Goal: Task Accomplishment & Management: Manage account settings

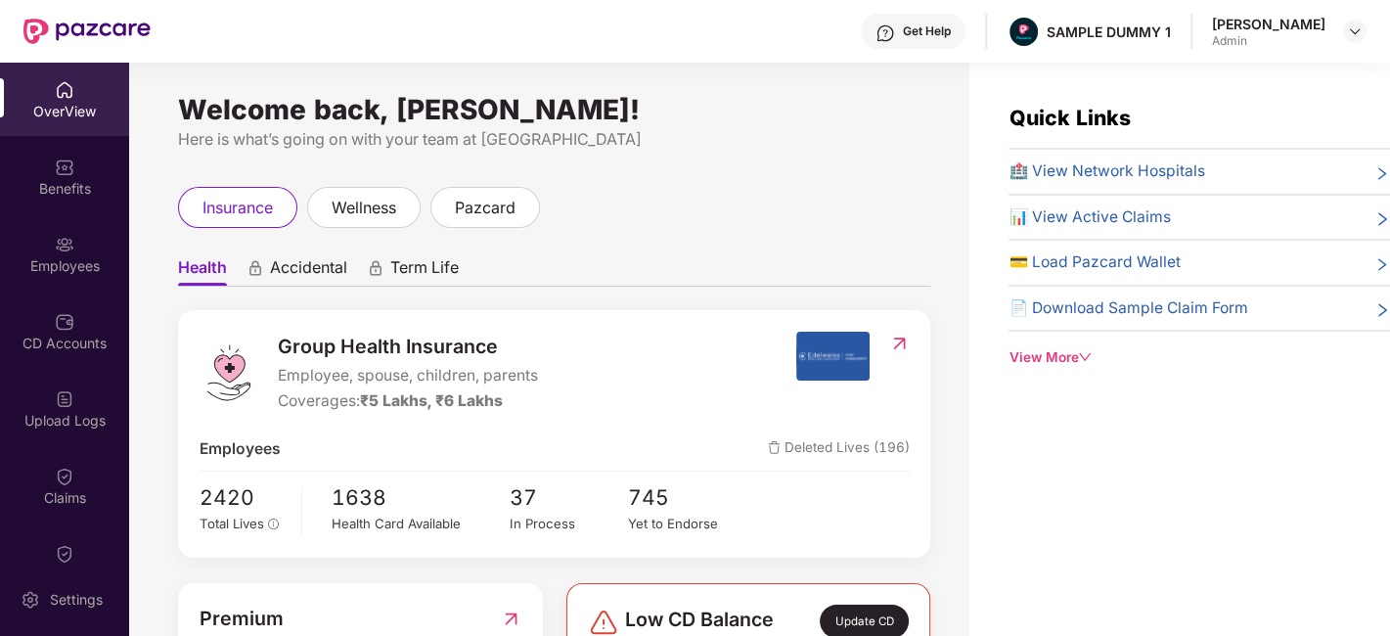
click at [69, 82] on img at bounding box center [65, 90] width 20 height 20
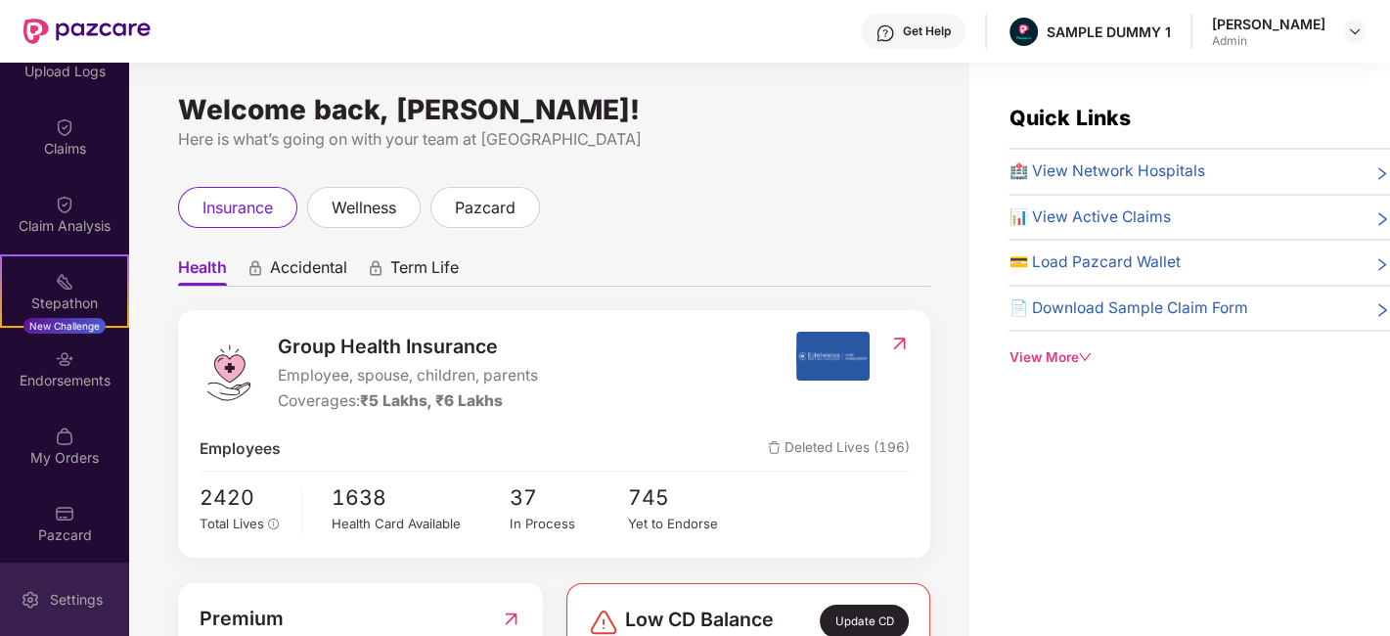
click at [43, 614] on div "Settings" at bounding box center [64, 599] width 129 height 73
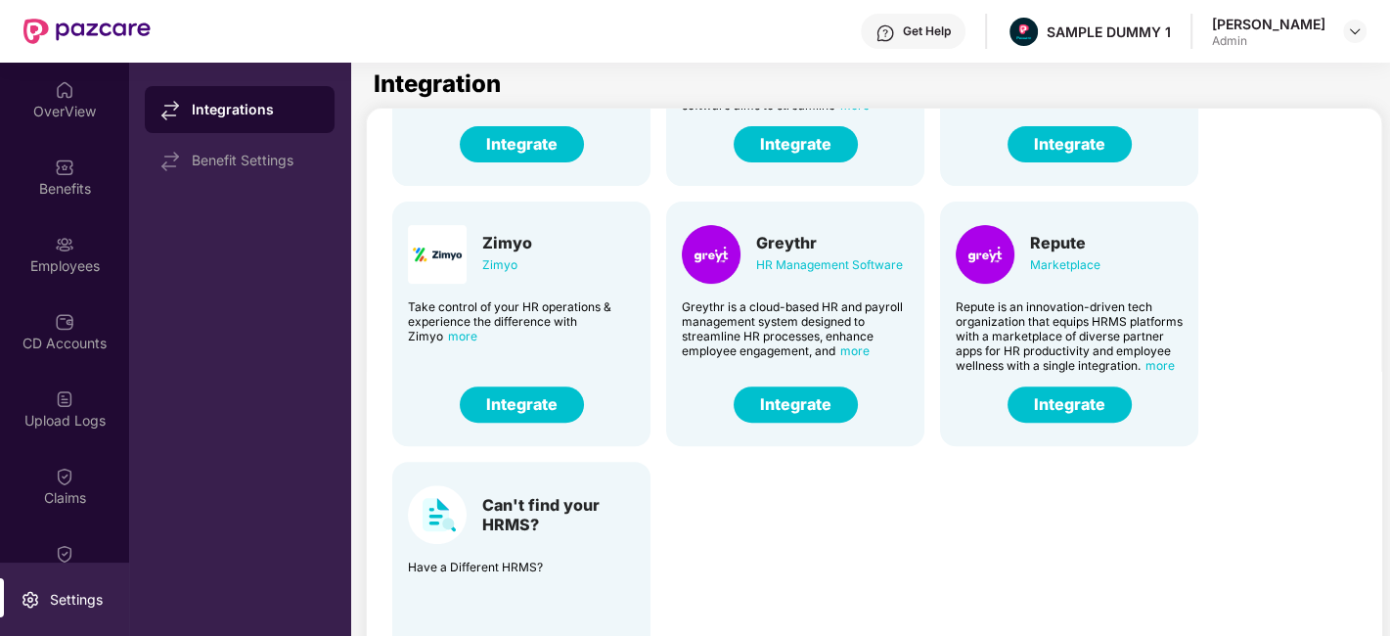
scroll to position [69, 0]
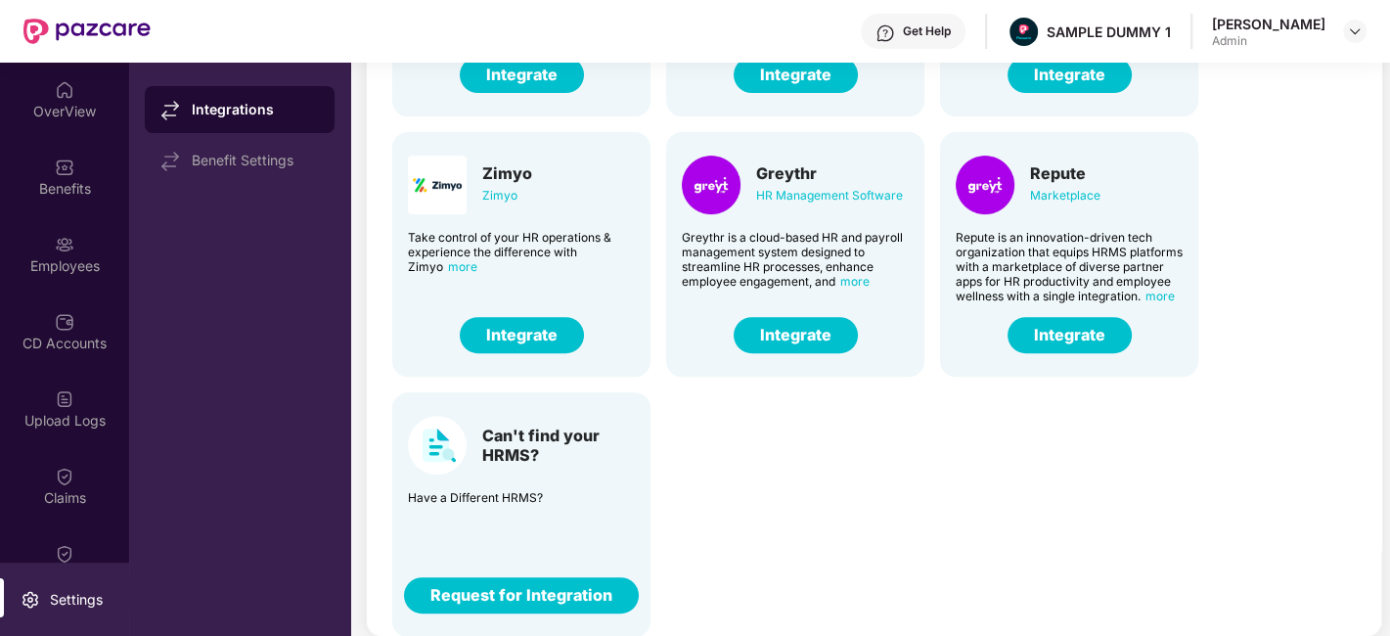
click at [533, 581] on button "Request for Integration" at bounding box center [521, 595] width 235 height 36
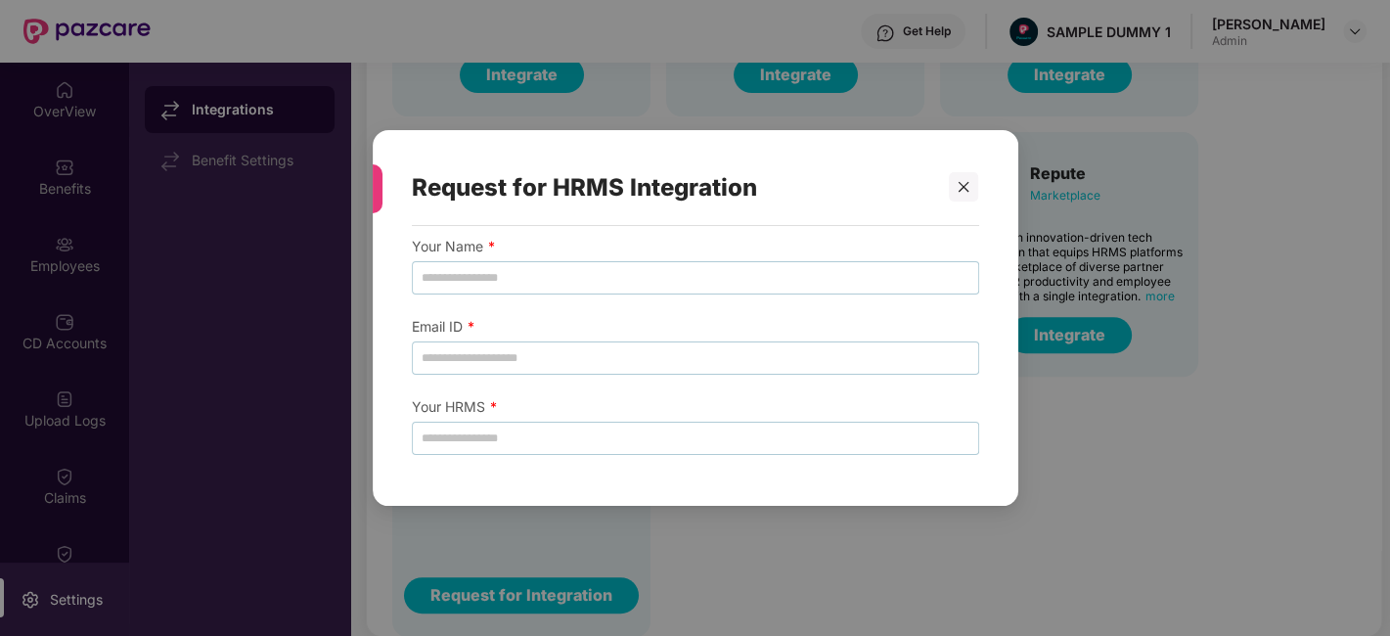
click at [1087, 571] on div "Request for HRMS Integration Your Name * Email ID * Your HRMS *" at bounding box center [695, 318] width 1390 height 636
click at [975, 197] on div at bounding box center [963, 186] width 29 height 29
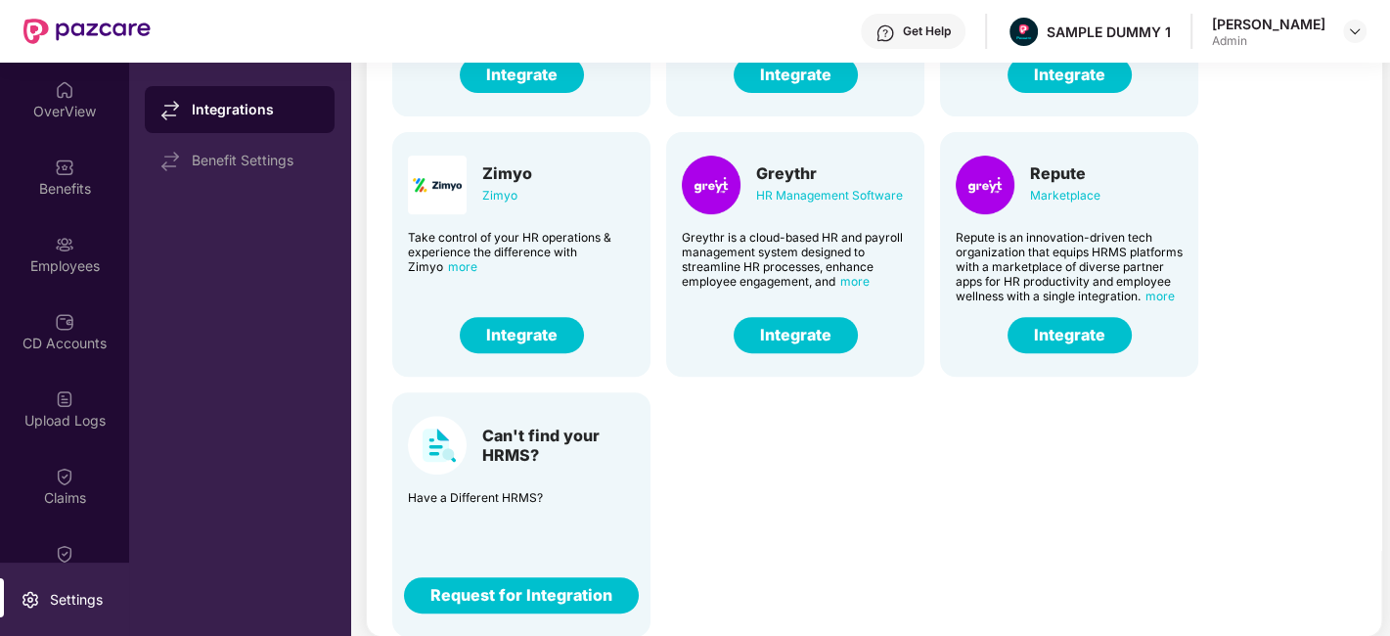
scroll to position [0, 0]
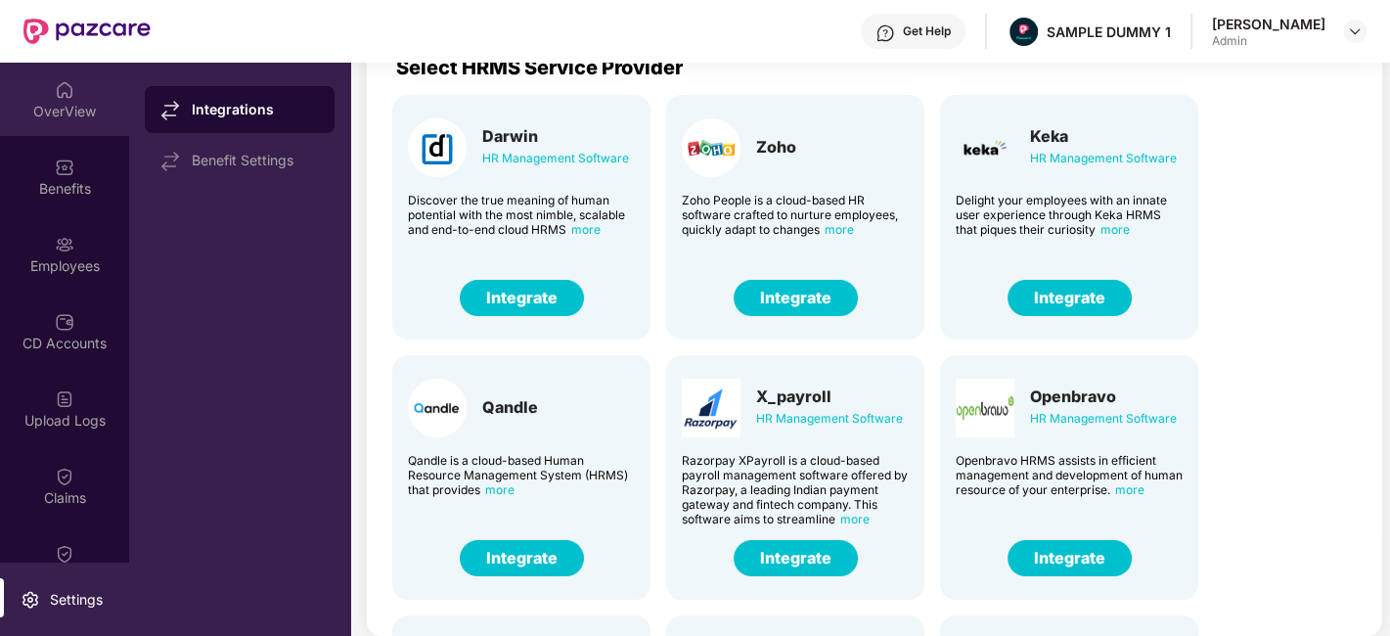
click at [58, 96] on img at bounding box center [65, 90] width 20 height 20
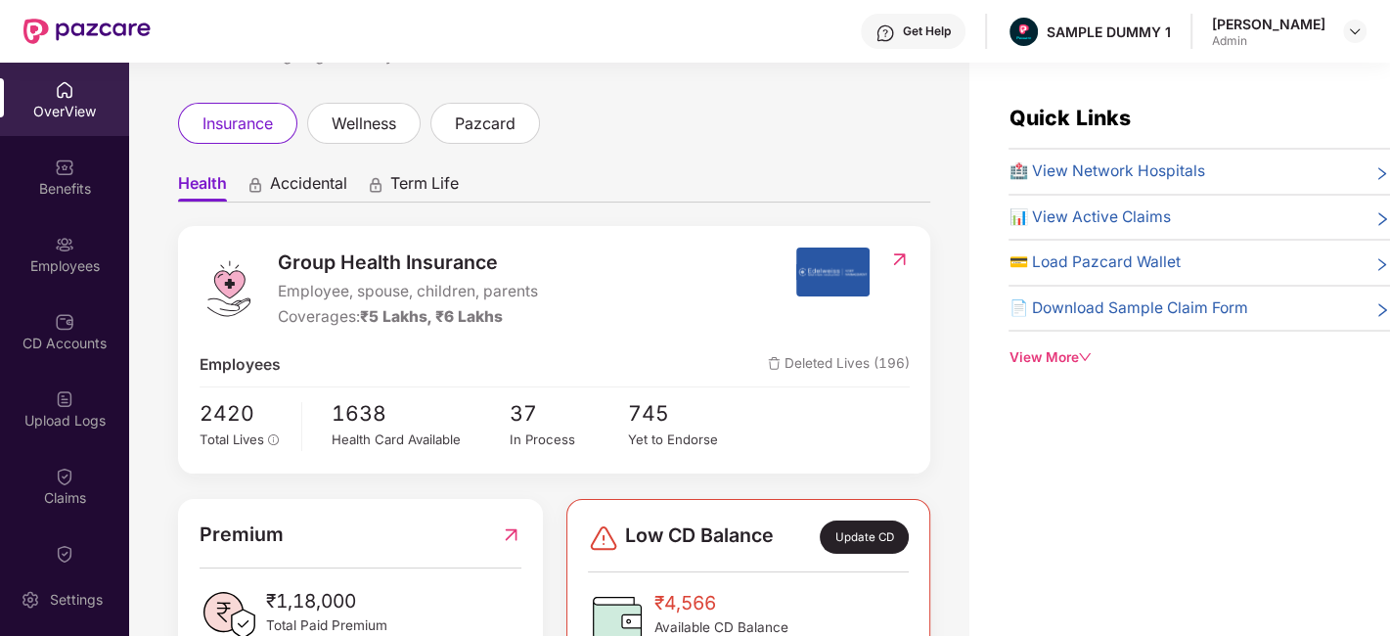
scroll to position [86, 0]
click at [301, 183] on span "Accidental" at bounding box center [308, 185] width 77 height 28
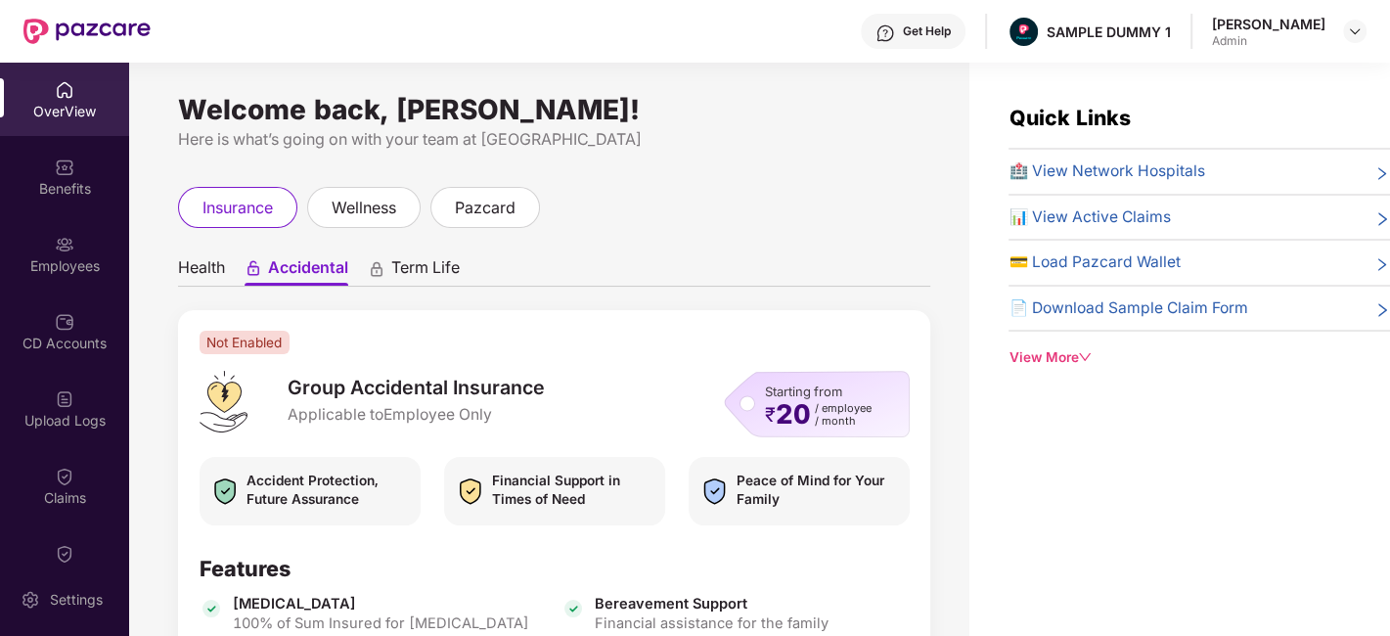
click at [207, 264] on span "Health" at bounding box center [201, 271] width 47 height 28
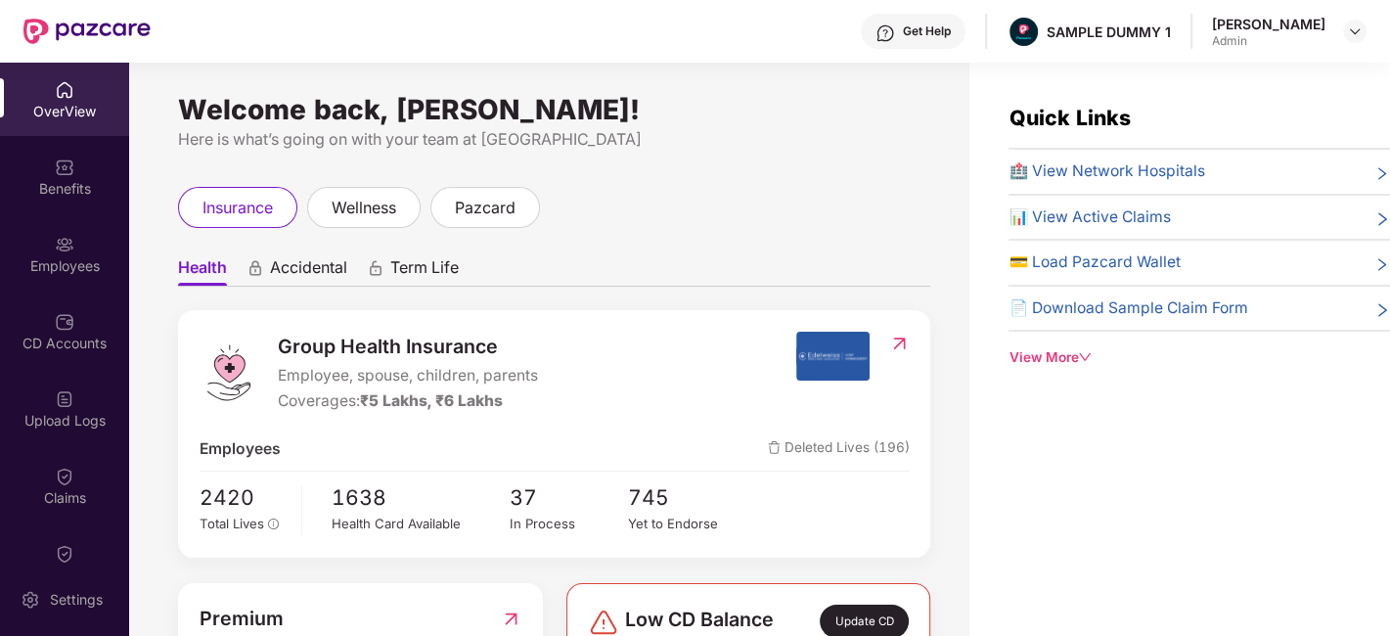
click at [295, 260] on span "Accidental" at bounding box center [308, 271] width 77 height 28
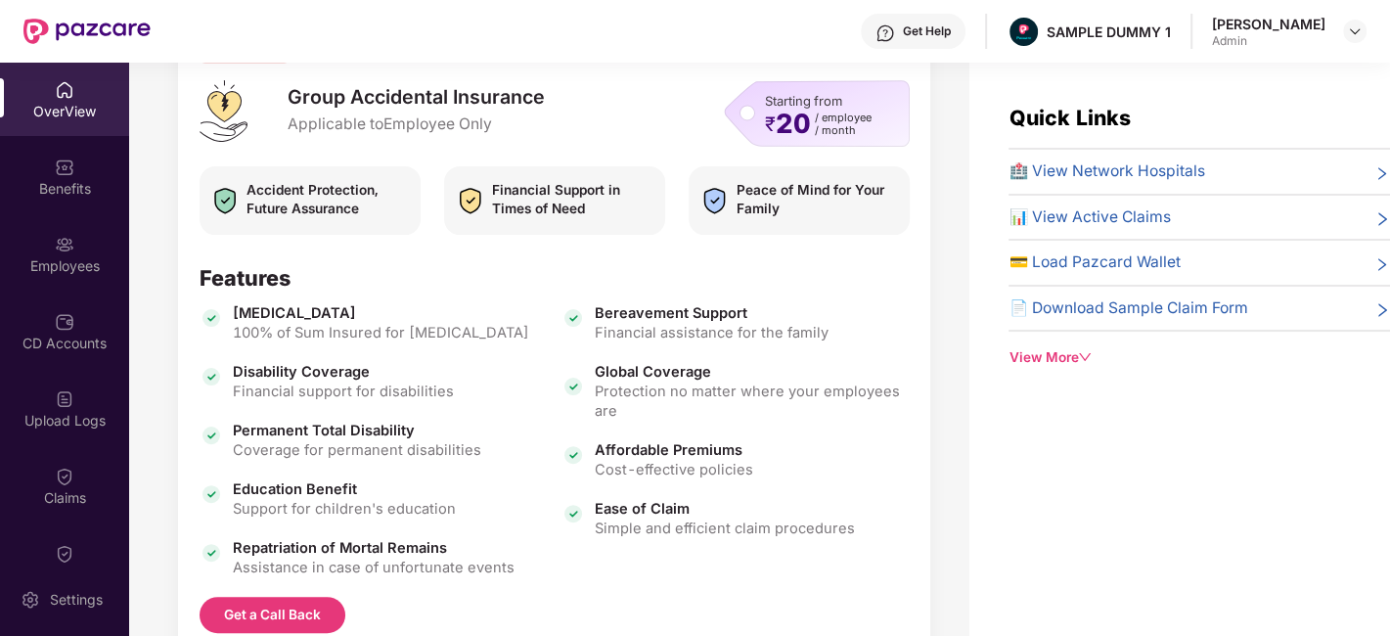
scroll to position [293, 0]
click at [598, 418] on div "Accidental Death 100% of Sum Insured for accidental death Disability Coverage F…" at bounding box center [555, 438] width 710 height 274
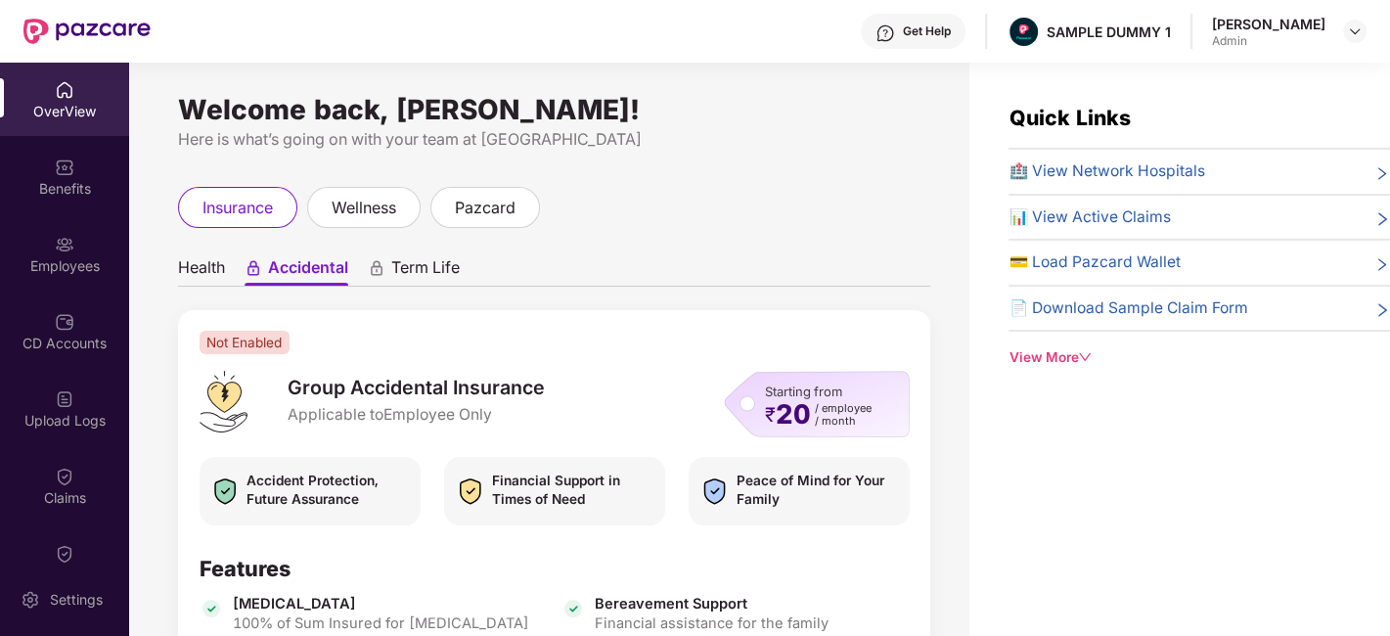
click at [198, 271] on span "Health" at bounding box center [201, 271] width 47 height 28
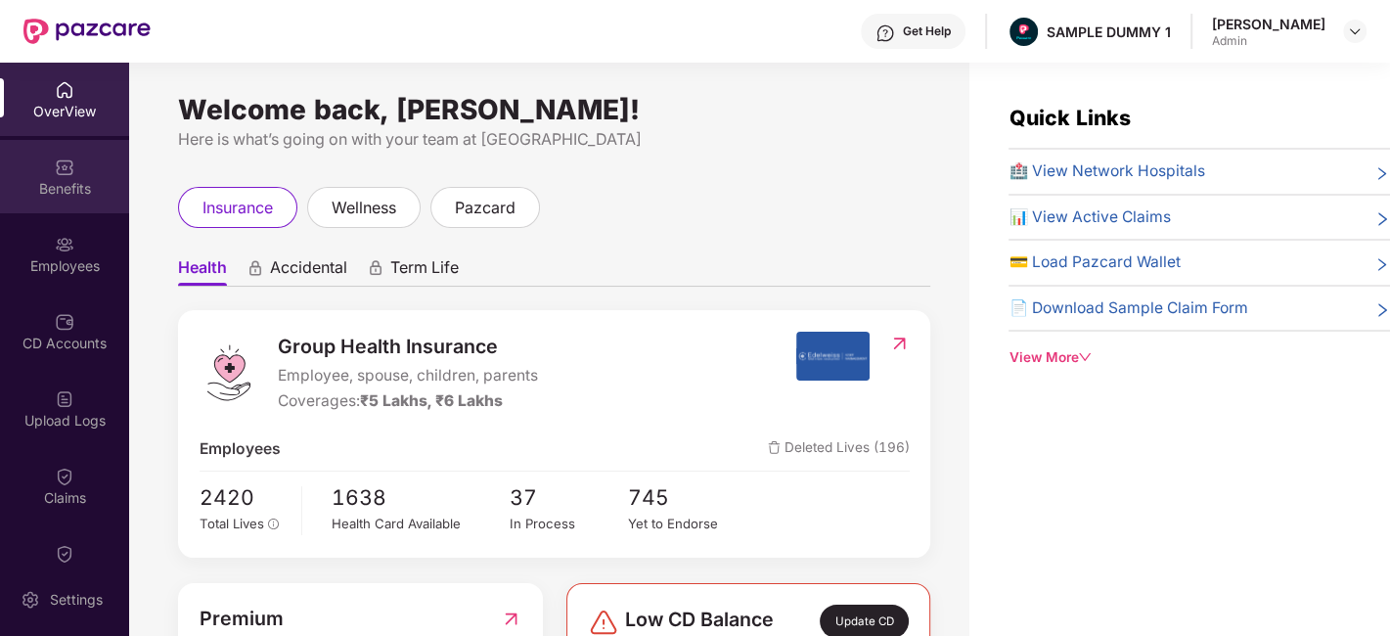
click at [72, 175] on div "Benefits" at bounding box center [64, 176] width 129 height 73
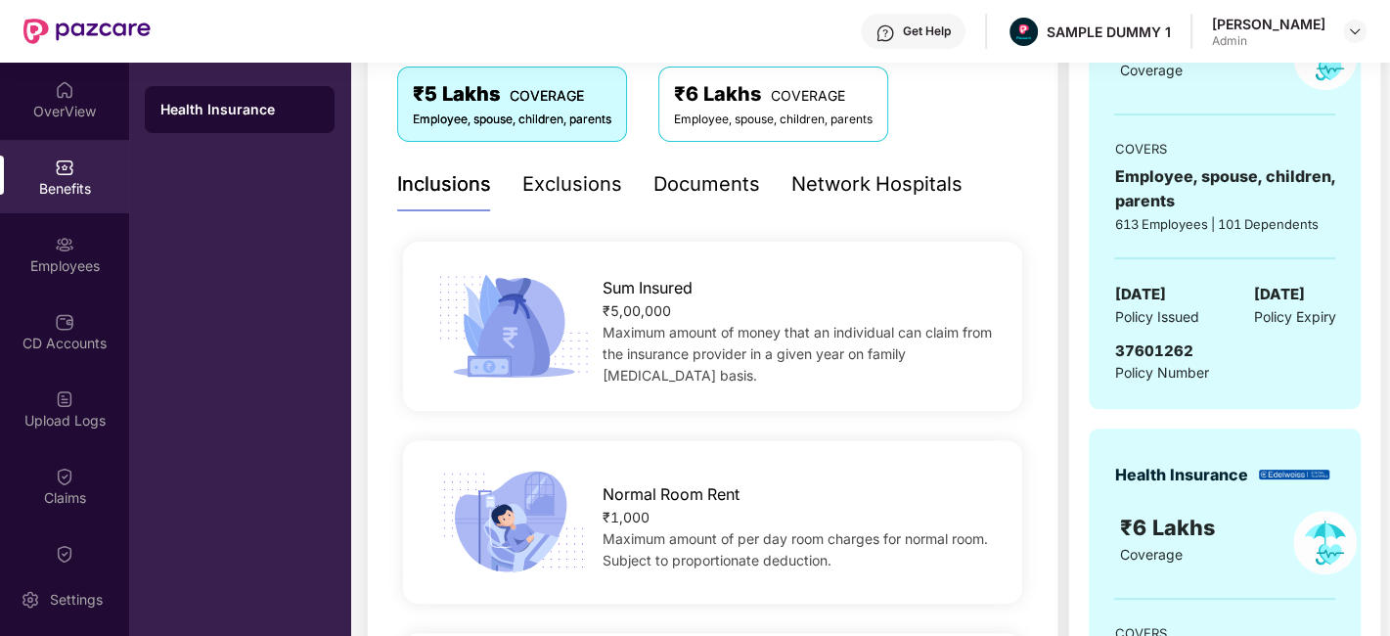
scroll to position [336, 0]
click at [592, 180] on div "Exclusions" at bounding box center [573, 185] width 100 height 30
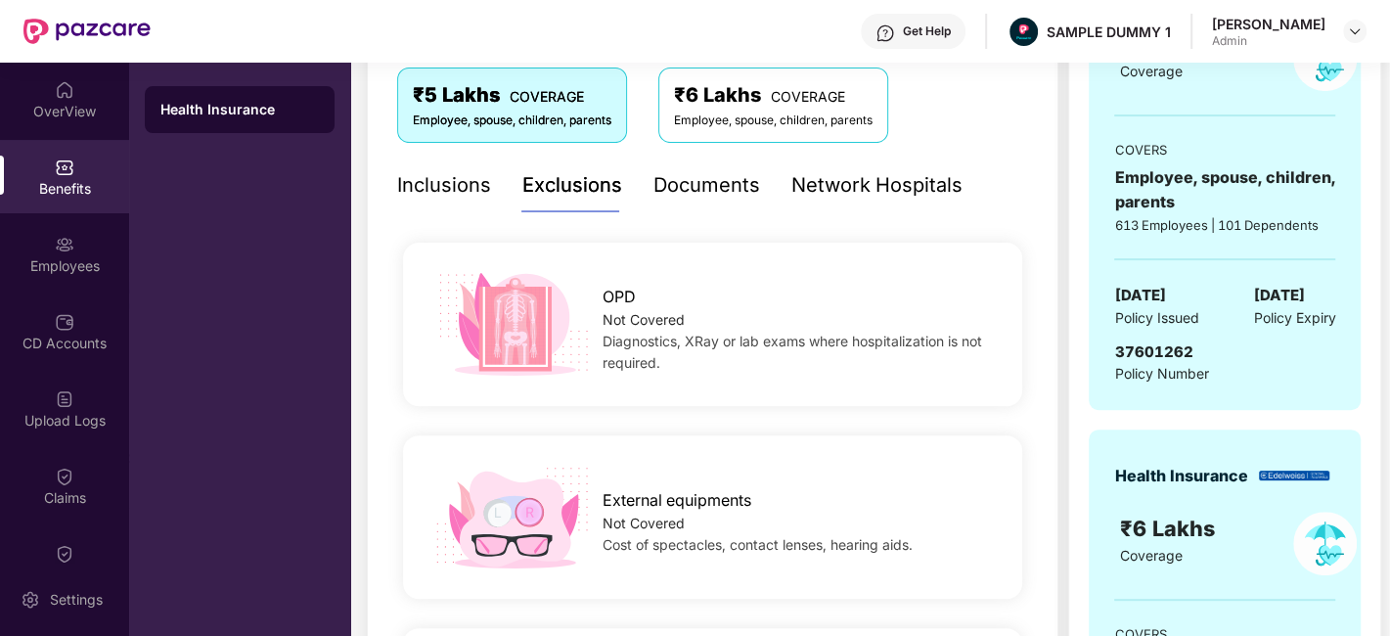
click at [687, 187] on div "Documents" at bounding box center [707, 185] width 107 height 30
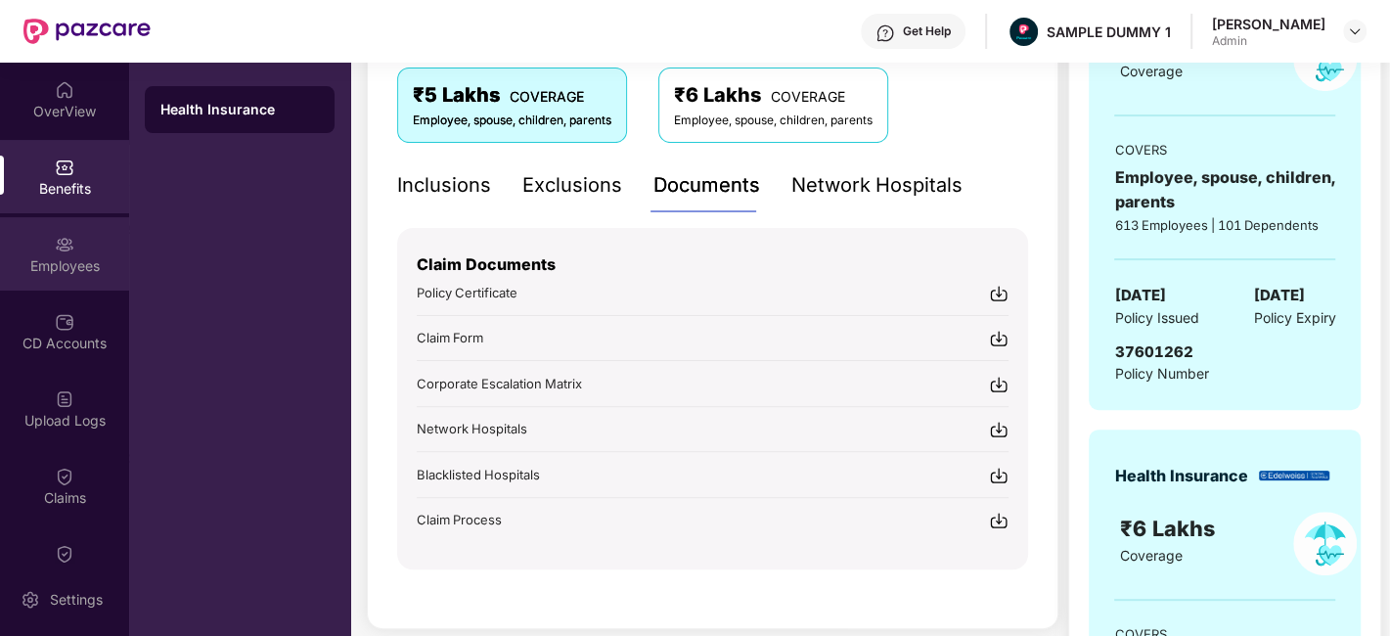
click at [60, 250] on img at bounding box center [65, 245] width 20 height 20
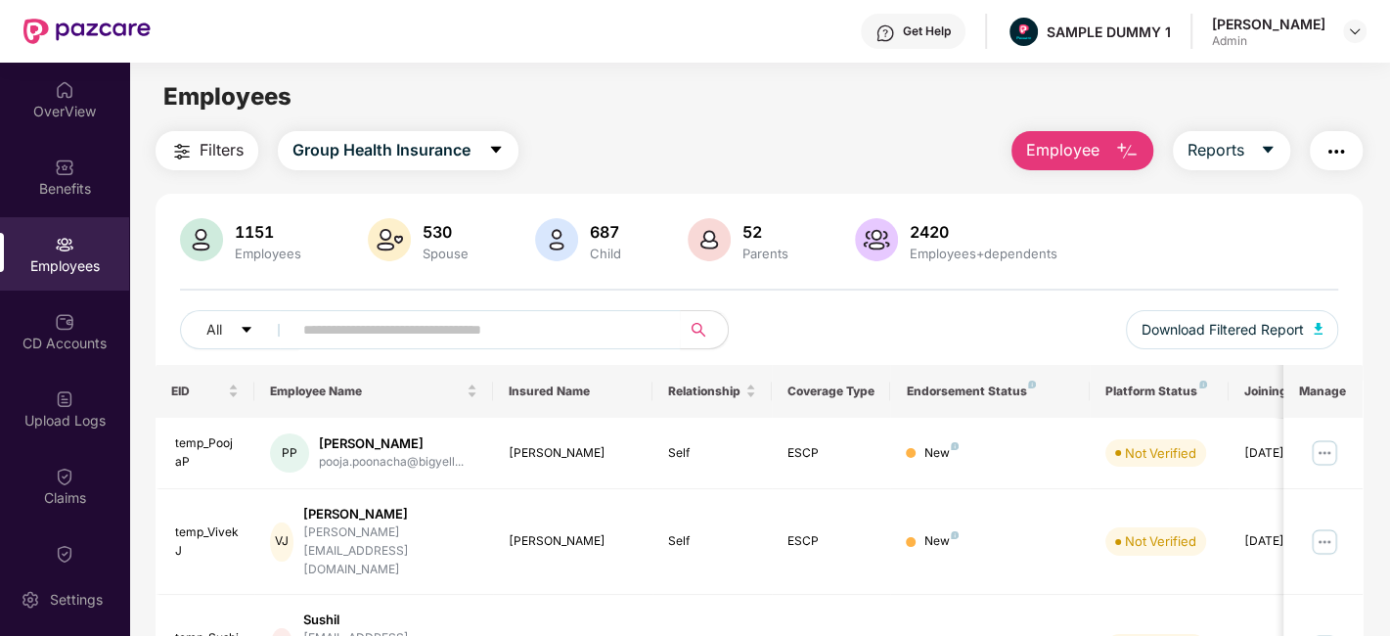
click at [1089, 160] on span "Employee" at bounding box center [1062, 150] width 73 height 24
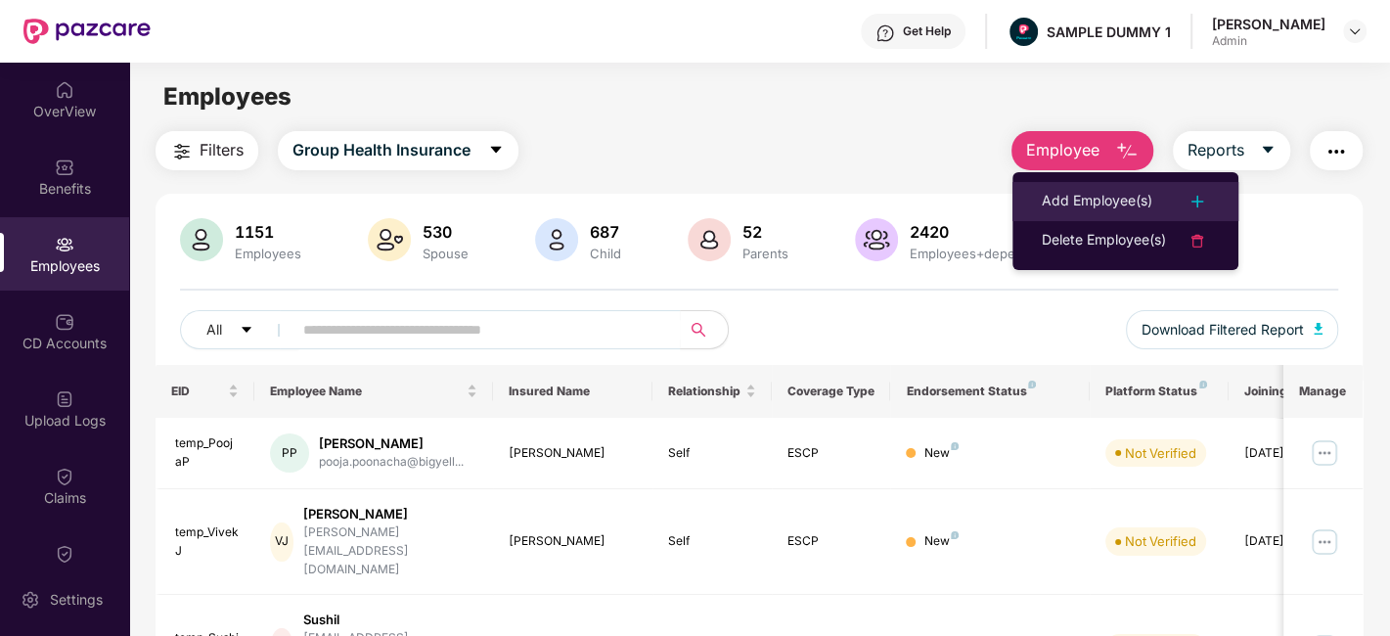
click at [1104, 200] on div "Add Employee(s)" at bounding box center [1097, 201] width 111 height 23
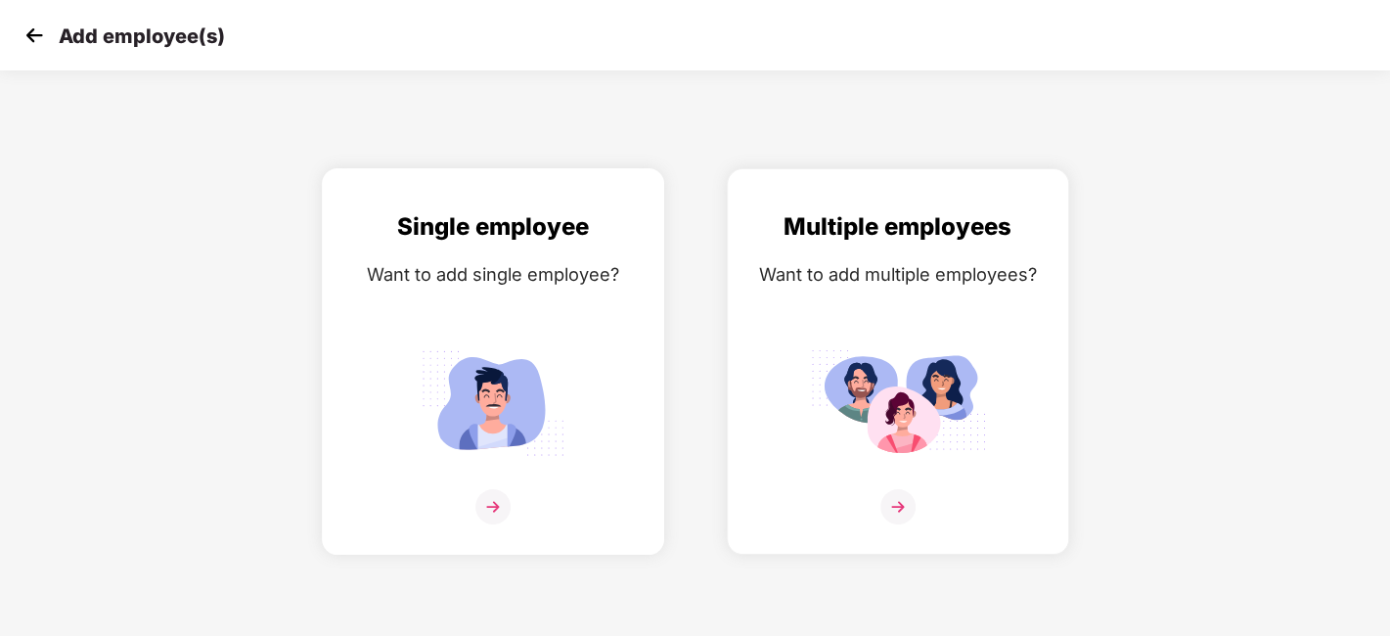
click at [461, 239] on div "Single employee" at bounding box center [492, 226] width 301 height 37
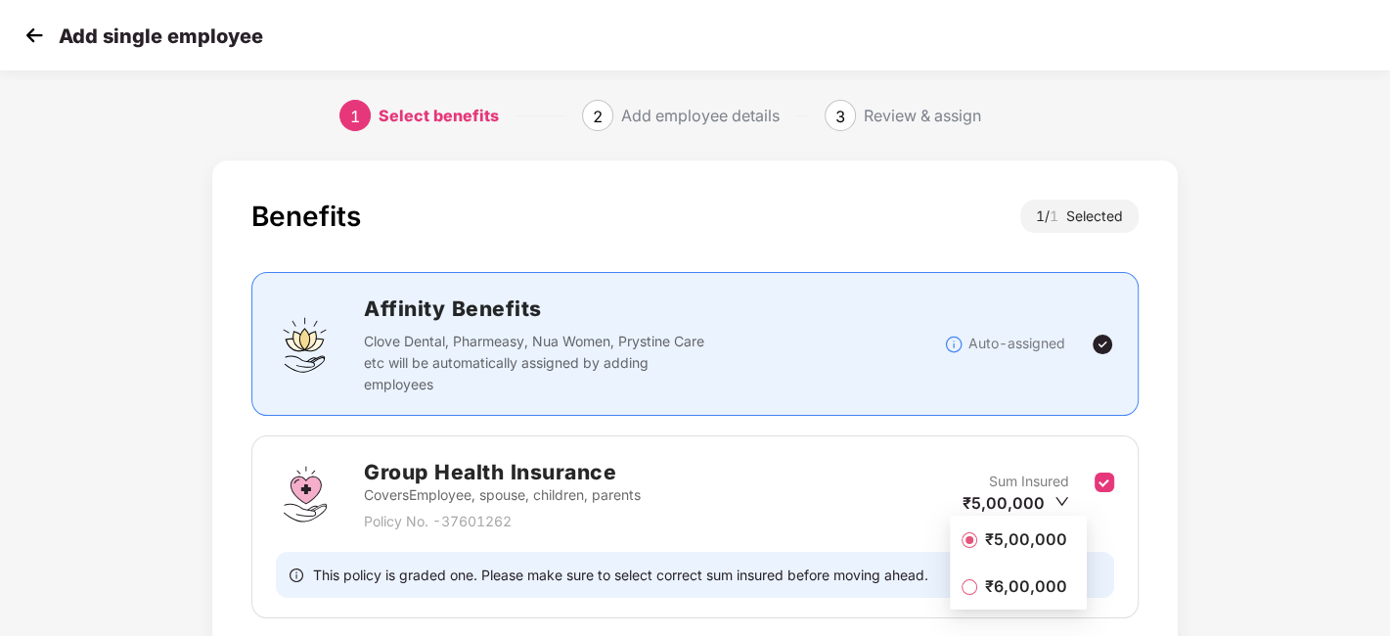
click at [1152, 528] on div "Benefits 1 / 1 Selected Affinity Benefits Clove Dental, Pharmeasy, Nua Women, P…" at bounding box center [695, 449] width 966 height 579
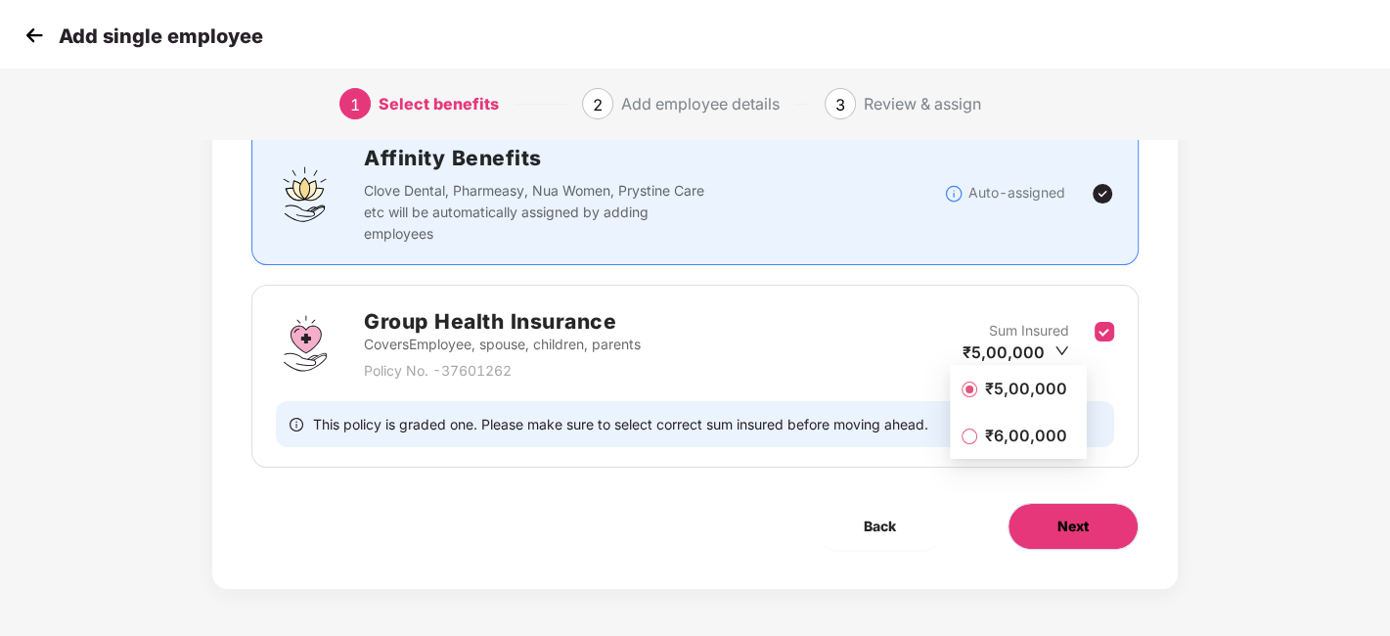
click at [1096, 526] on button "Next" at bounding box center [1073, 526] width 131 height 47
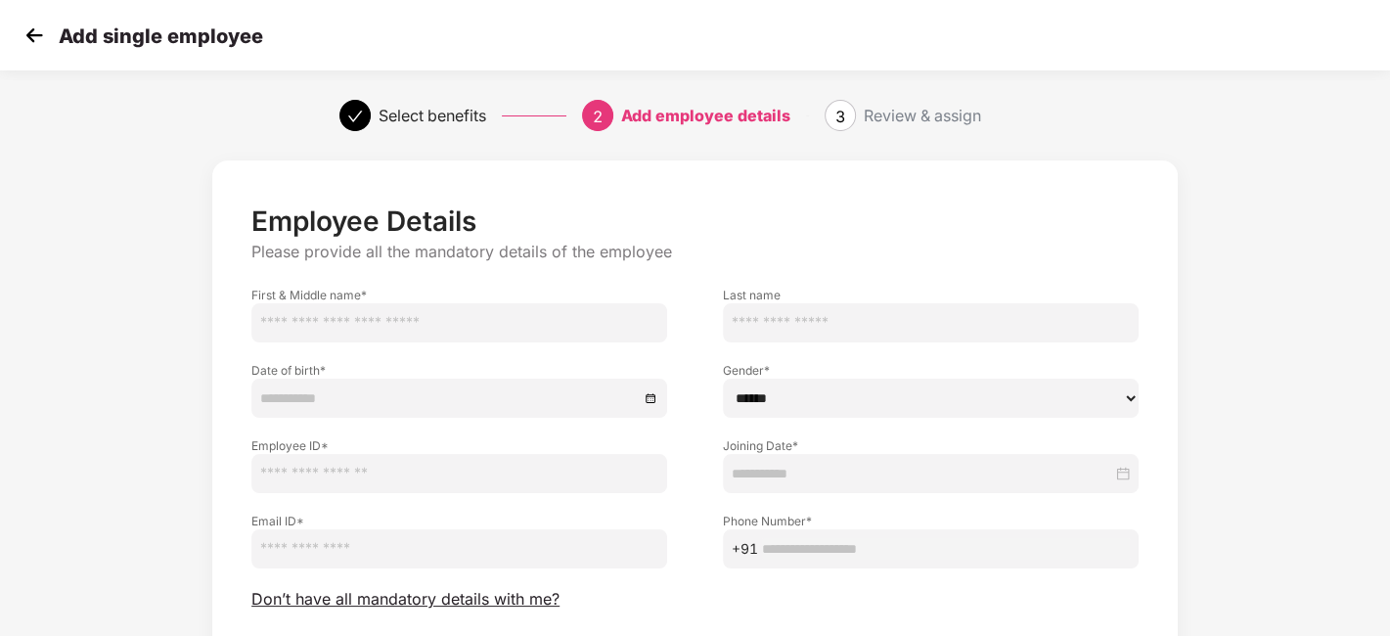
scroll to position [60, 0]
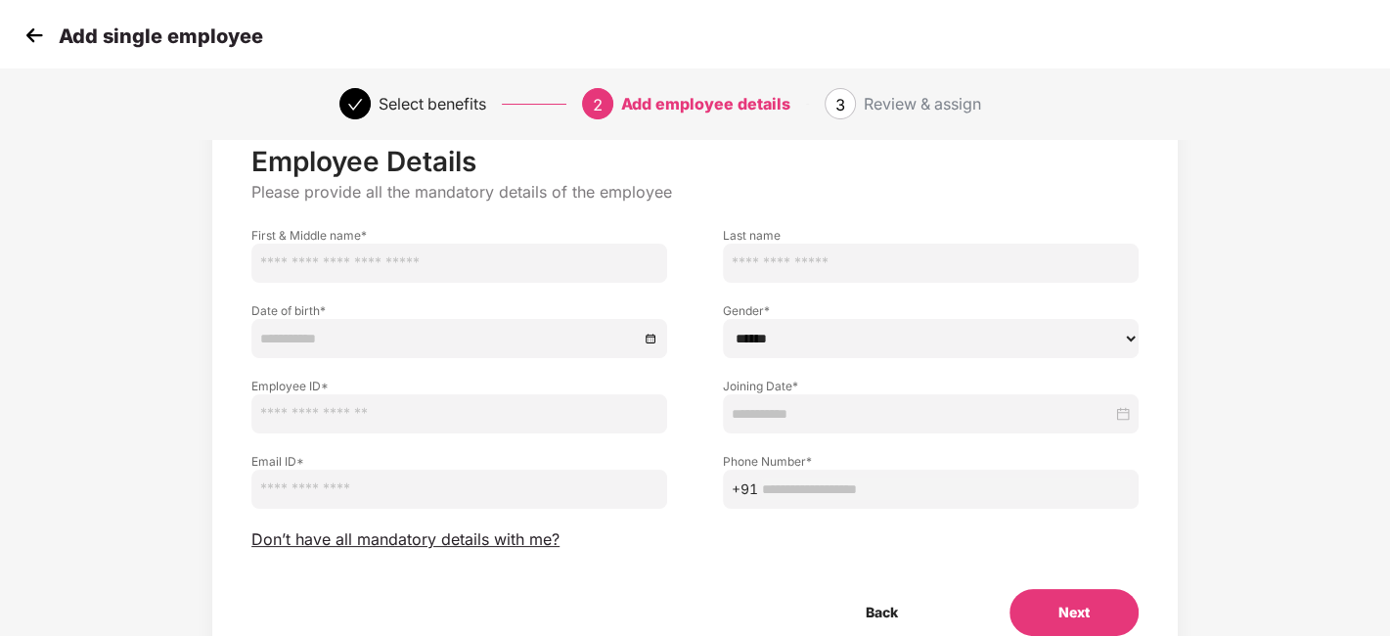
click at [32, 37] on img at bounding box center [34, 35] width 29 height 29
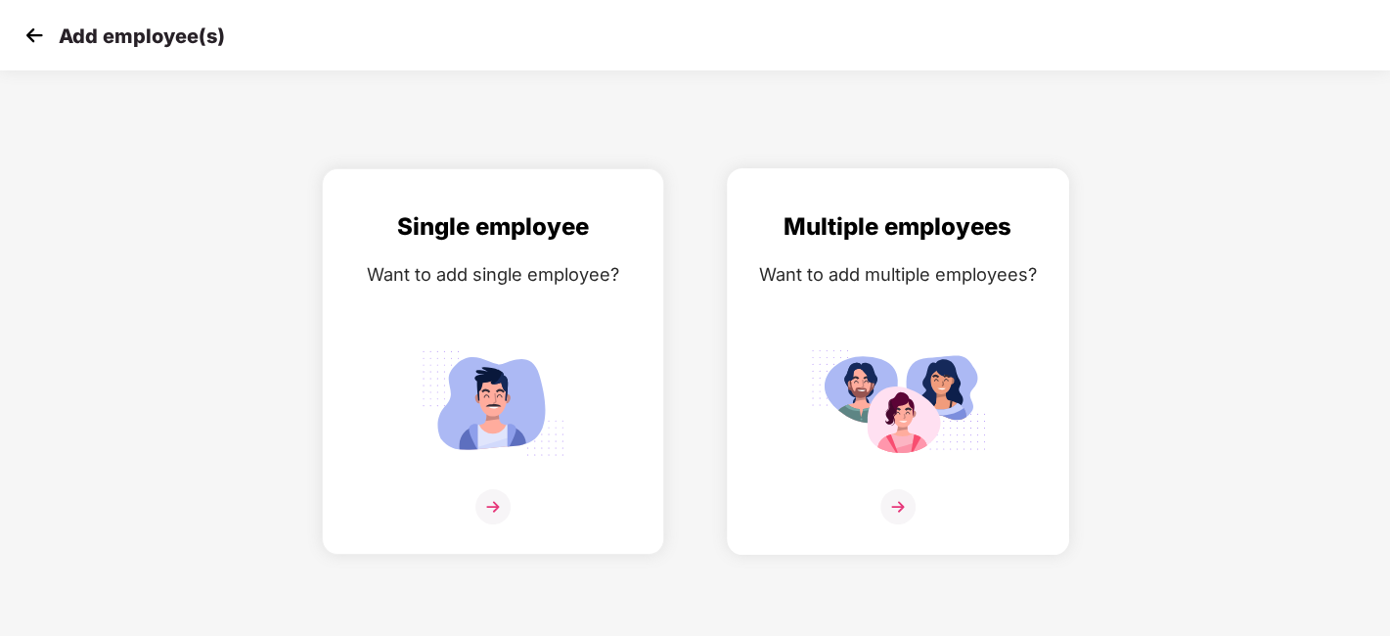
click at [836, 291] on div "Multiple employees Want to add multiple employees?" at bounding box center [898, 378] width 301 height 341
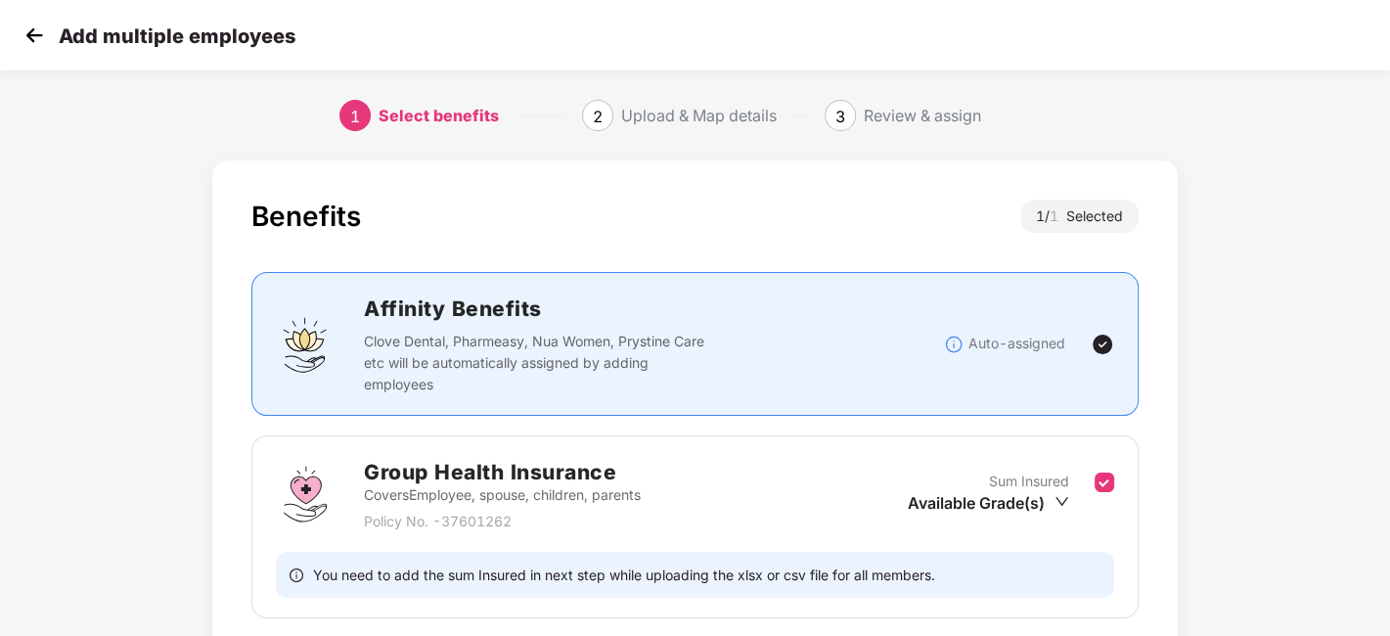
scroll to position [151, 0]
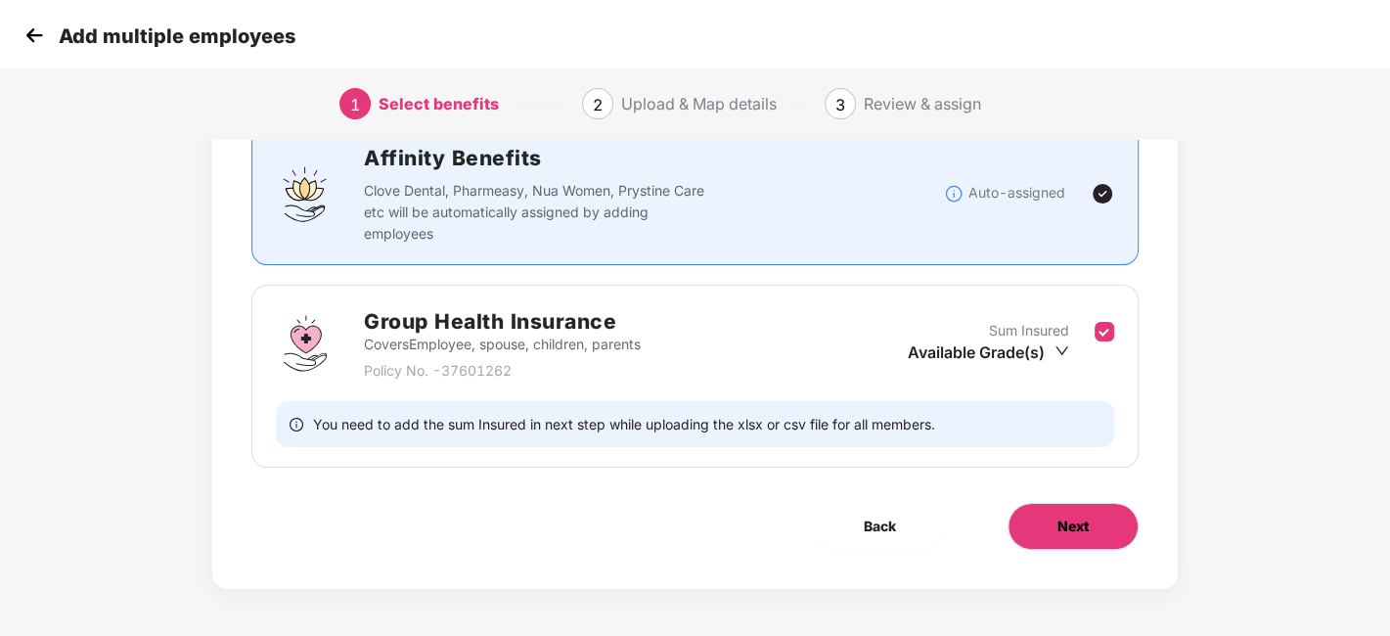
click at [1059, 517] on span "Next" at bounding box center [1073, 527] width 31 height 22
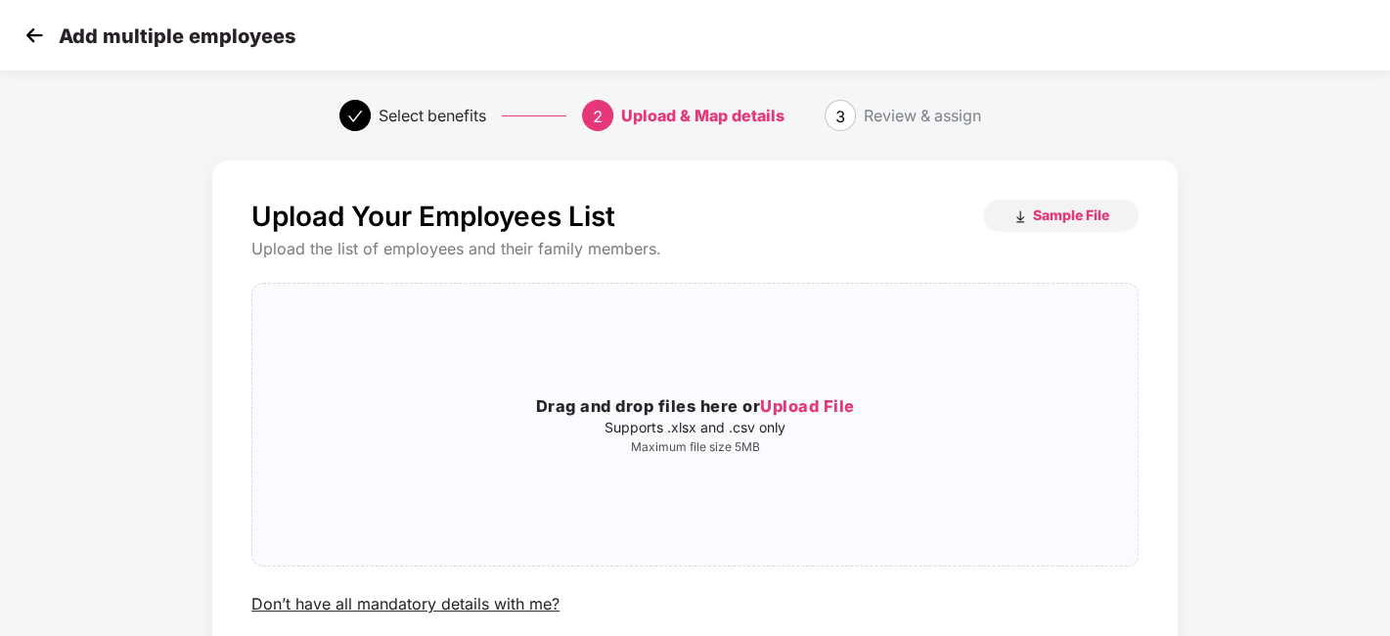
click at [34, 34] on img at bounding box center [34, 35] width 29 height 29
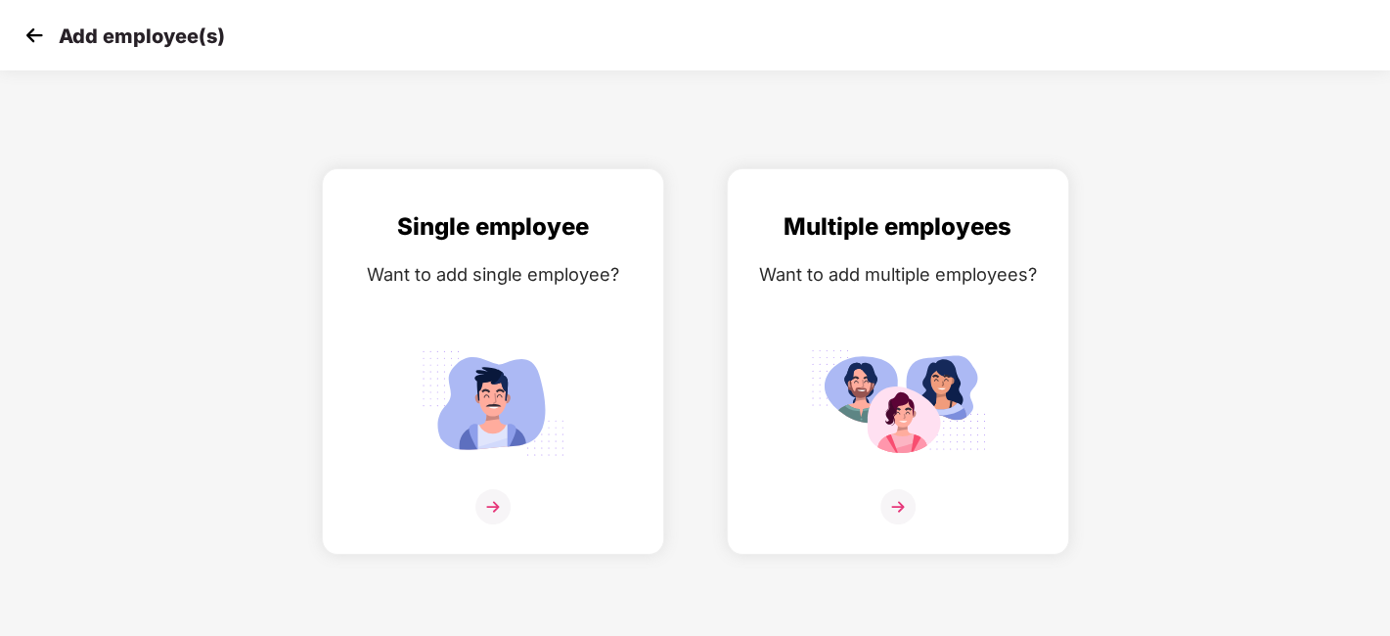
click at [34, 34] on img at bounding box center [34, 35] width 29 height 29
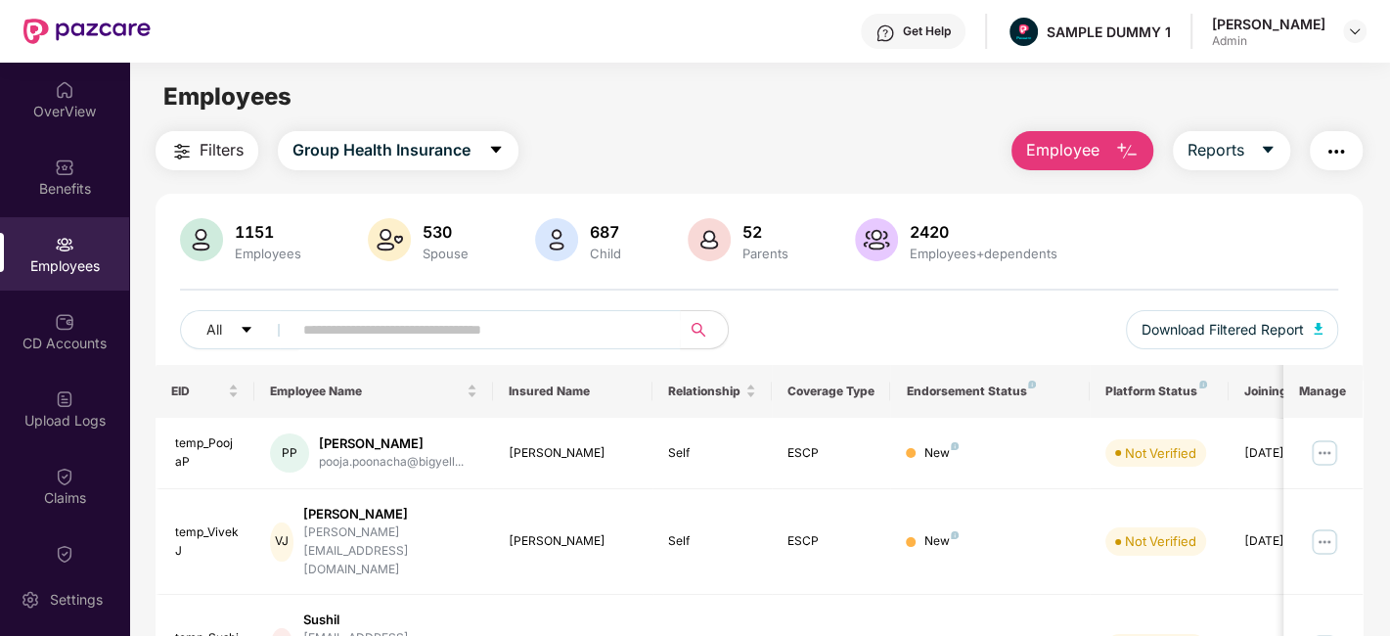
click at [1084, 155] on span "Employee" at bounding box center [1062, 150] width 73 height 24
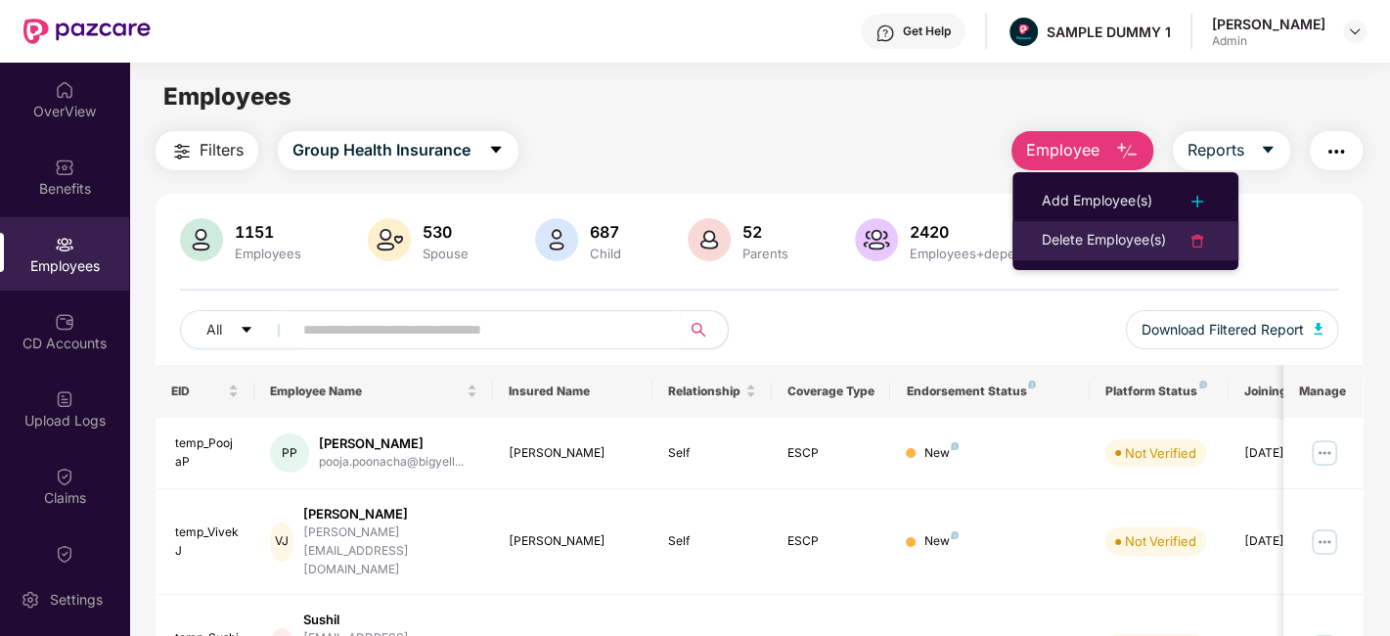
click at [1075, 248] on div "Delete Employee(s)" at bounding box center [1104, 240] width 124 height 23
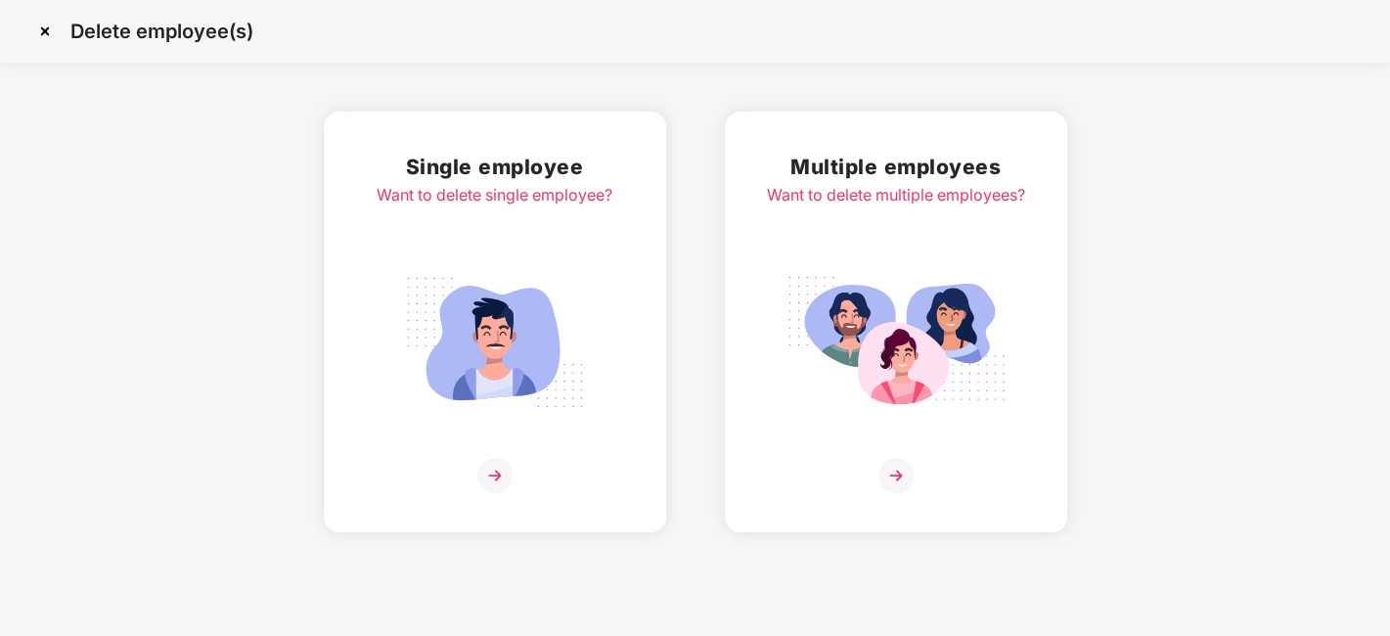
click at [596, 205] on div "Want to delete single employee?" at bounding box center [495, 195] width 236 height 24
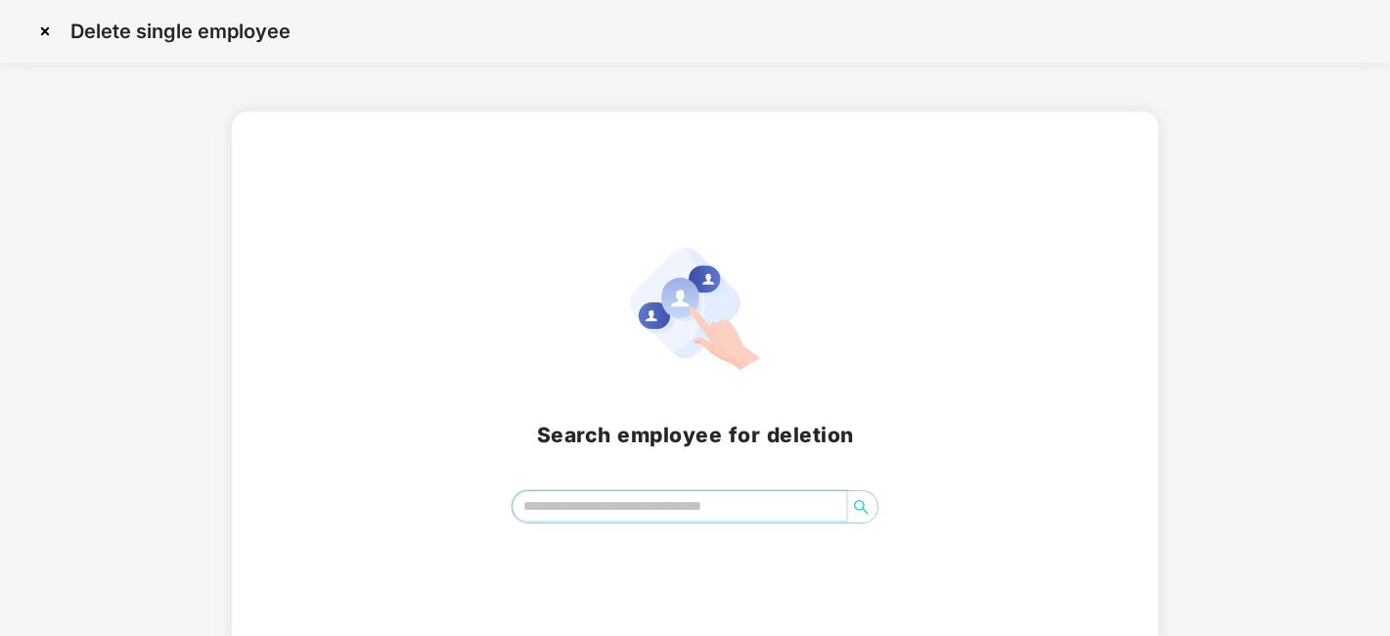
click at [620, 507] on input "search" at bounding box center [680, 505] width 334 height 29
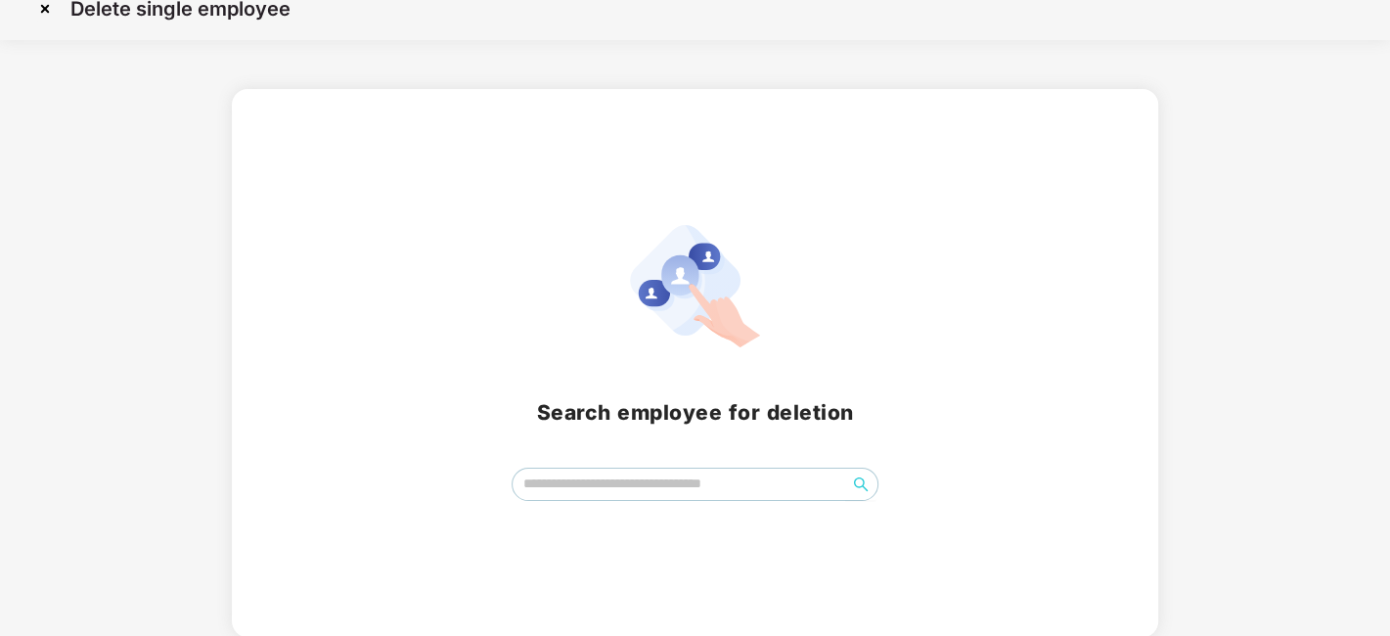
click at [39, 6] on img at bounding box center [44, 8] width 31 height 31
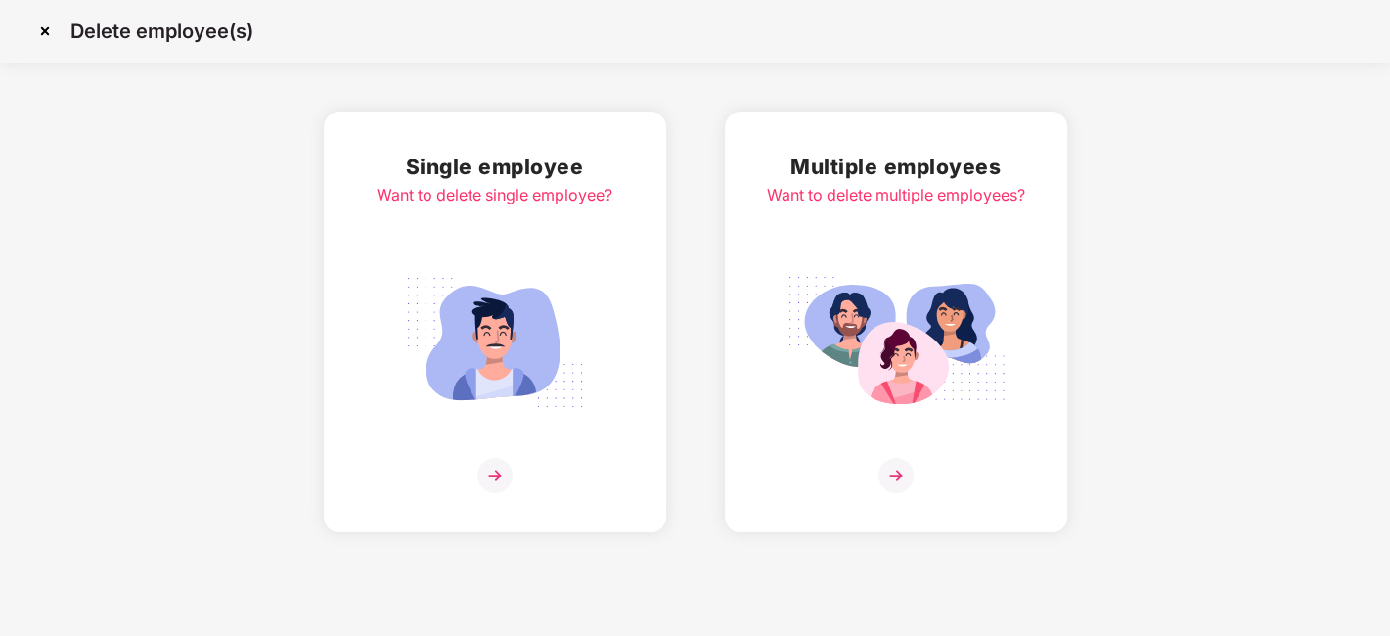
click at [829, 264] on div "Multiple employees Want to delete multiple employees?" at bounding box center [896, 322] width 258 height 342
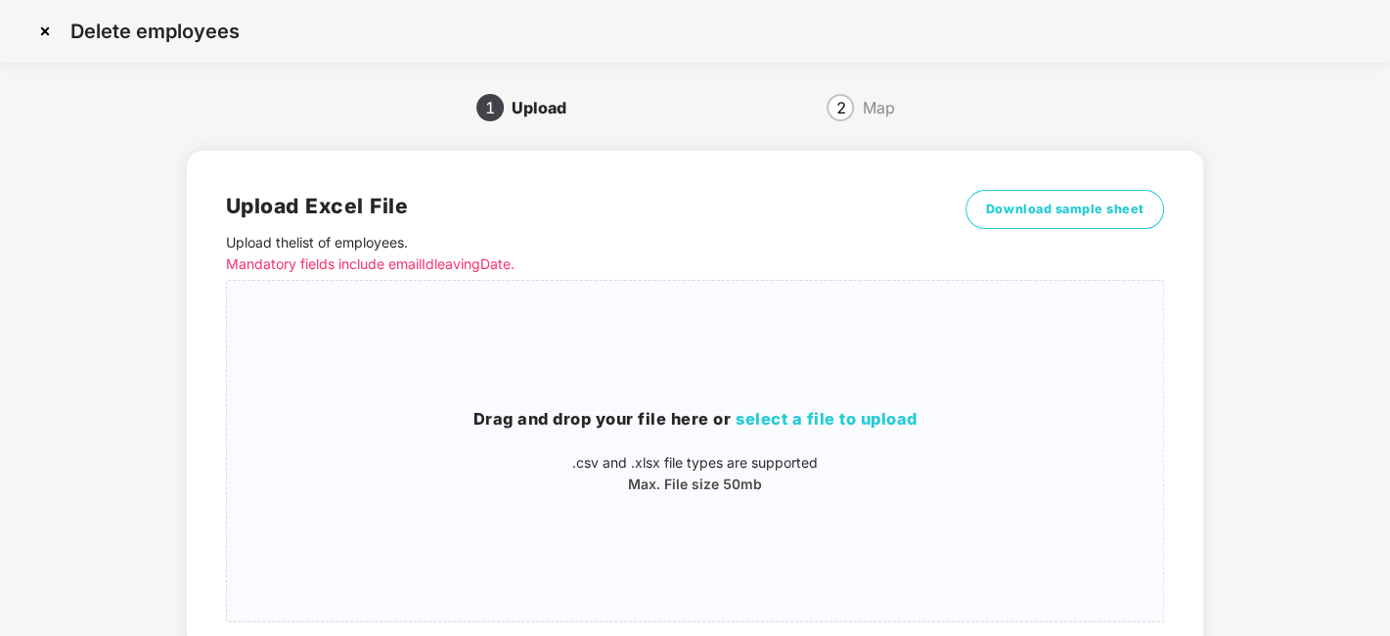
click at [40, 31] on img at bounding box center [44, 31] width 31 height 31
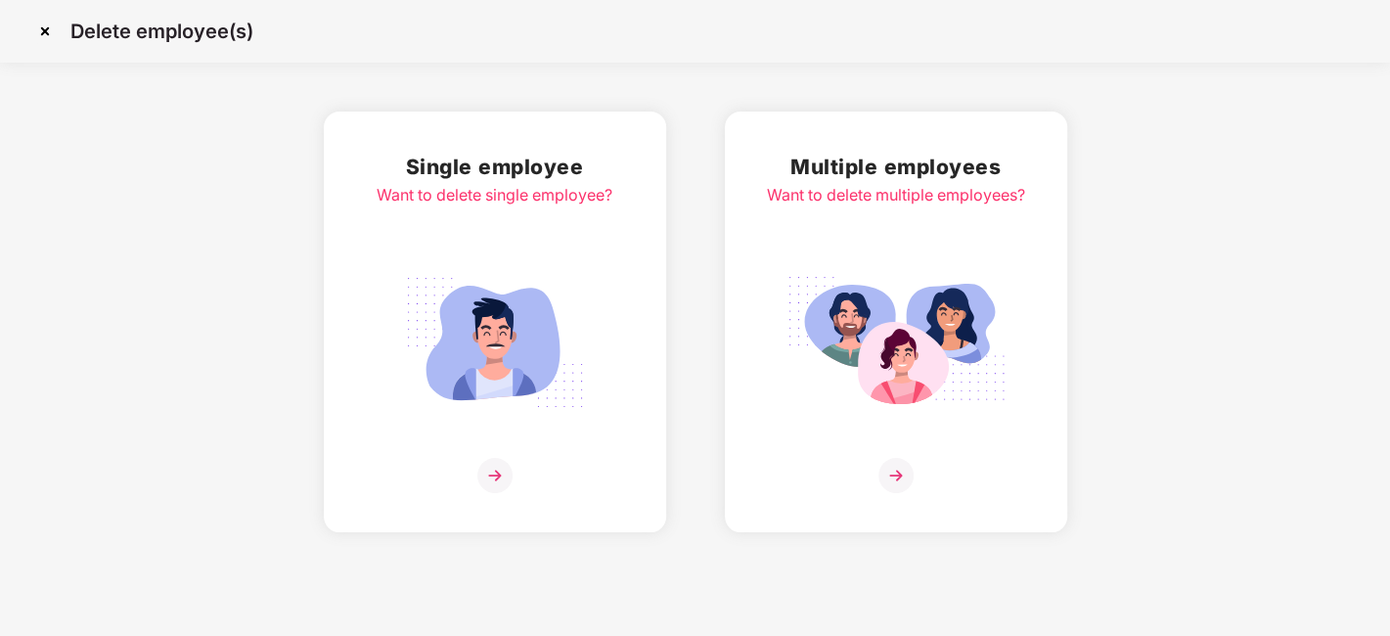
click at [40, 31] on img at bounding box center [44, 31] width 31 height 31
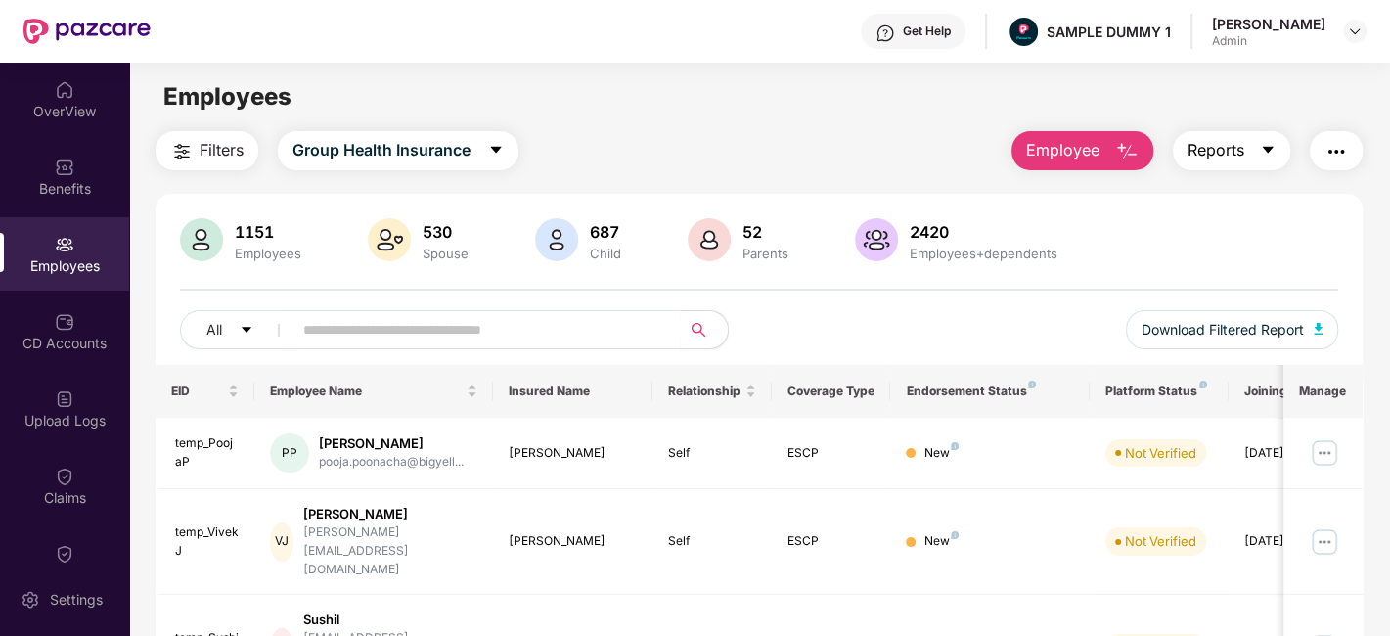
click at [1211, 145] on span "Reports" at bounding box center [1216, 150] width 57 height 24
click at [1339, 149] on img "button" at bounding box center [1336, 151] width 23 height 23
click at [665, 121] on main "Employees Filters Group Health Insurance Employee Reports 1151 Employees 530 Sp…" at bounding box center [759, 381] width 1260 height 636
click at [34, 327] on div "CD Accounts" at bounding box center [64, 331] width 129 height 73
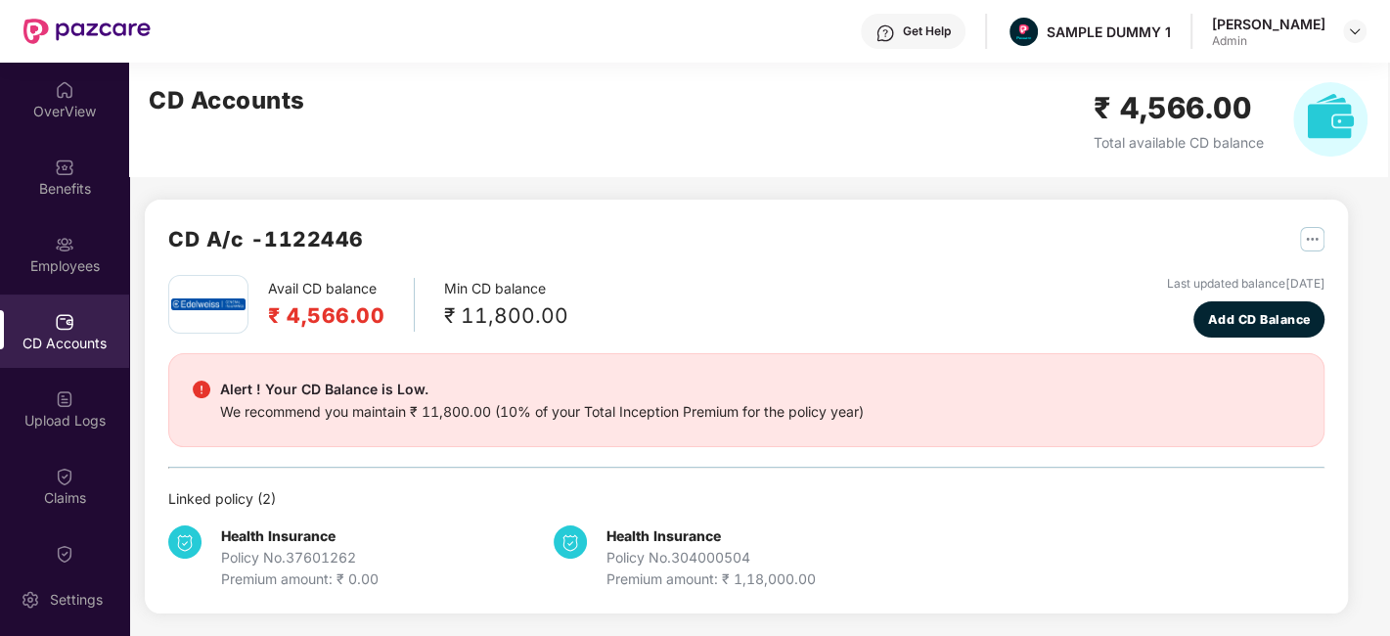
click at [912, 39] on div "Get Help" at bounding box center [913, 31] width 105 height 35
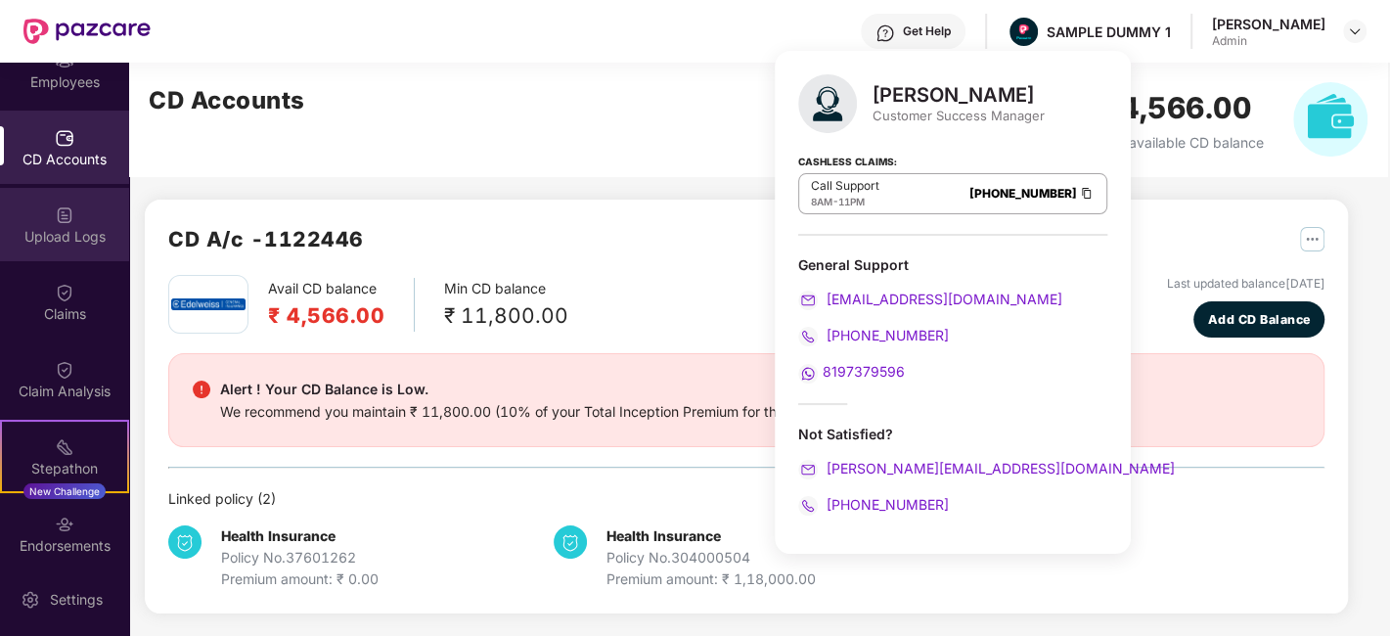
scroll to position [184, 0]
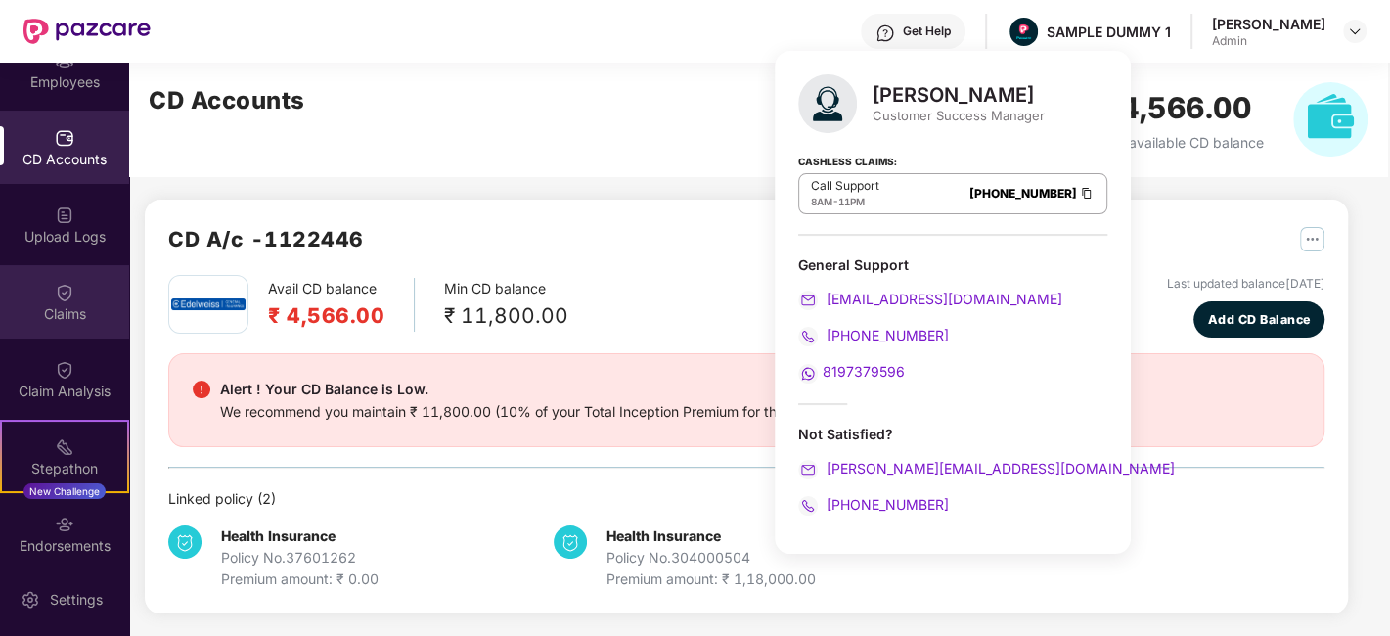
click at [63, 319] on div "Claims" at bounding box center [64, 314] width 129 height 20
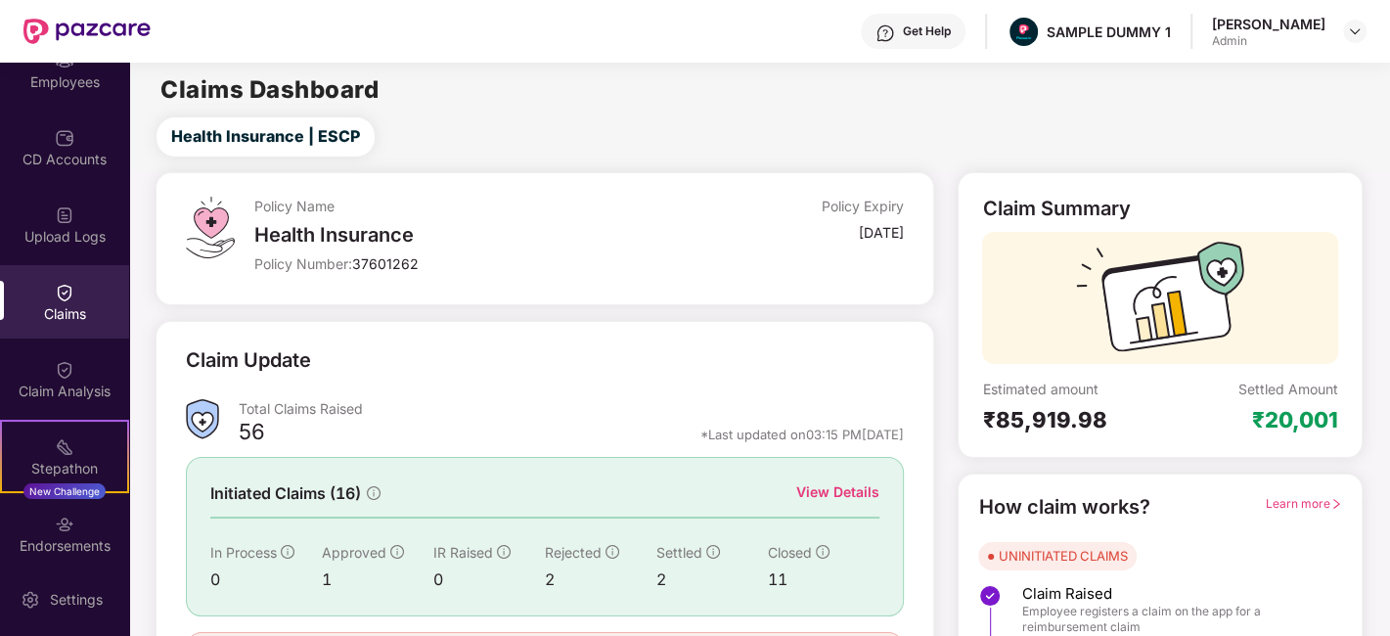
scroll to position [120, 0]
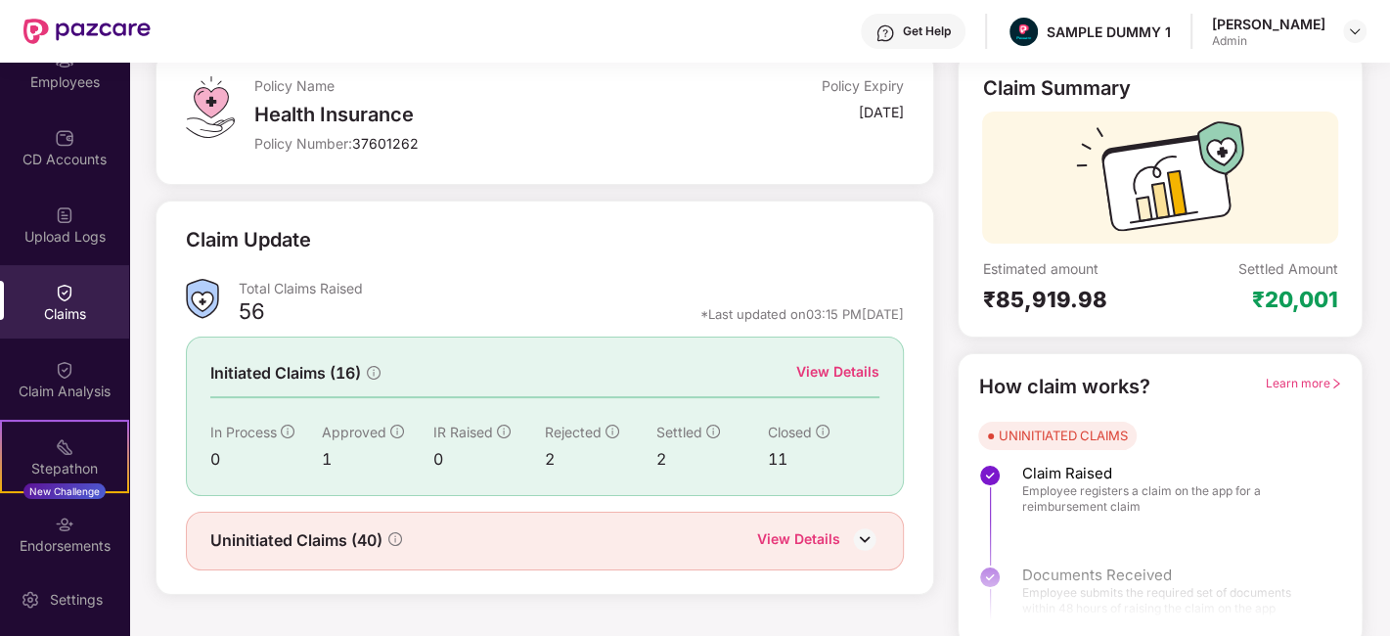
click at [849, 362] on div "View Details" at bounding box center [837, 372] width 83 height 22
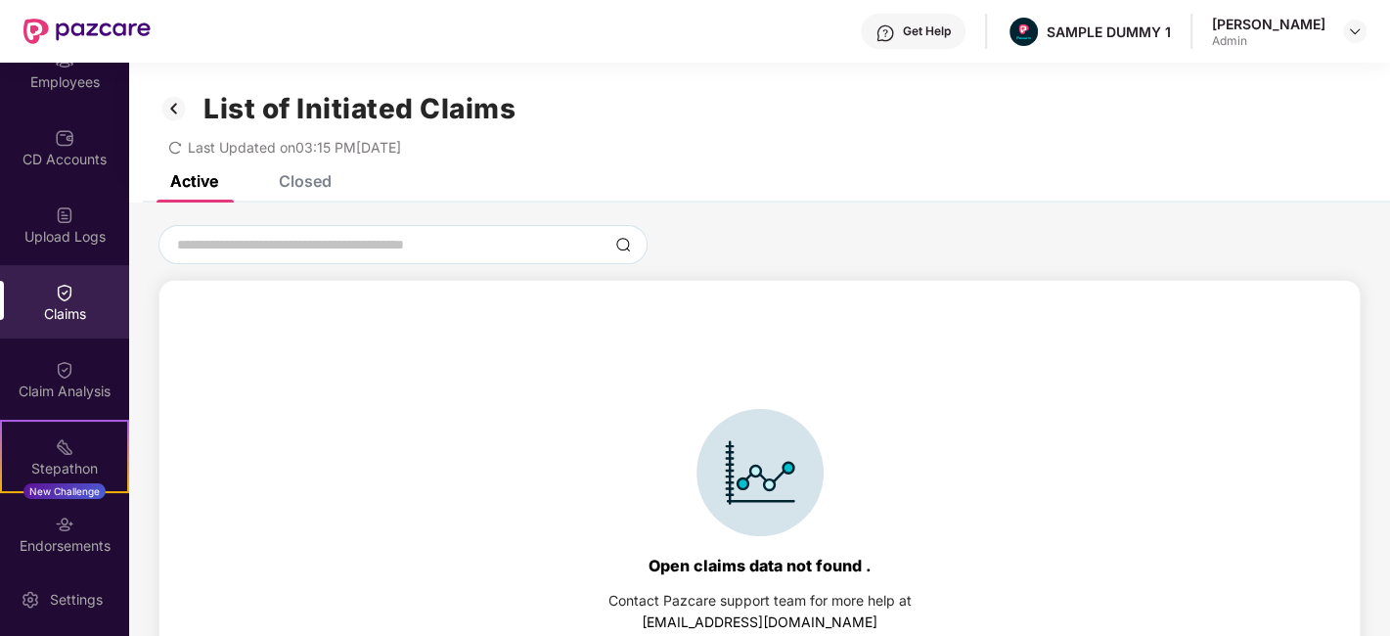
click at [293, 188] on div "Closed" at bounding box center [305, 181] width 53 height 20
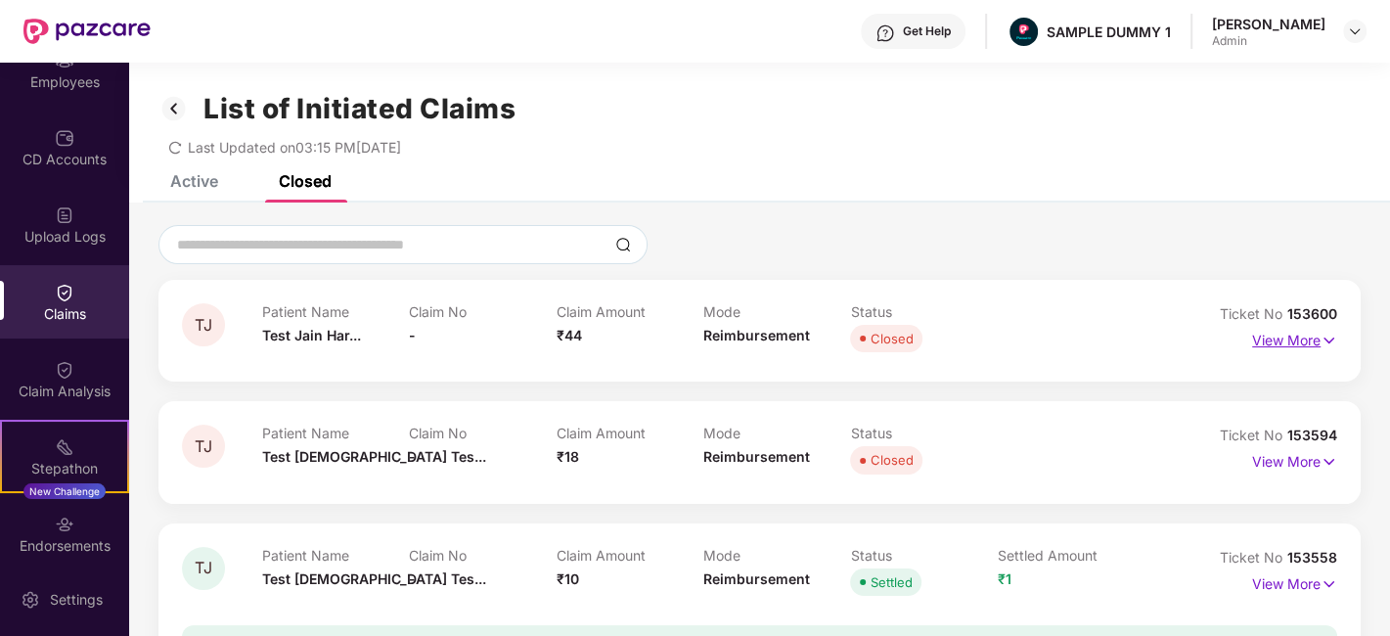
click at [1257, 344] on p "View More" at bounding box center [1294, 338] width 85 height 26
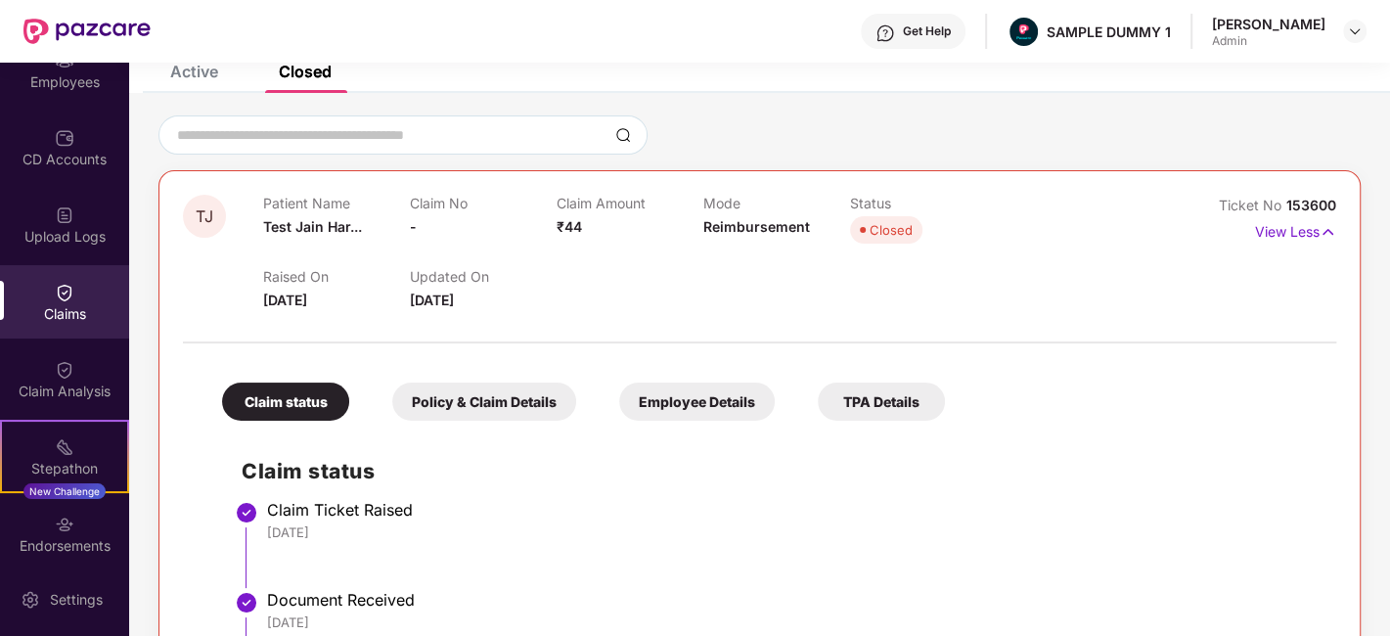
scroll to position [109, 0]
click at [78, 393] on div "Claim Analysis" at bounding box center [64, 392] width 129 height 20
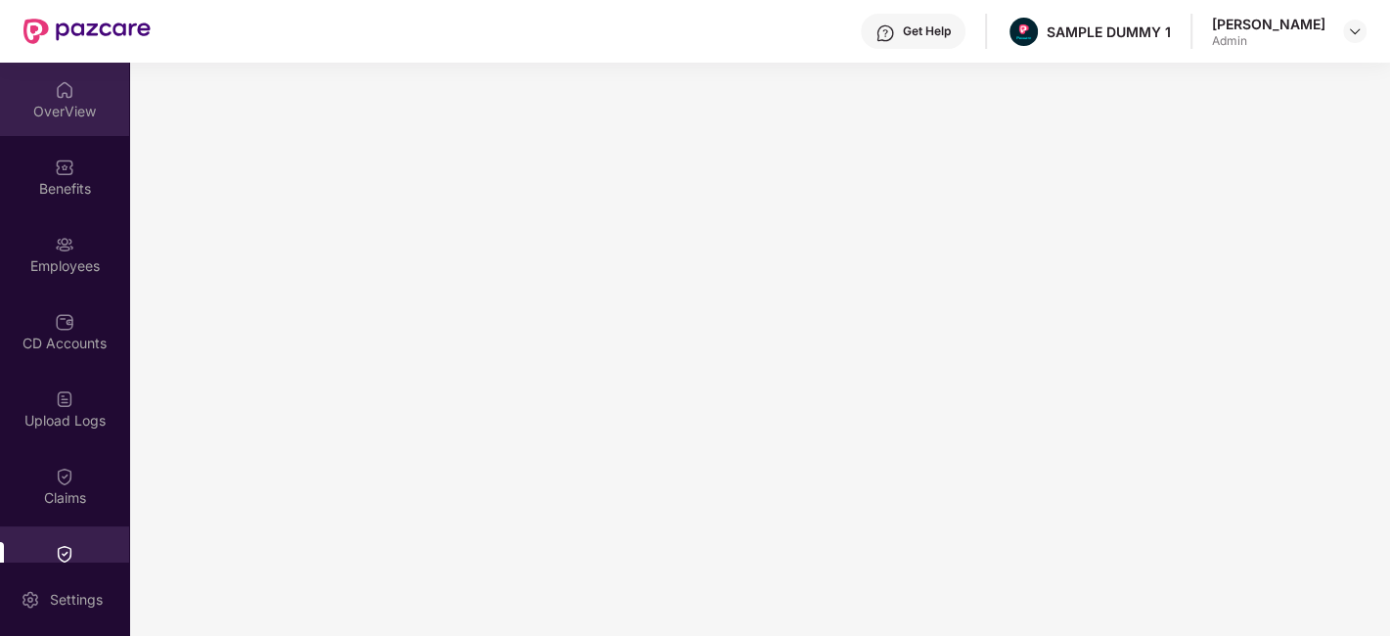
click at [56, 99] on img at bounding box center [65, 90] width 20 height 20
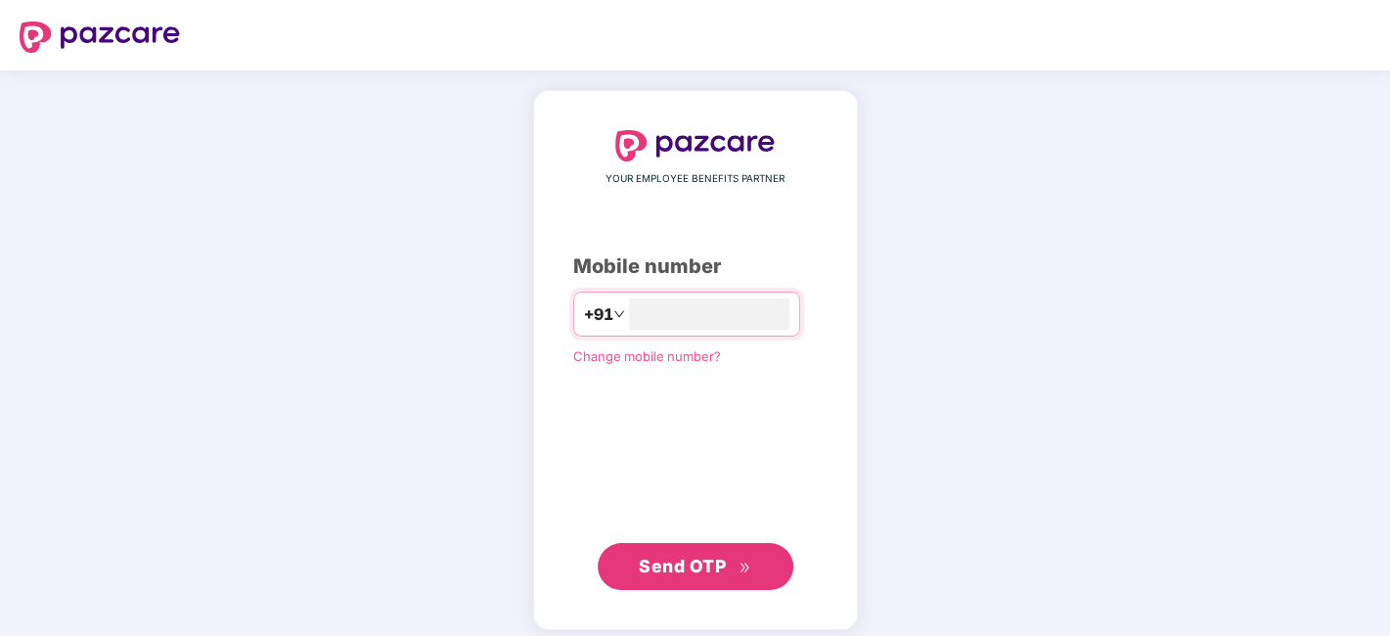
type input "**********"
click at [720, 565] on span "Send OTP" at bounding box center [682, 564] width 87 height 21
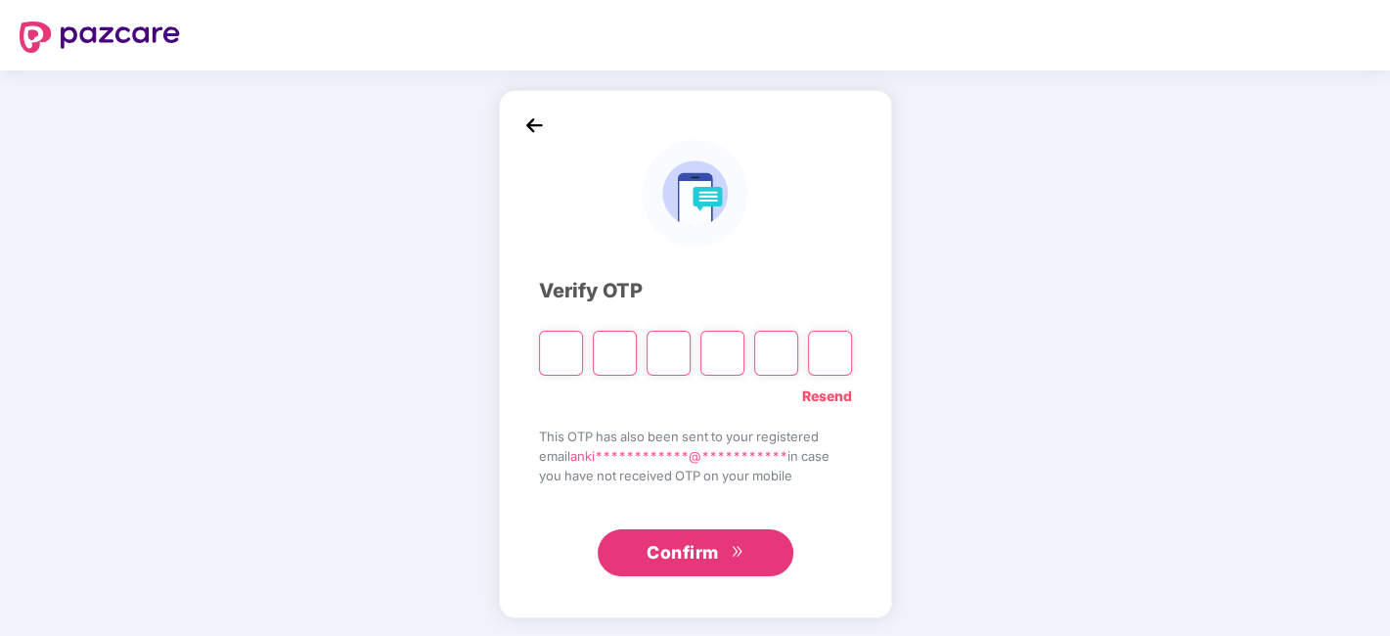
type input "*"
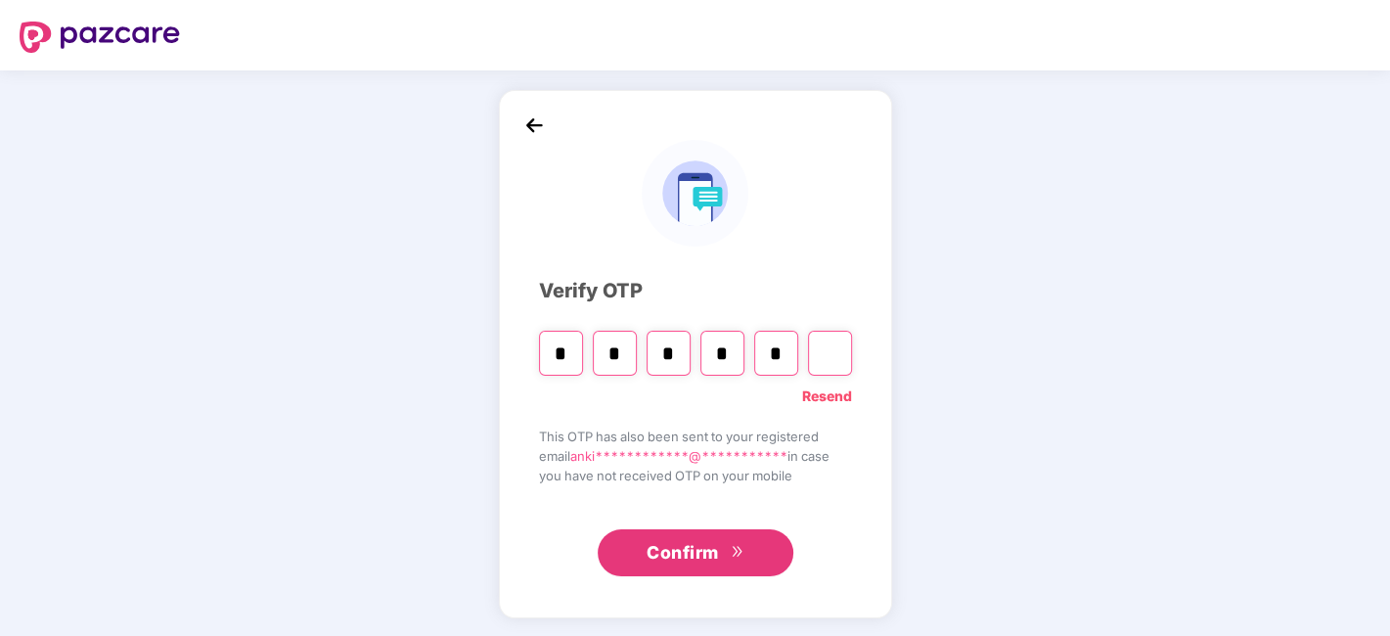
type input "*"
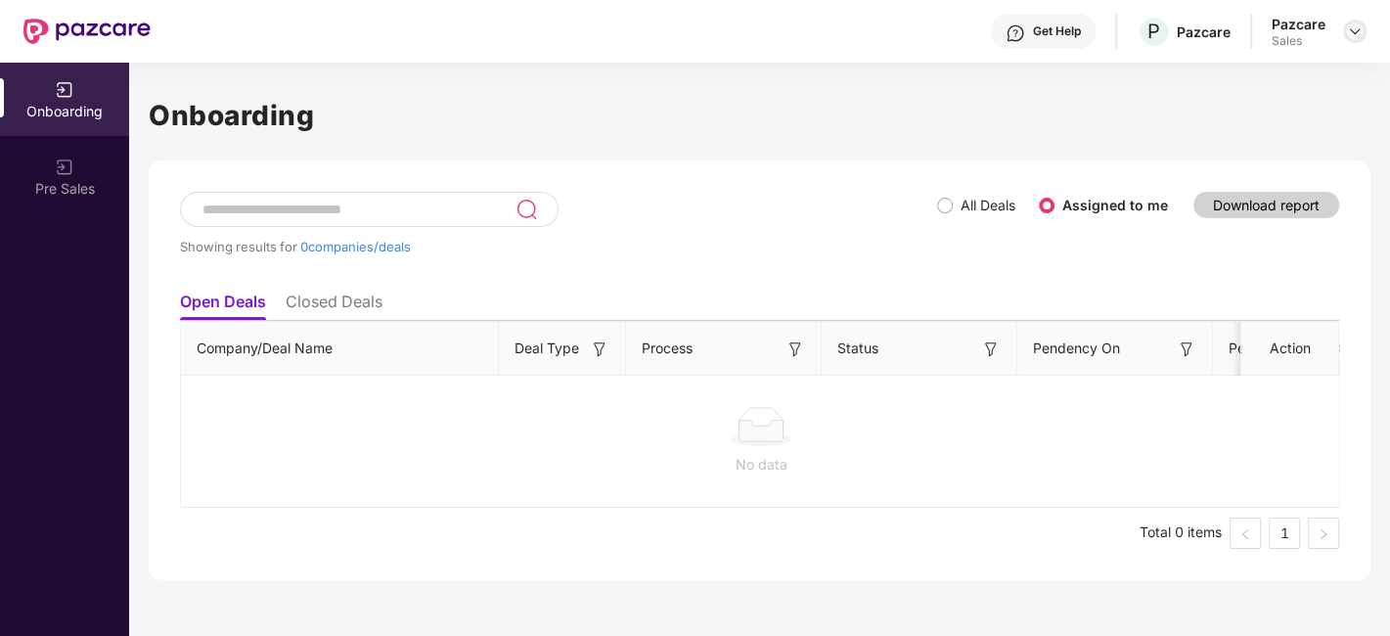
click at [1361, 33] on img at bounding box center [1355, 31] width 16 height 16
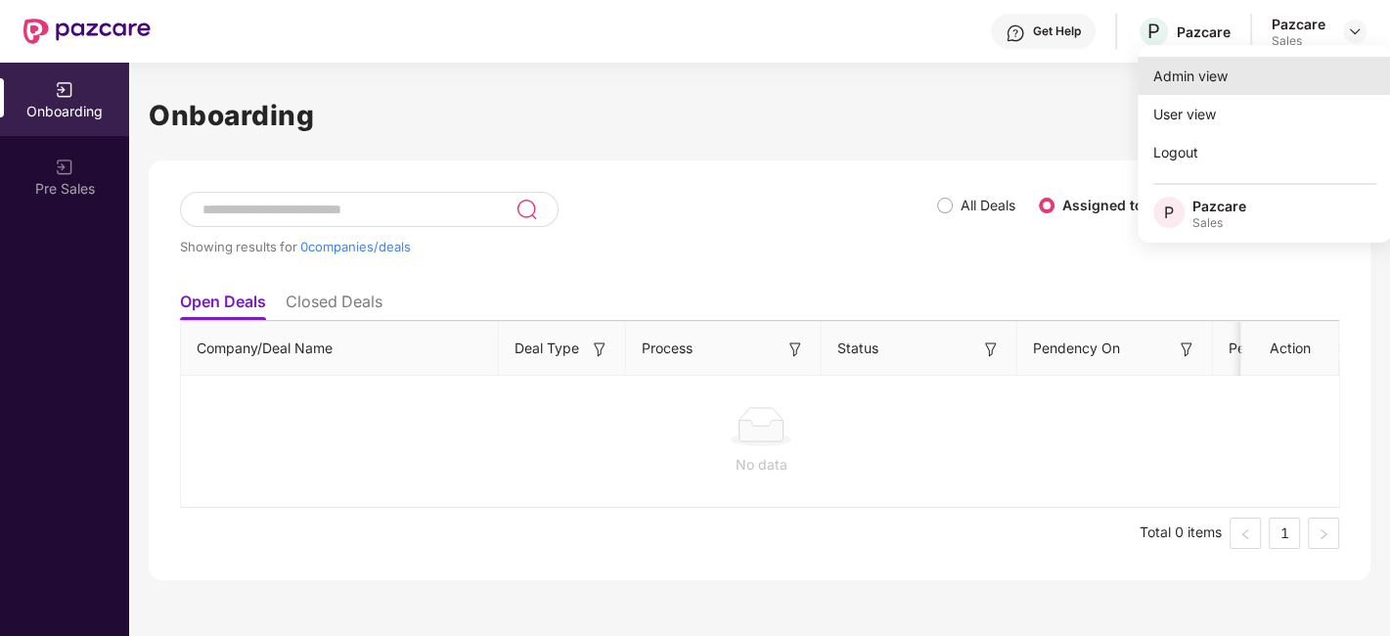
click at [1207, 85] on div "Admin view" at bounding box center [1265, 76] width 254 height 38
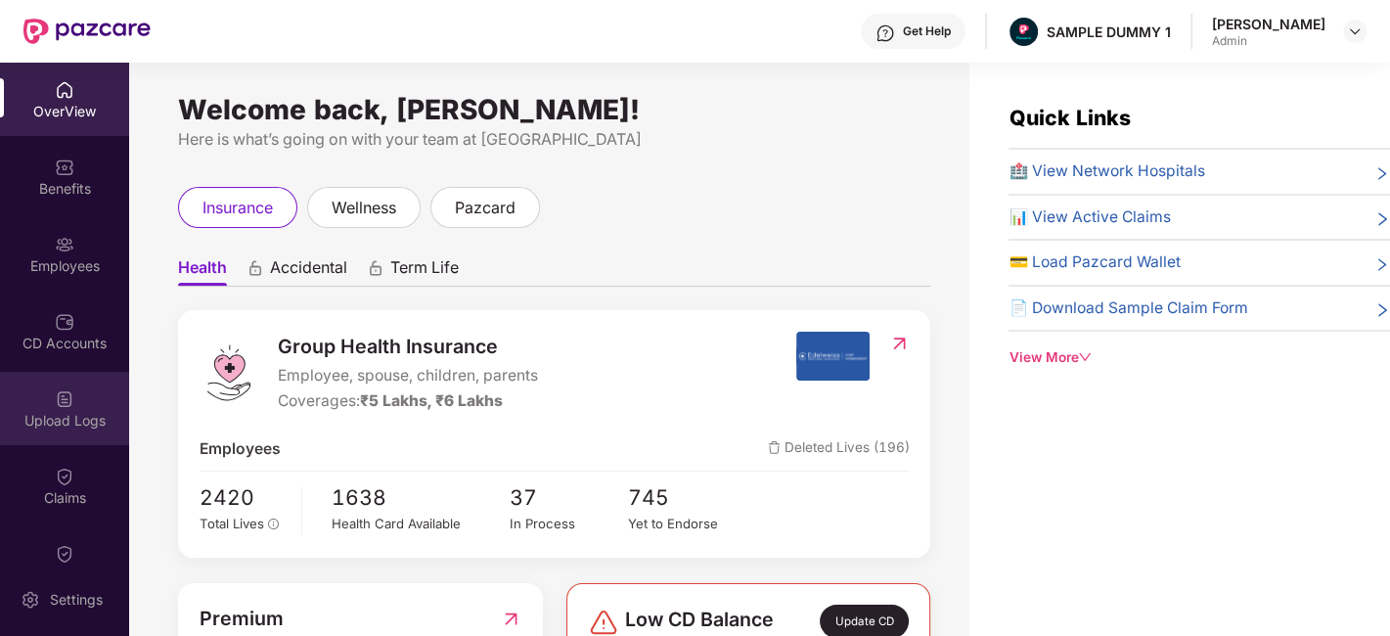
scroll to position [349, 0]
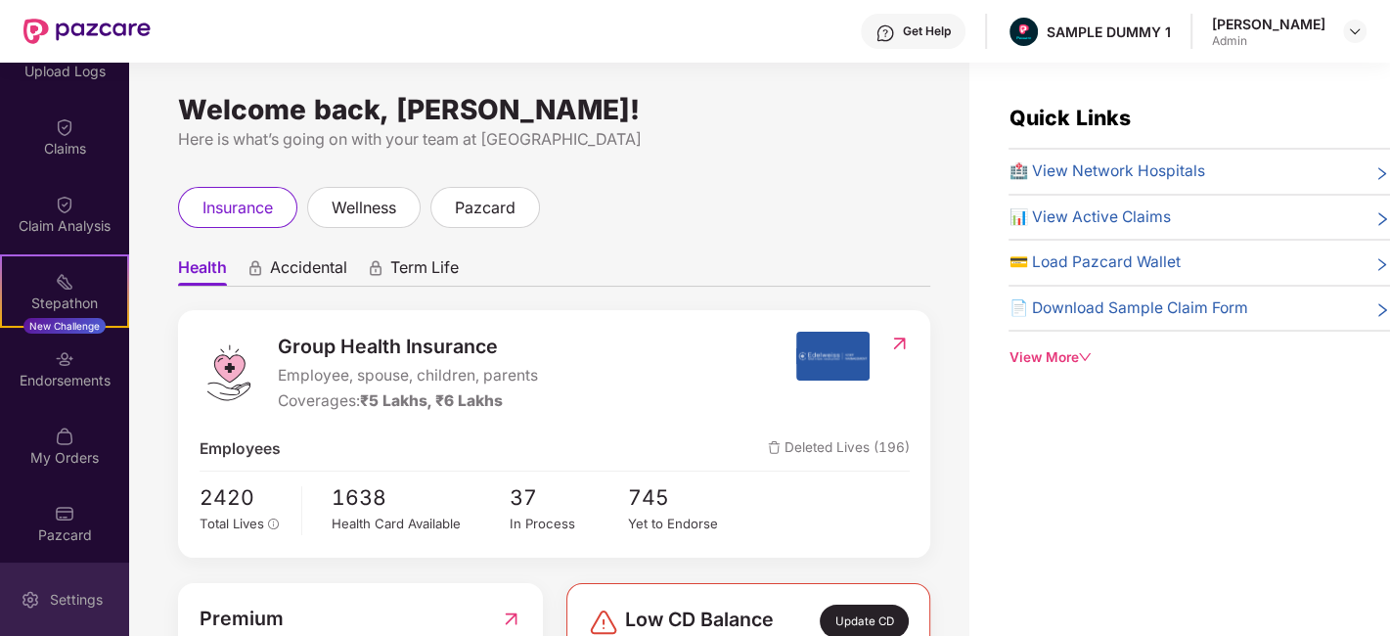
click at [97, 608] on div "Settings" at bounding box center [76, 600] width 65 height 20
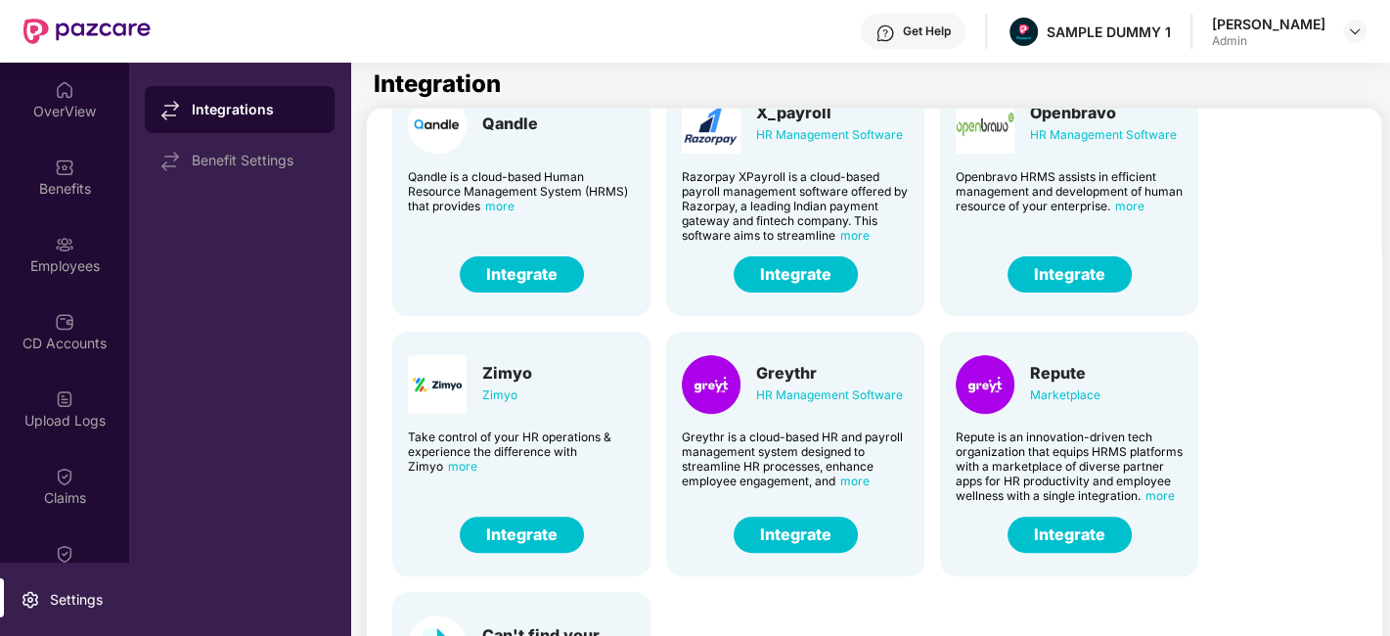
scroll to position [358, 0]
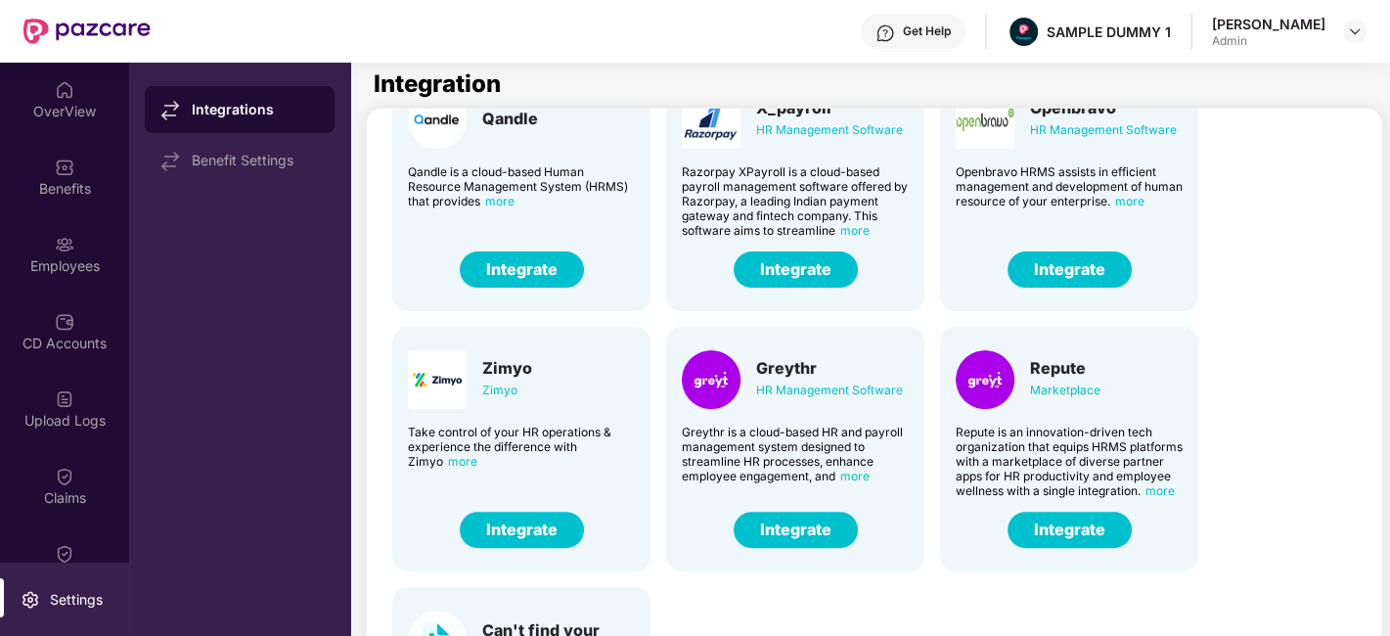
click at [797, 524] on button "Integrate" at bounding box center [796, 530] width 124 height 36
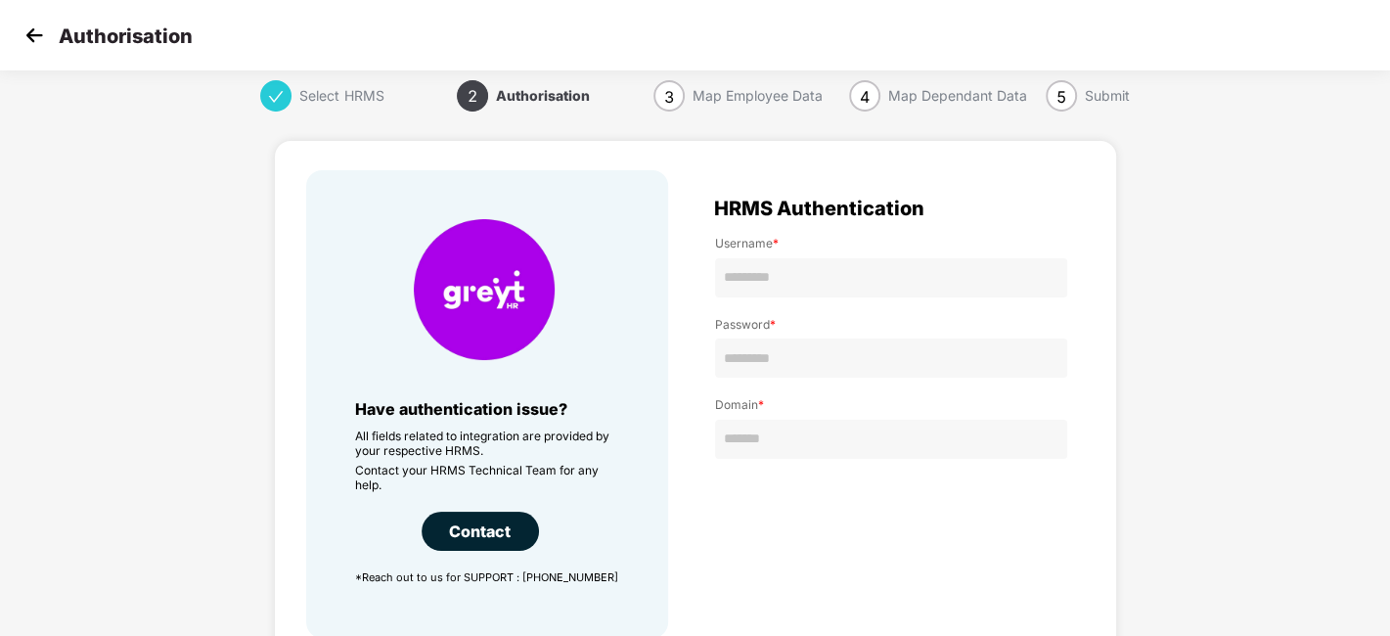
click at [42, 42] on img at bounding box center [34, 35] width 29 height 29
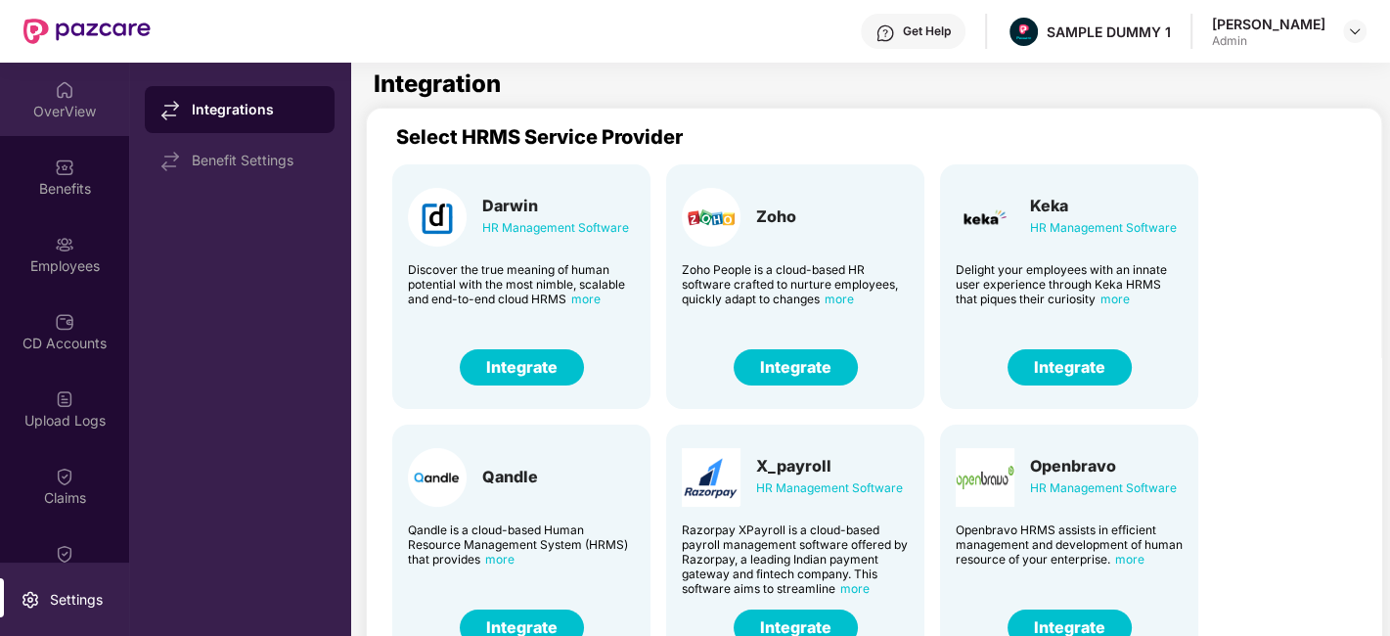
click at [60, 85] on img at bounding box center [65, 90] width 20 height 20
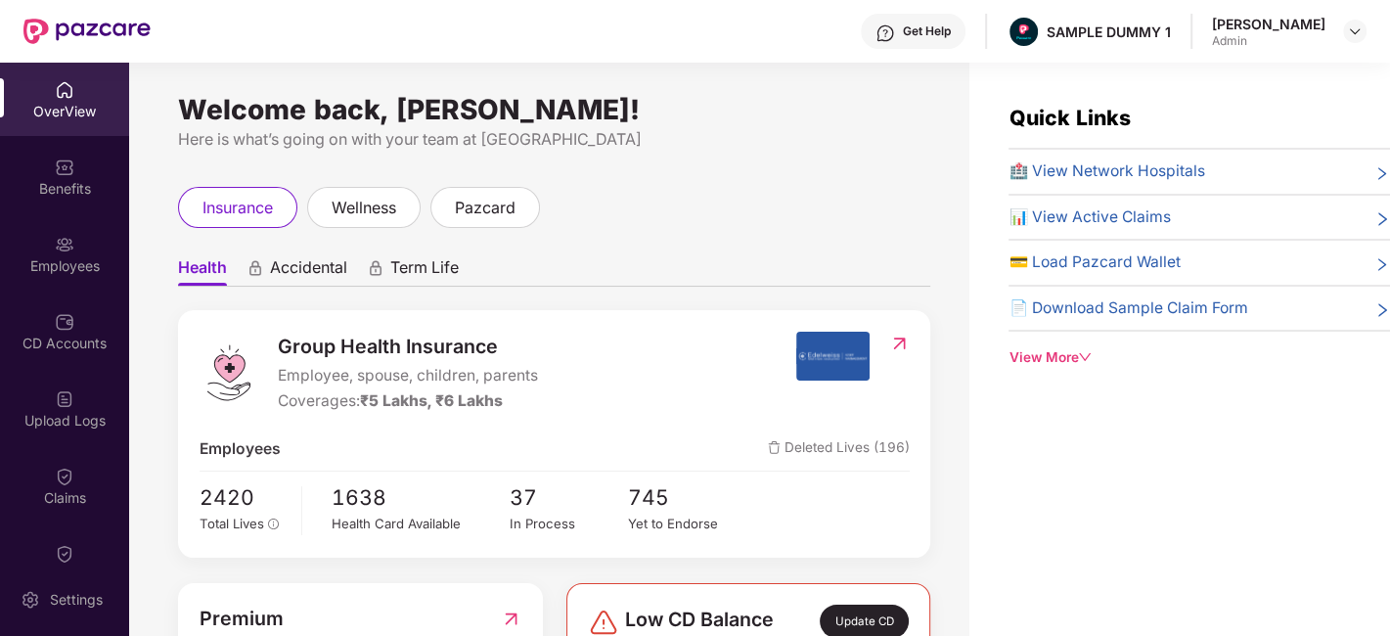
click at [296, 274] on span "Accidental" at bounding box center [308, 271] width 77 height 28
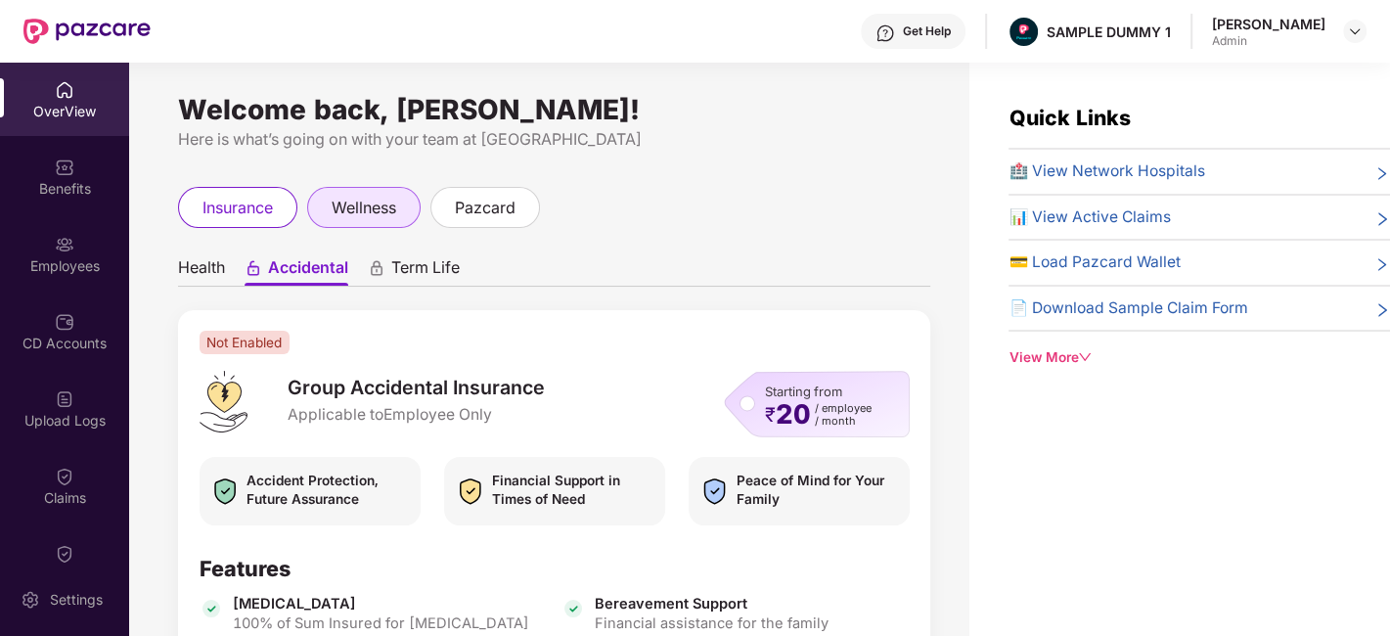
click at [388, 214] on span "wellness" at bounding box center [364, 208] width 65 height 24
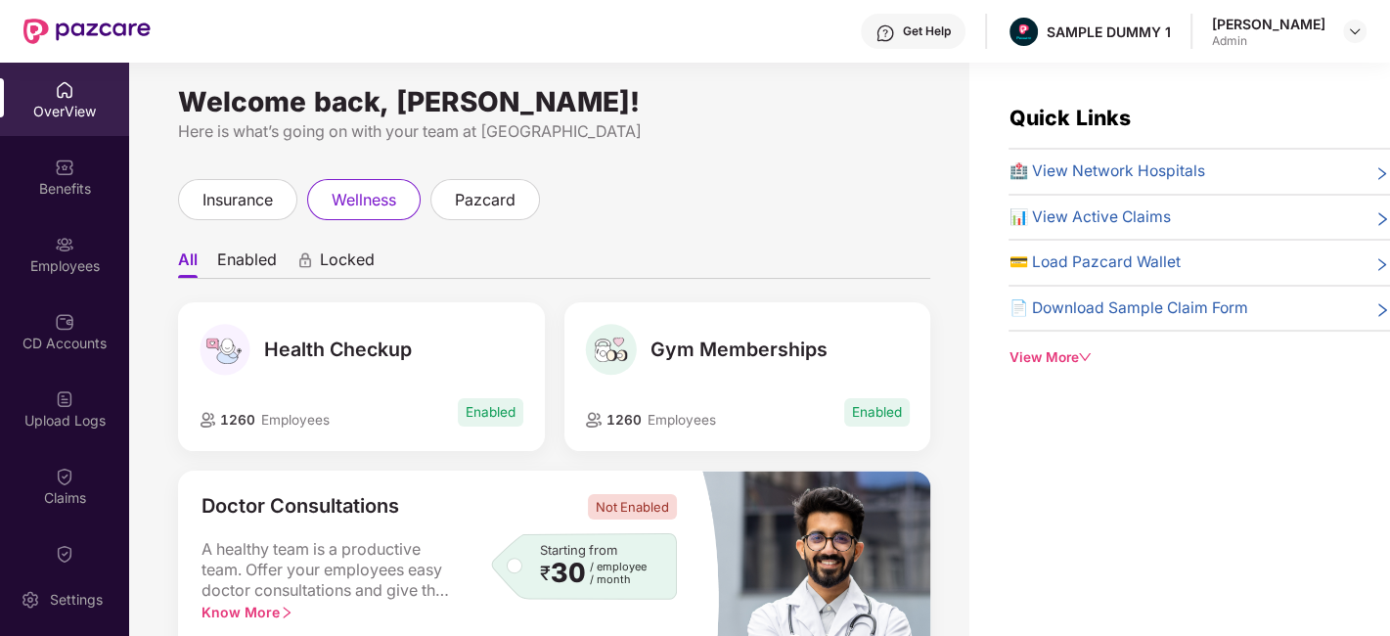
scroll to position [8, 0]
click at [225, 197] on span "insurance" at bounding box center [238, 200] width 70 height 24
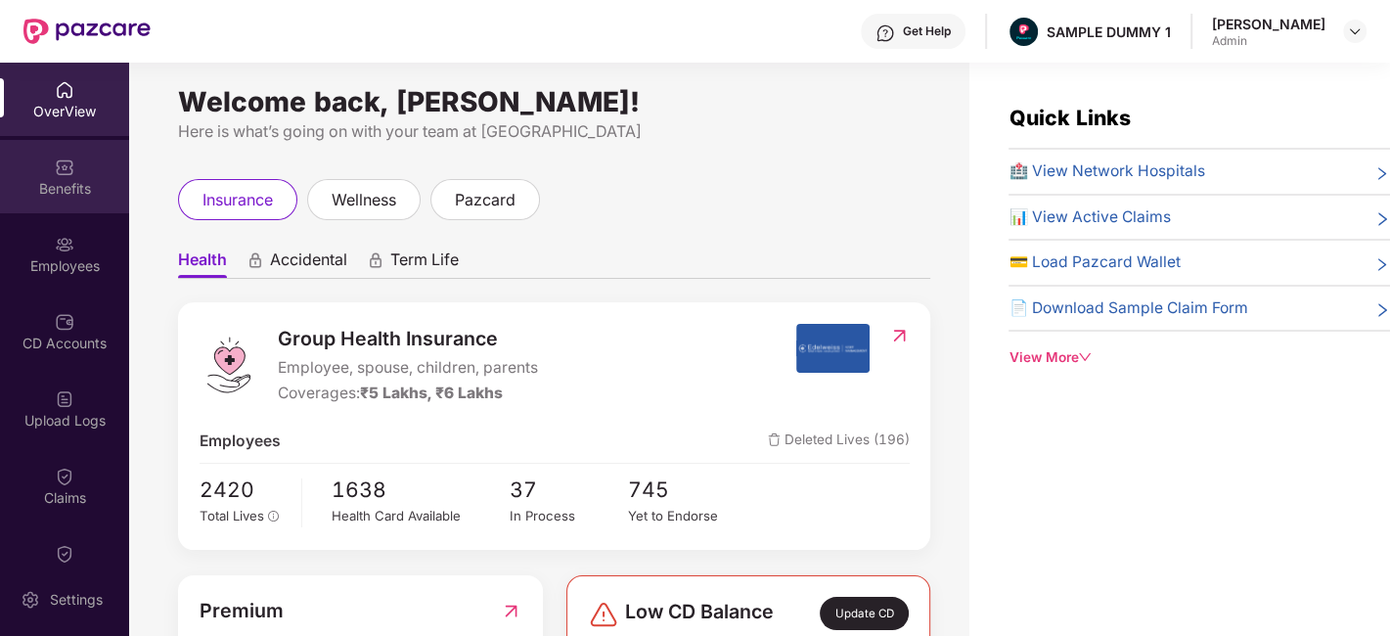
click at [68, 179] on div "Benefits" at bounding box center [64, 189] width 129 height 20
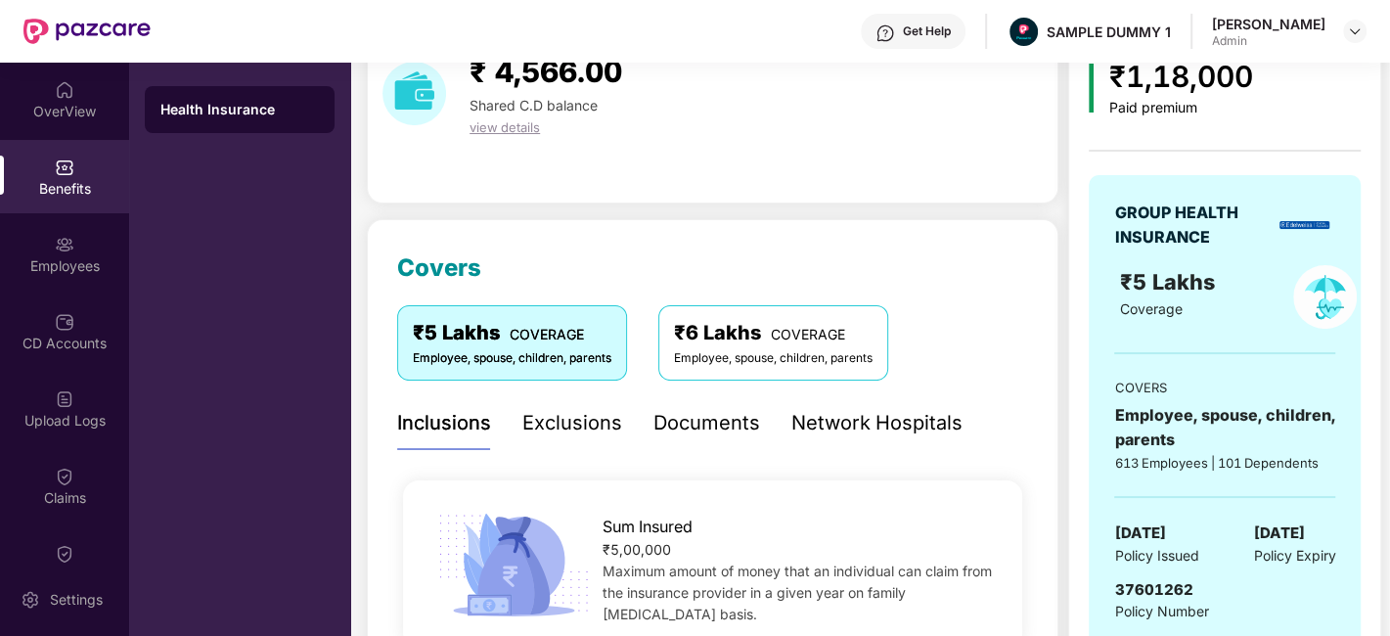
scroll to position [223, 0]
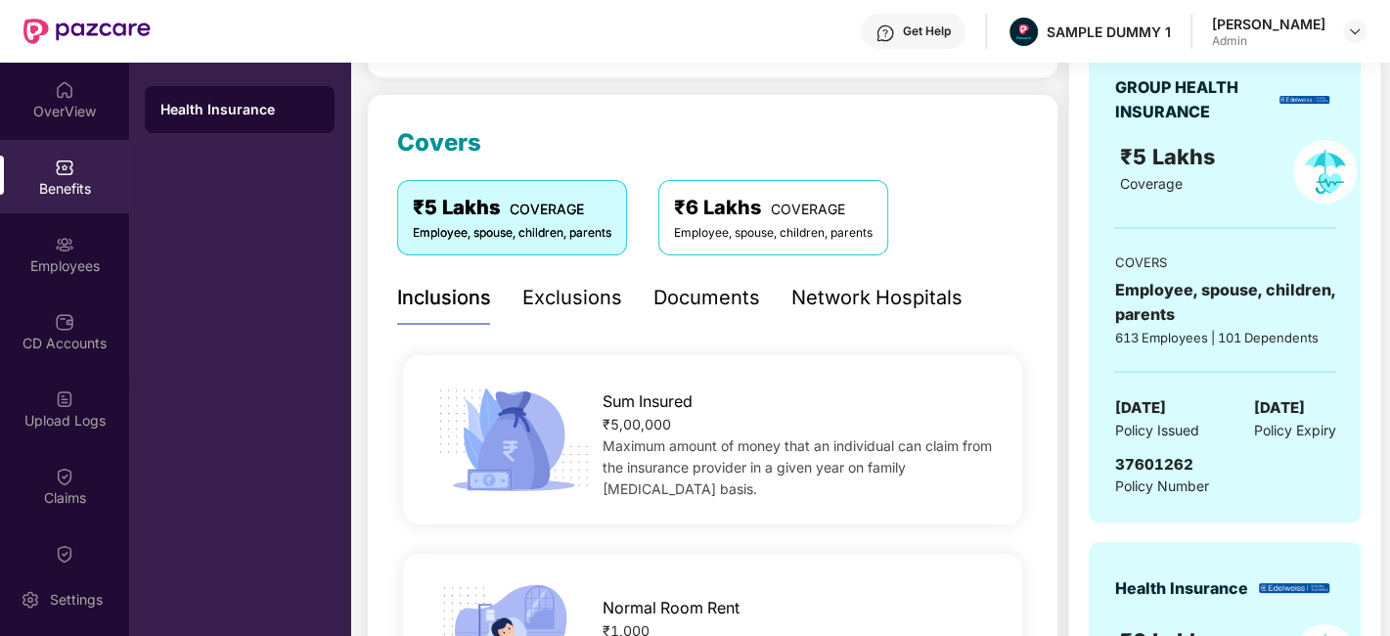
click at [540, 305] on div "Exclusions" at bounding box center [573, 298] width 100 height 30
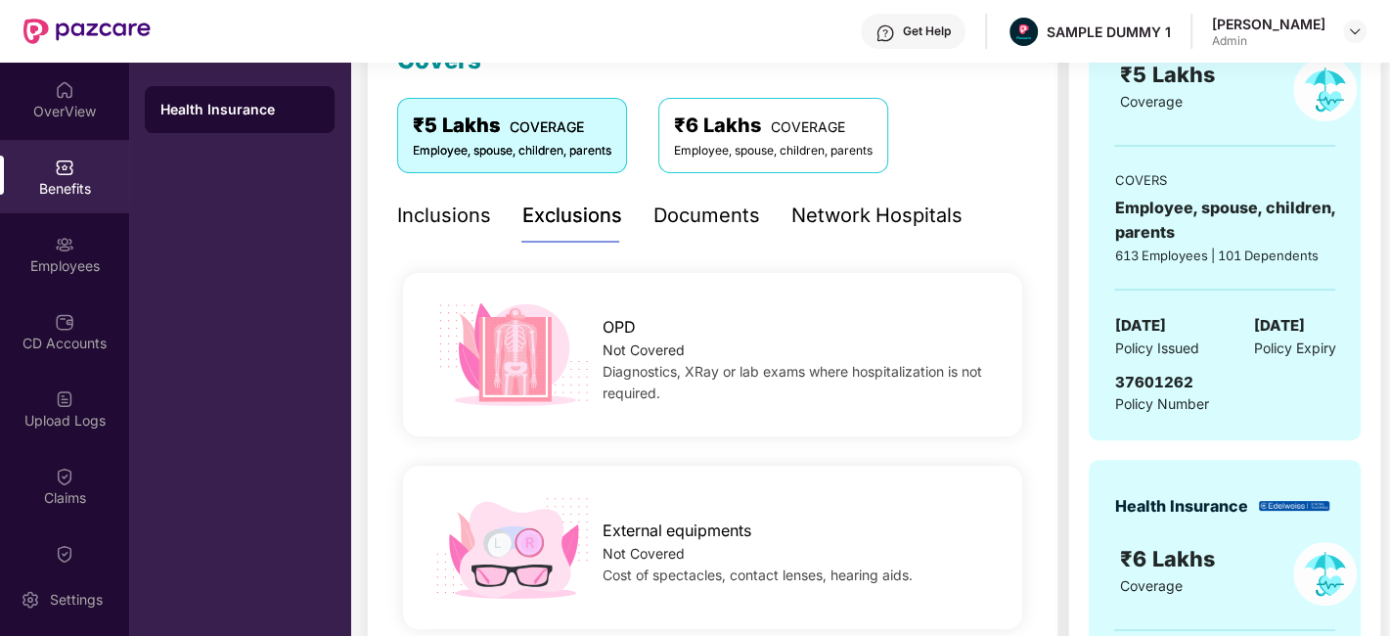
scroll to position [304, 0]
click at [694, 214] on div "Documents" at bounding box center [707, 217] width 107 height 30
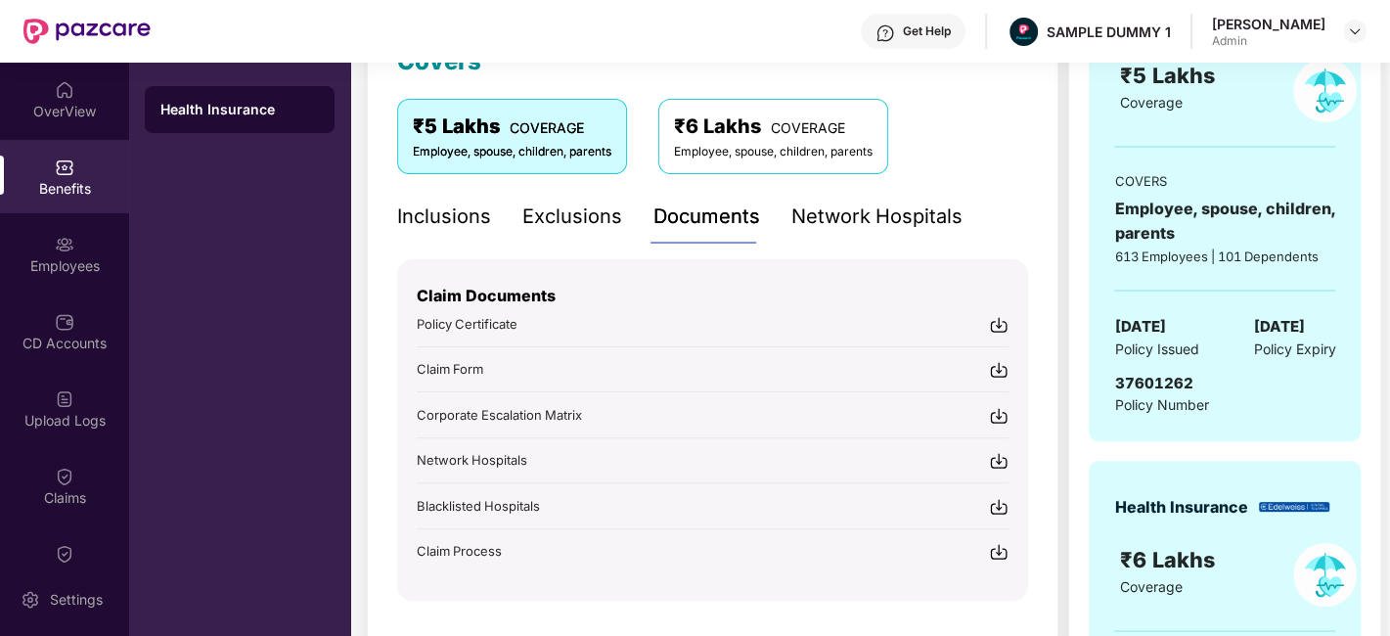
click at [870, 210] on div "Network Hospitals" at bounding box center [877, 217] width 171 height 30
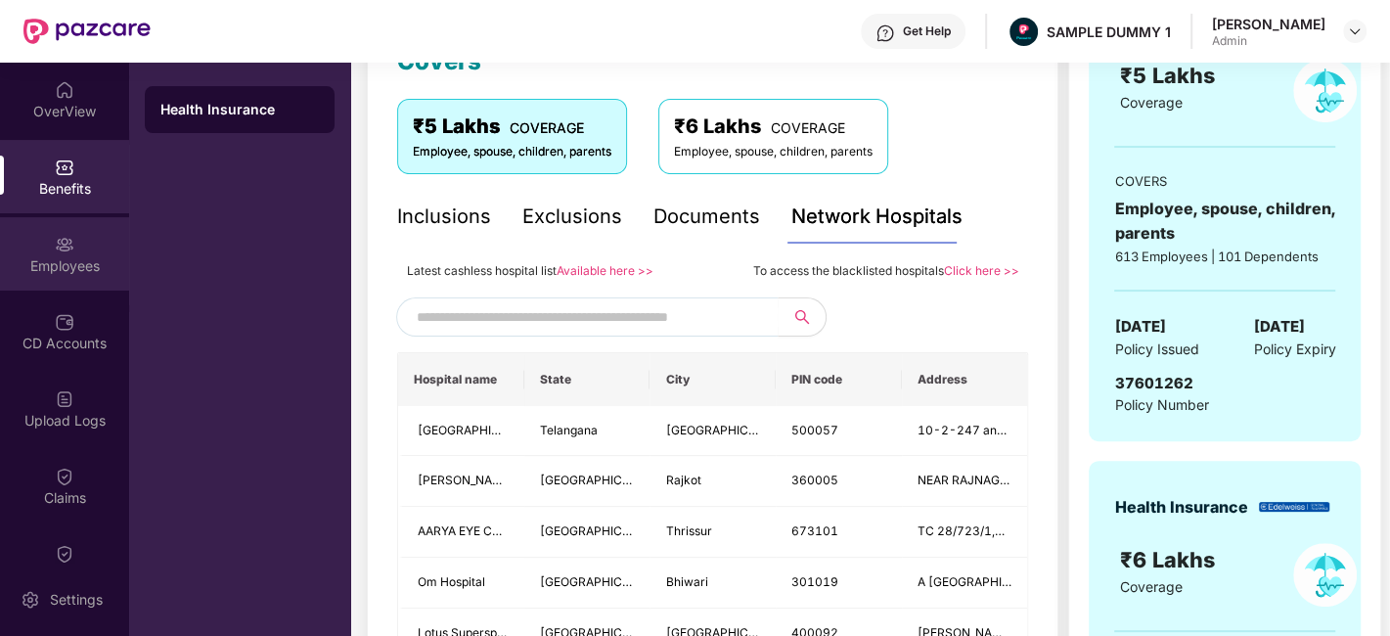
click at [44, 251] on div "Employees" at bounding box center [64, 253] width 129 height 73
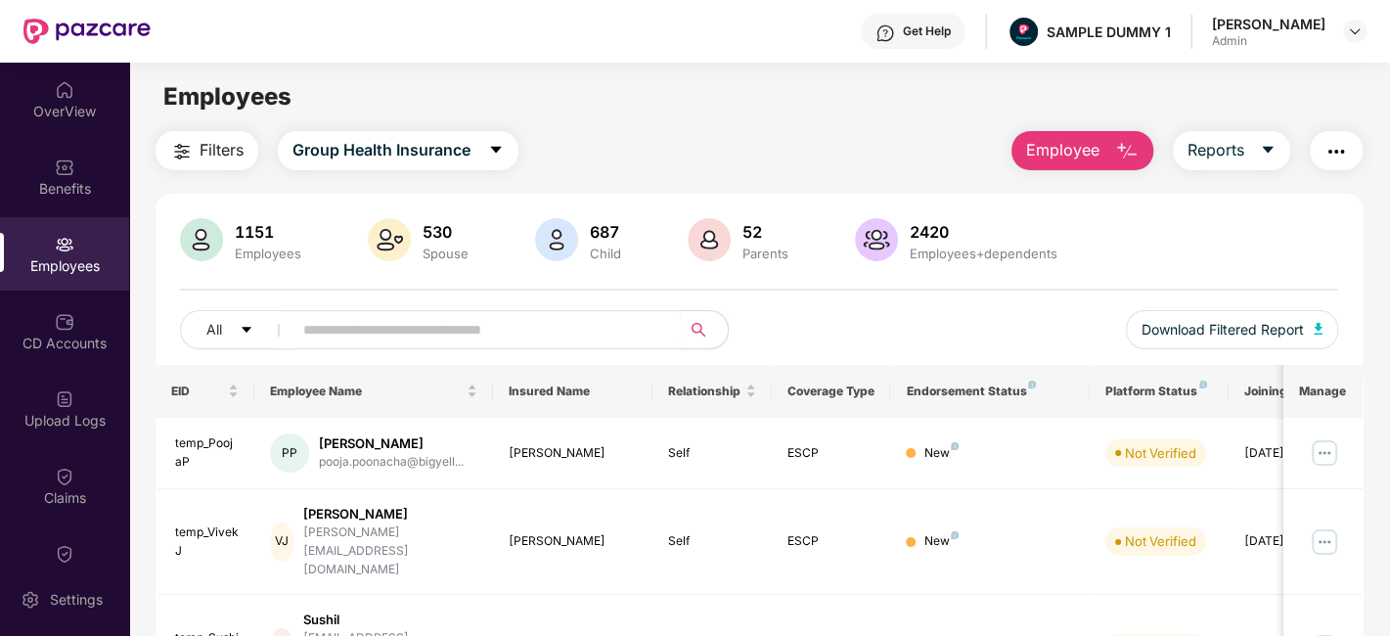
click at [1118, 141] on img "button" at bounding box center [1126, 151] width 23 height 23
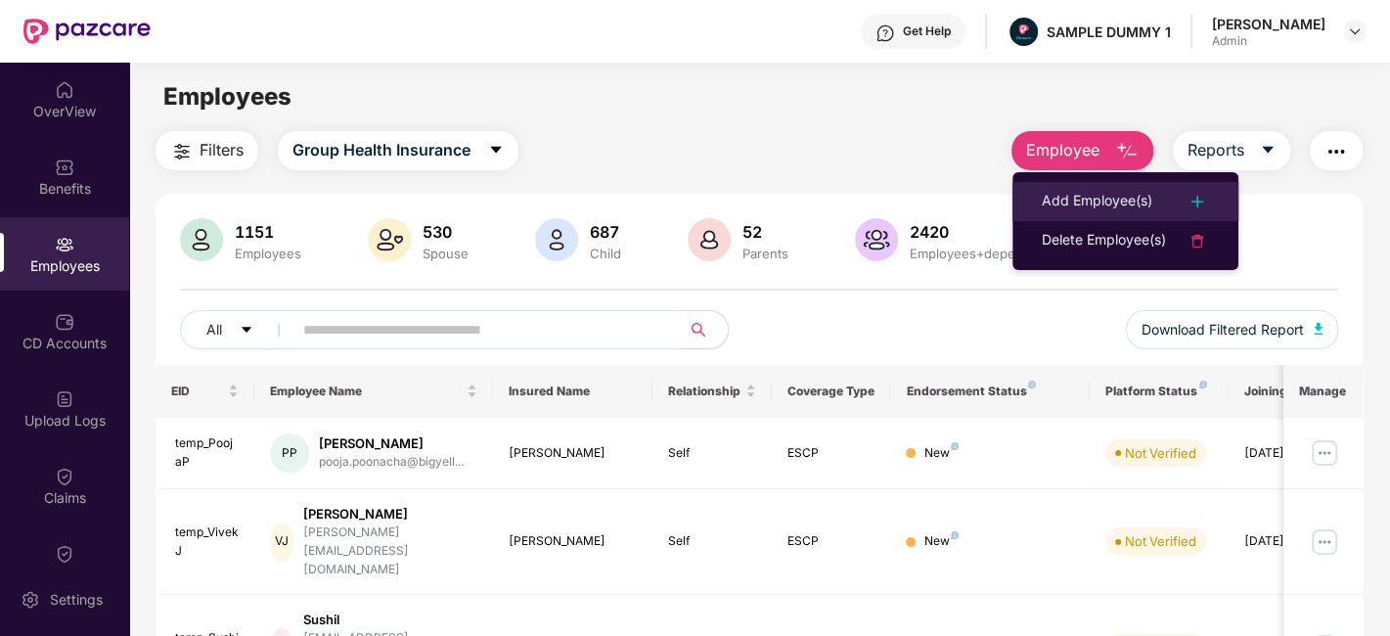
click at [1155, 192] on div "Add Employee(s)" at bounding box center [1125, 201] width 167 height 23
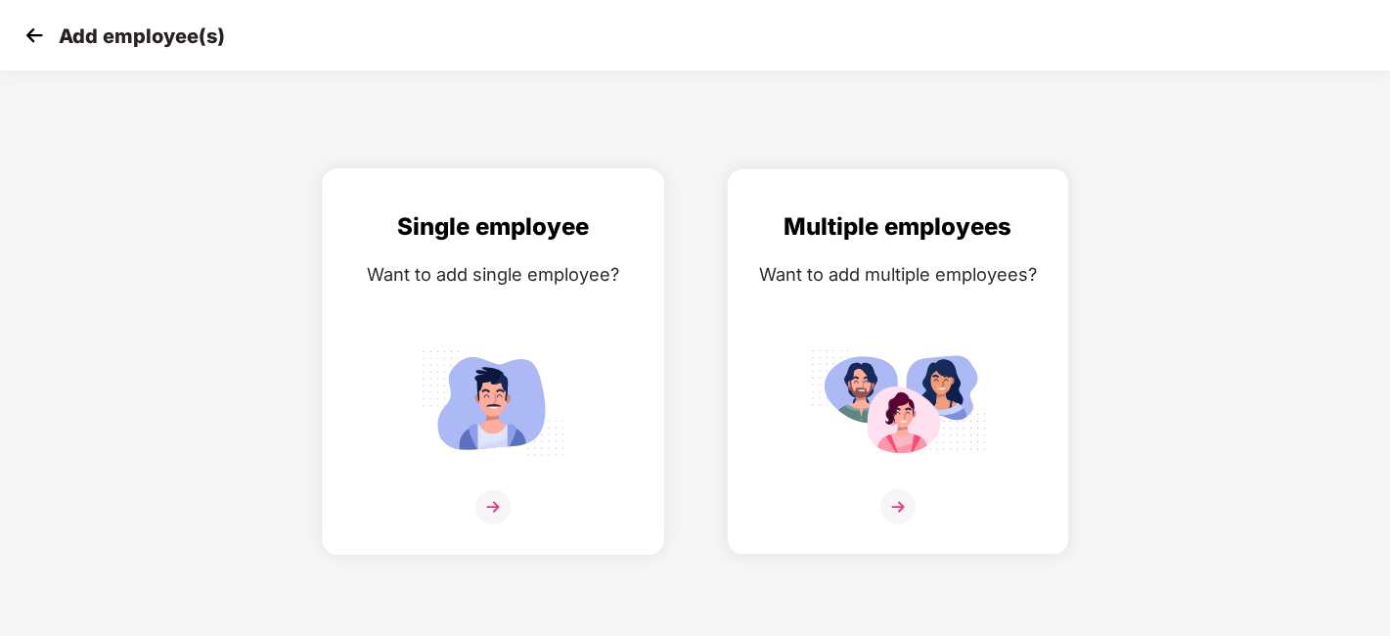
click at [507, 246] on div "Single employee Want to add single employee?" at bounding box center [492, 378] width 301 height 341
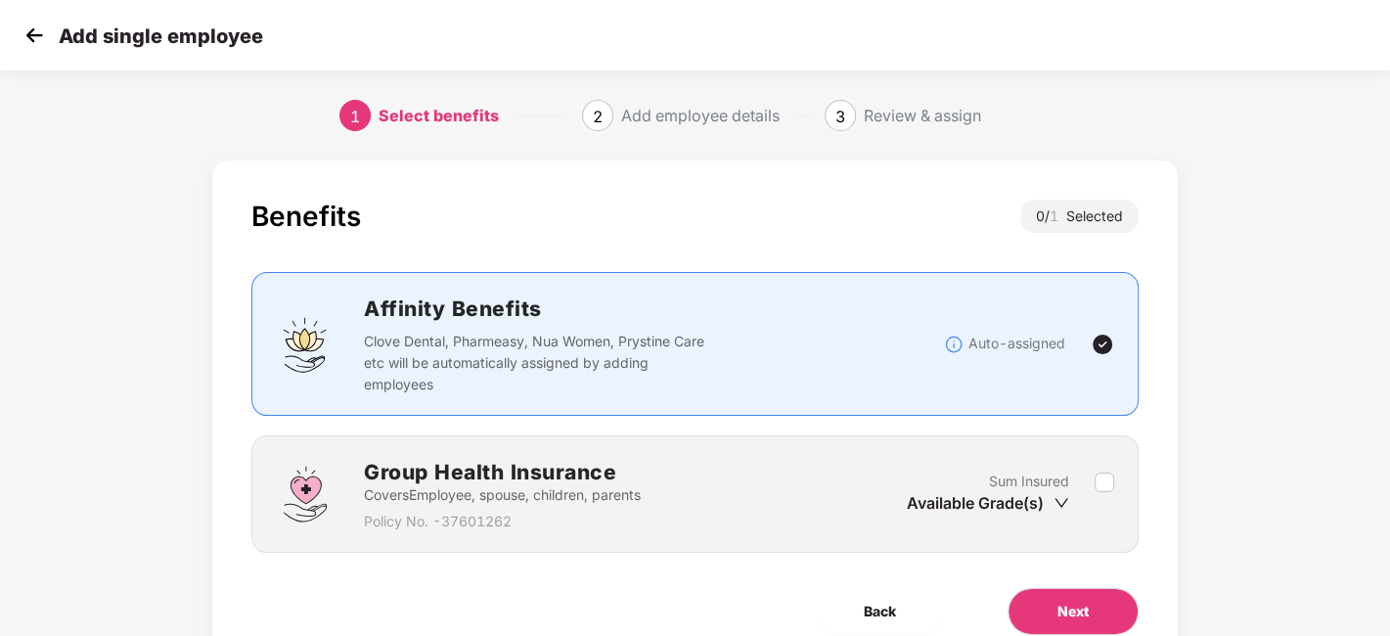
scroll to position [85, 0]
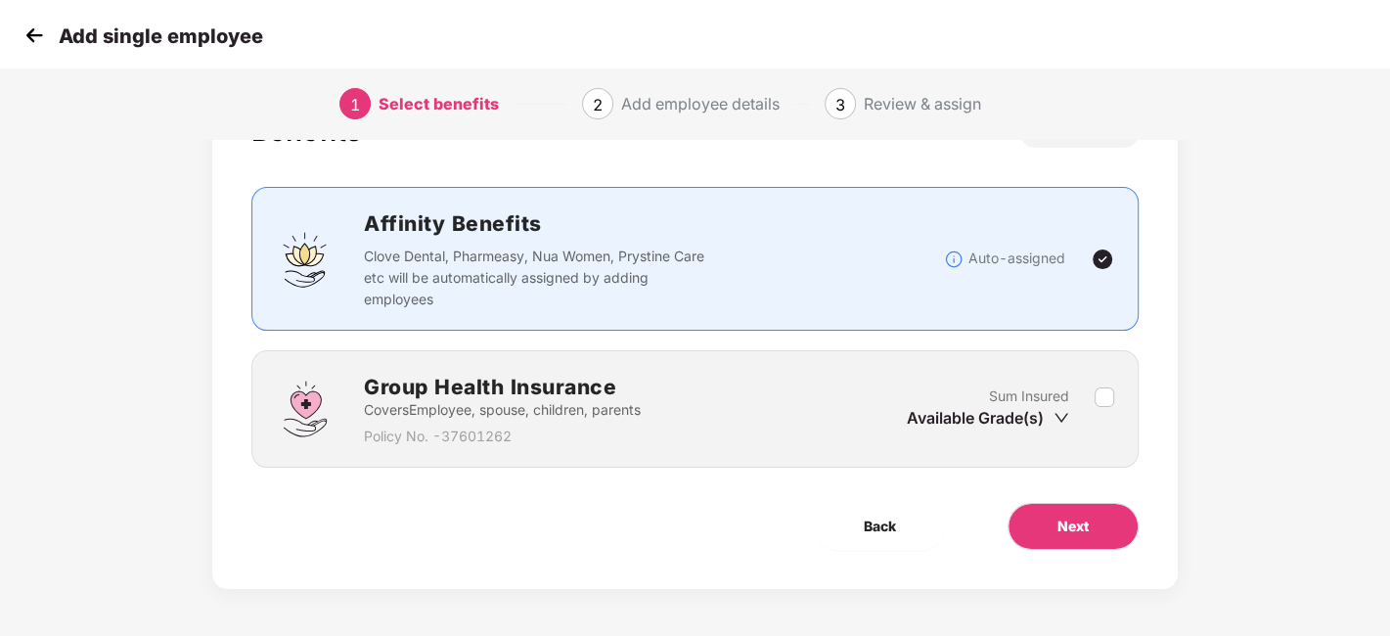
click at [1104, 412] on label at bounding box center [1105, 410] width 20 height 48
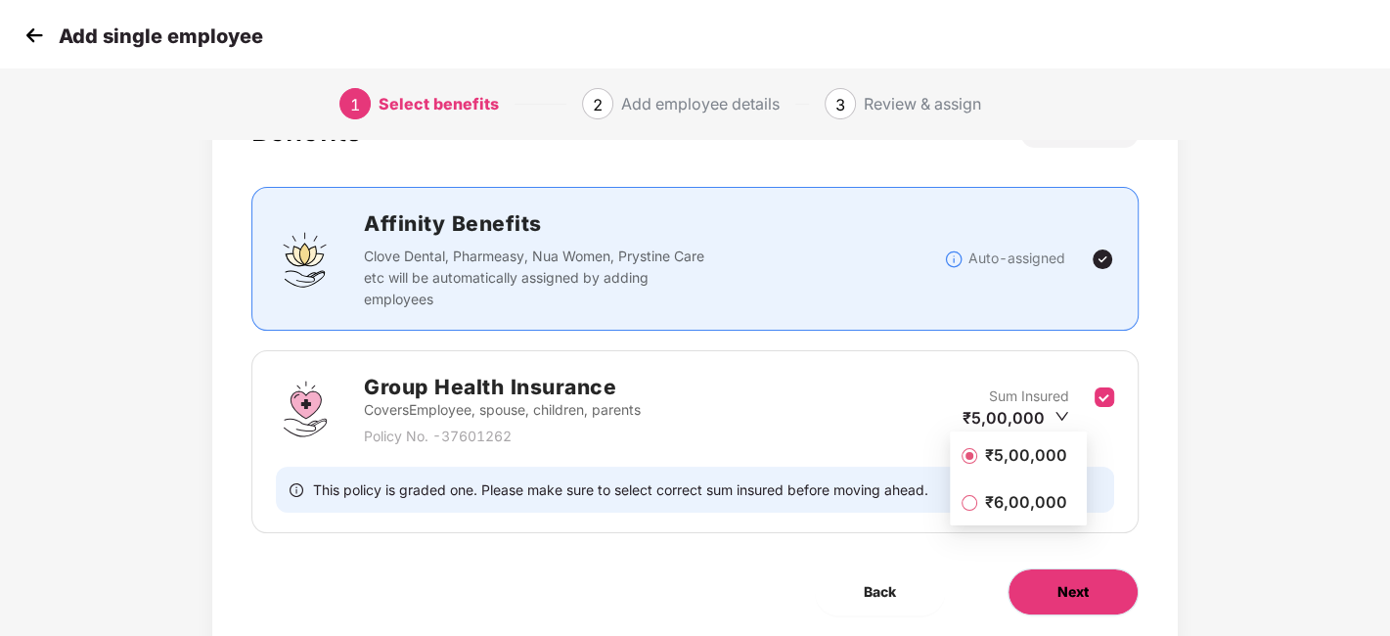
click at [1110, 578] on button "Next" at bounding box center [1073, 592] width 131 height 47
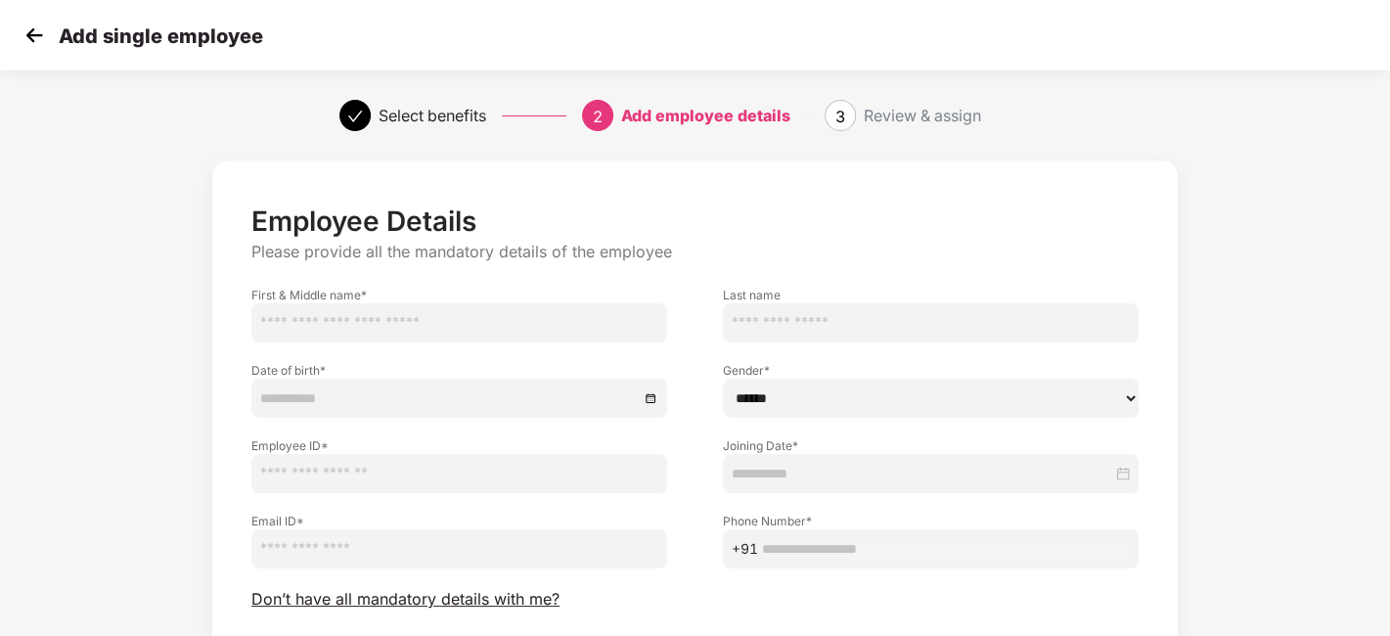
scroll to position [104, 0]
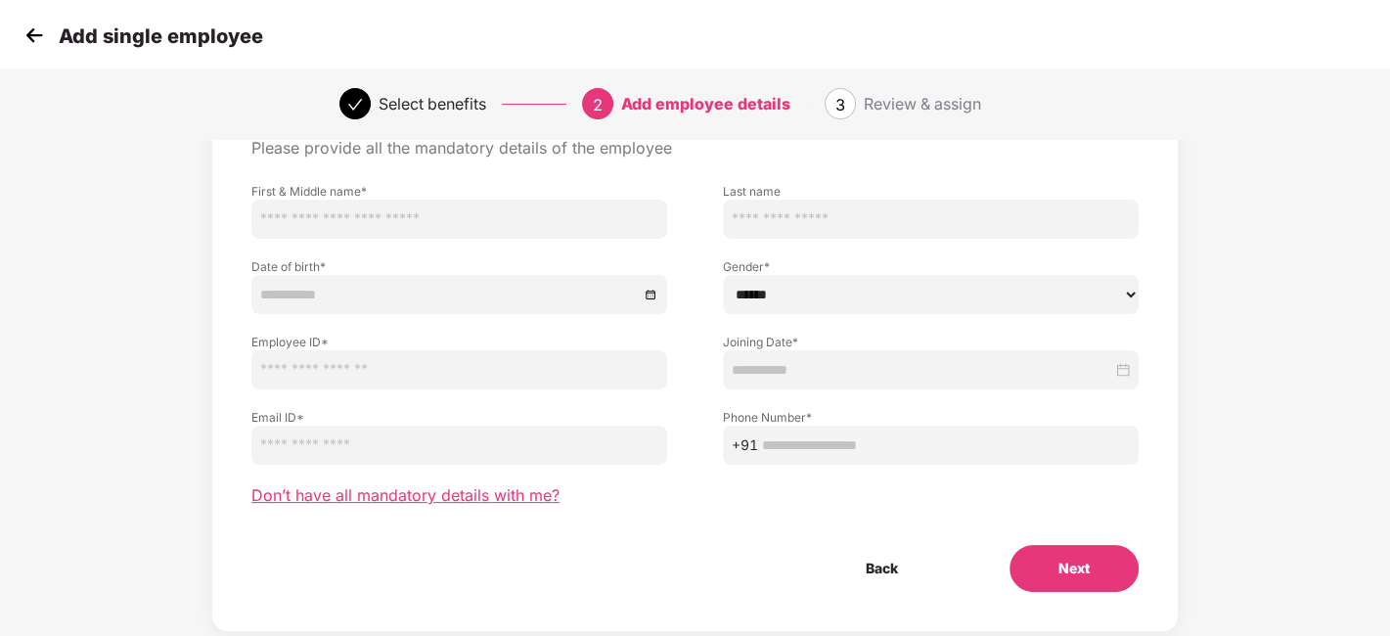
click at [379, 492] on span "Don’t have all mandatory details with me?" at bounding box center [405, 495] width 308 height 21
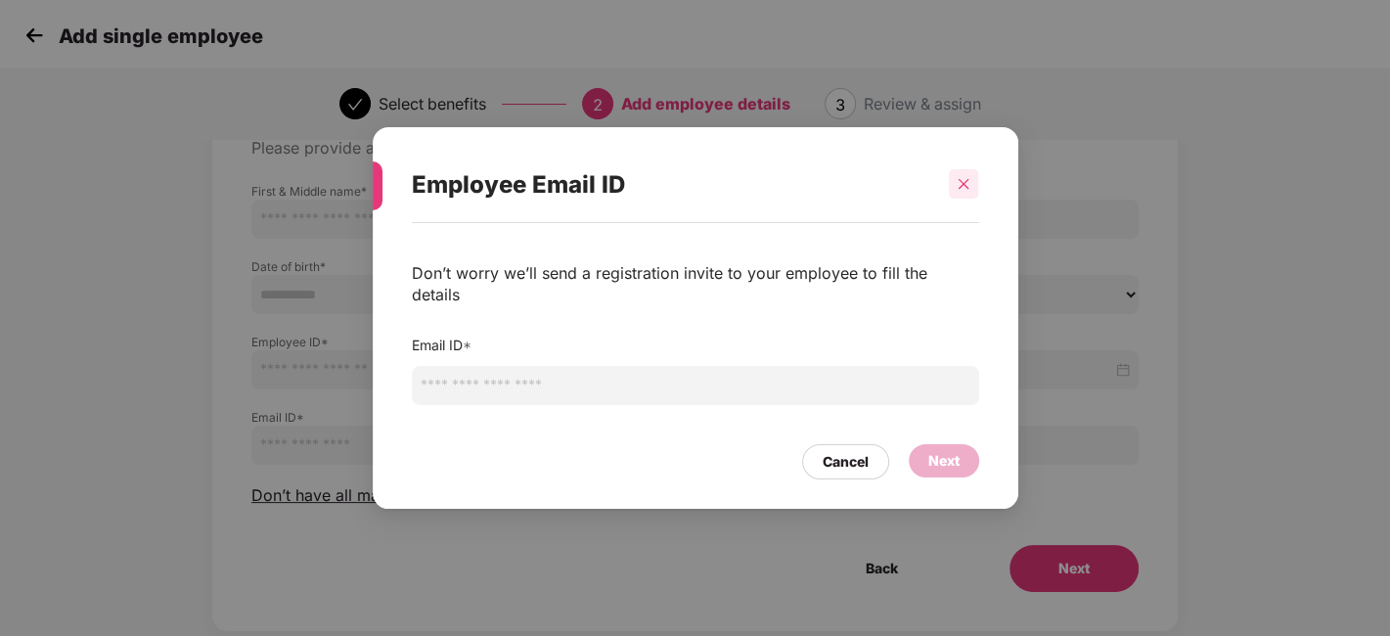
click at [969, 191] on icon "close" at bounding box center [964, 184] width 14 height 14
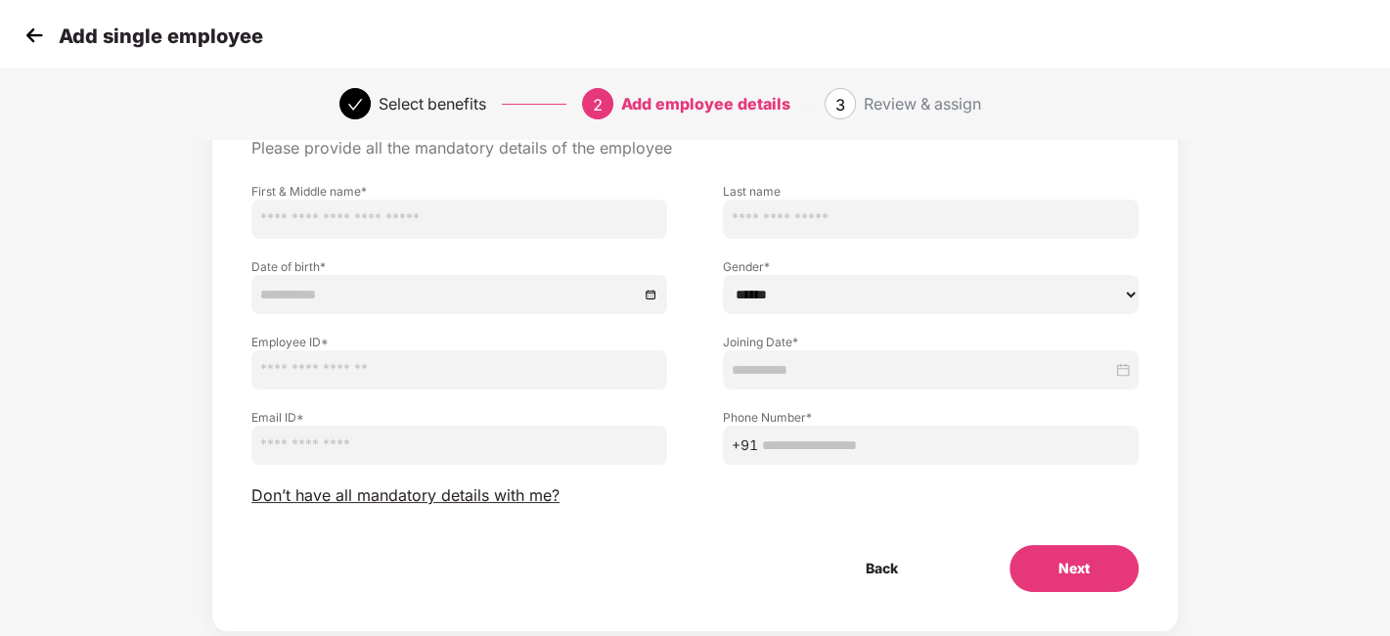
click at [30, 37] on img at bounding box center [34, 35] width 29 height 29
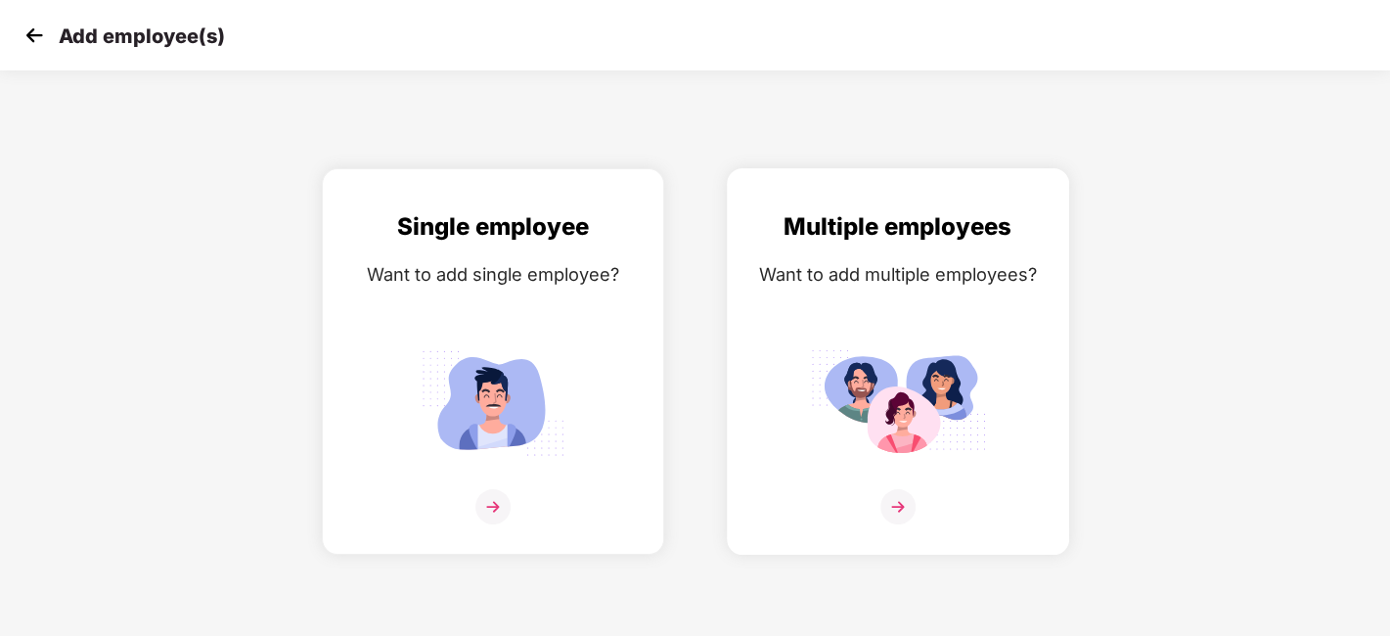
click at [799, 322] on div "Multiple employees Want to add multiple employees?" at bounding box center [898, 378] width 301 height 341
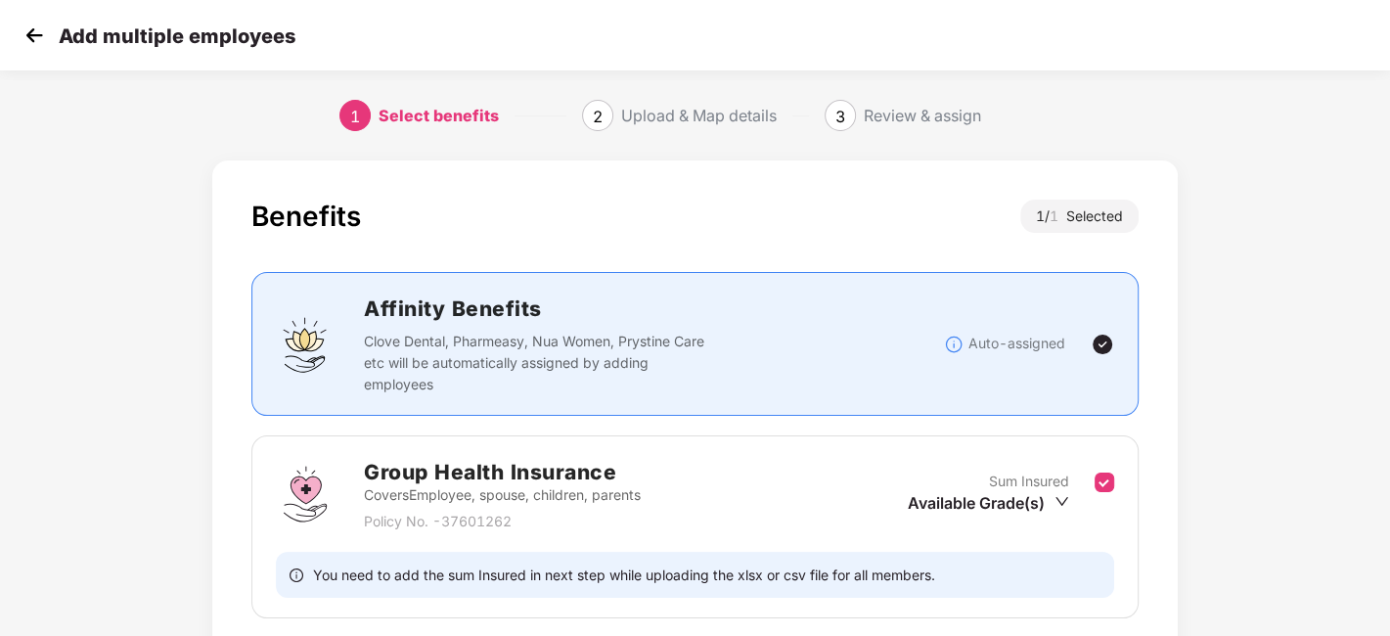
scroll to position [151, 0]
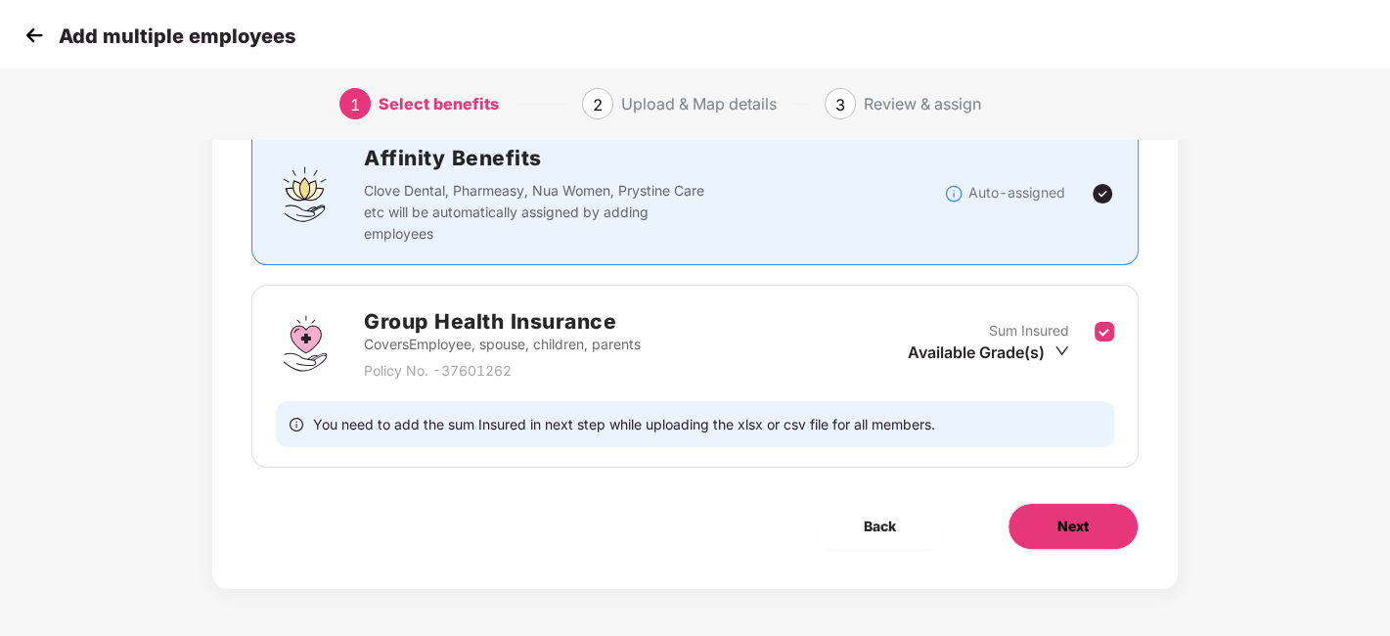
click at [1117, 543] on button "Next" at bounding box center [1073, 526] width 131 height 47
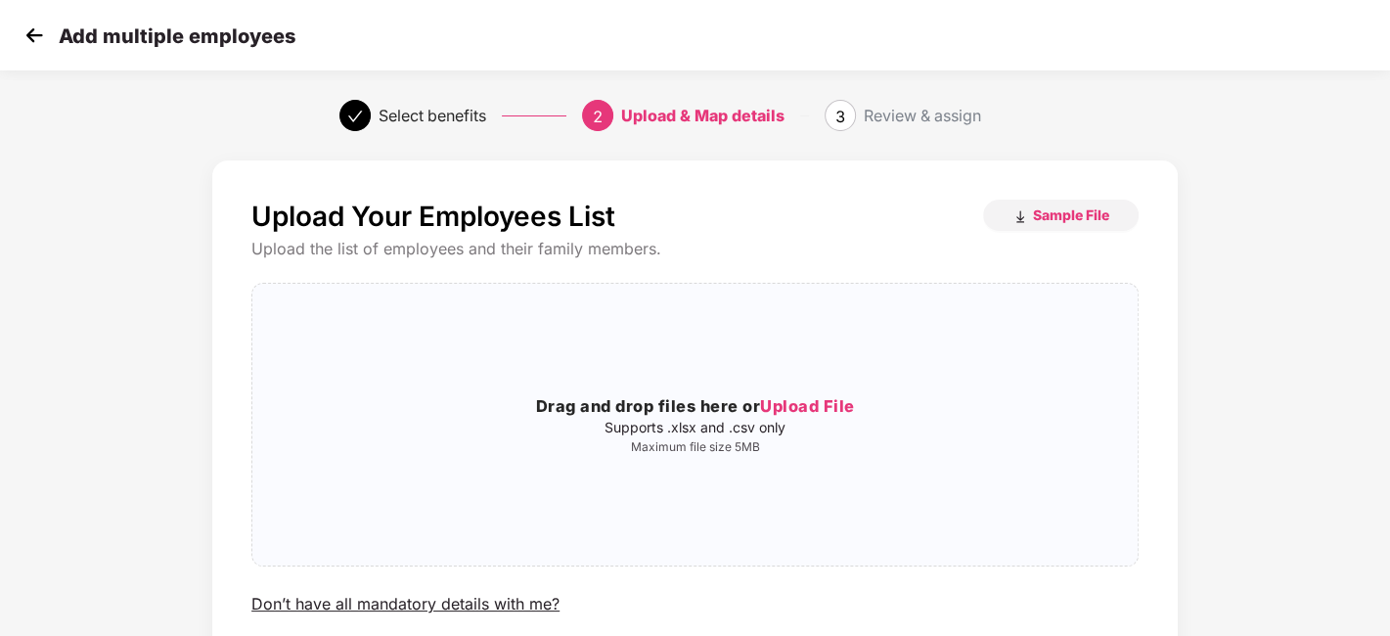
click at [20, 28] on img at bounding box center [34, 35] width 29 height 29
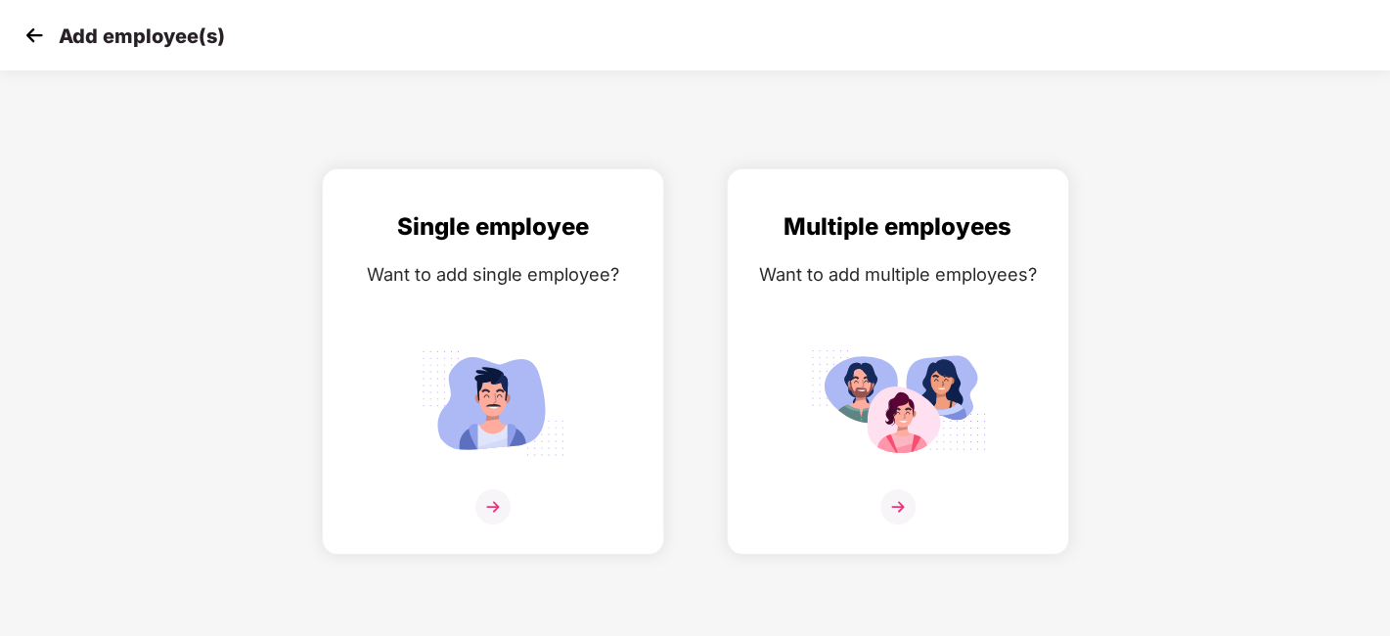
click at [20, 28] on img at bounding box center [34, 35] width 29 height 29
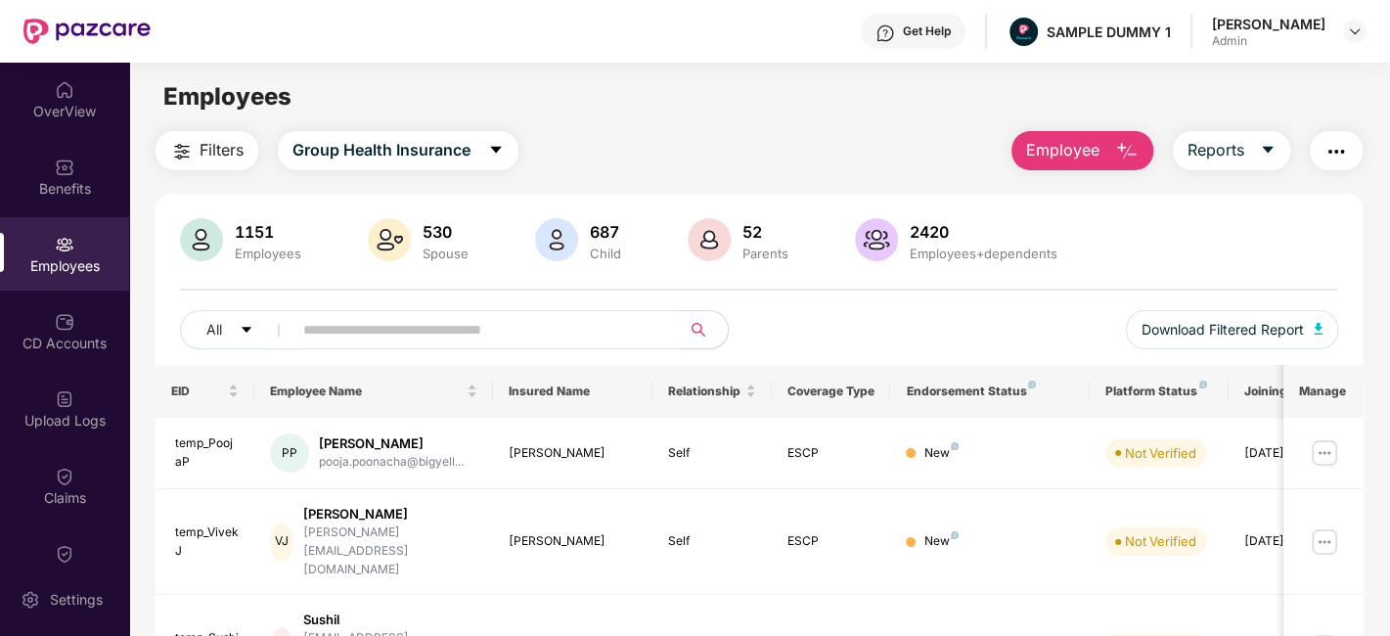
click at [1114, 153] on button "Employee" at bounding box center [1083, 150] width 142 height 39
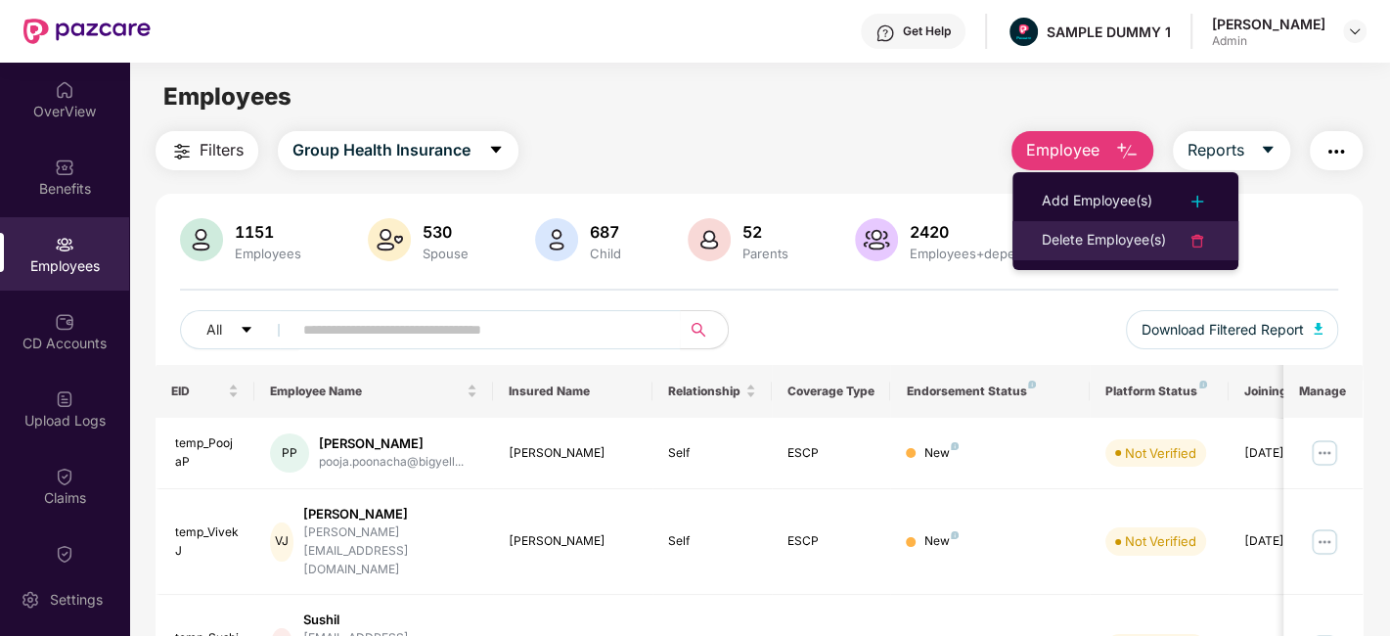
click at [1140, 246] on div "Delete Employee(s)" at bounding box center [1104, 240] width 124 height 23
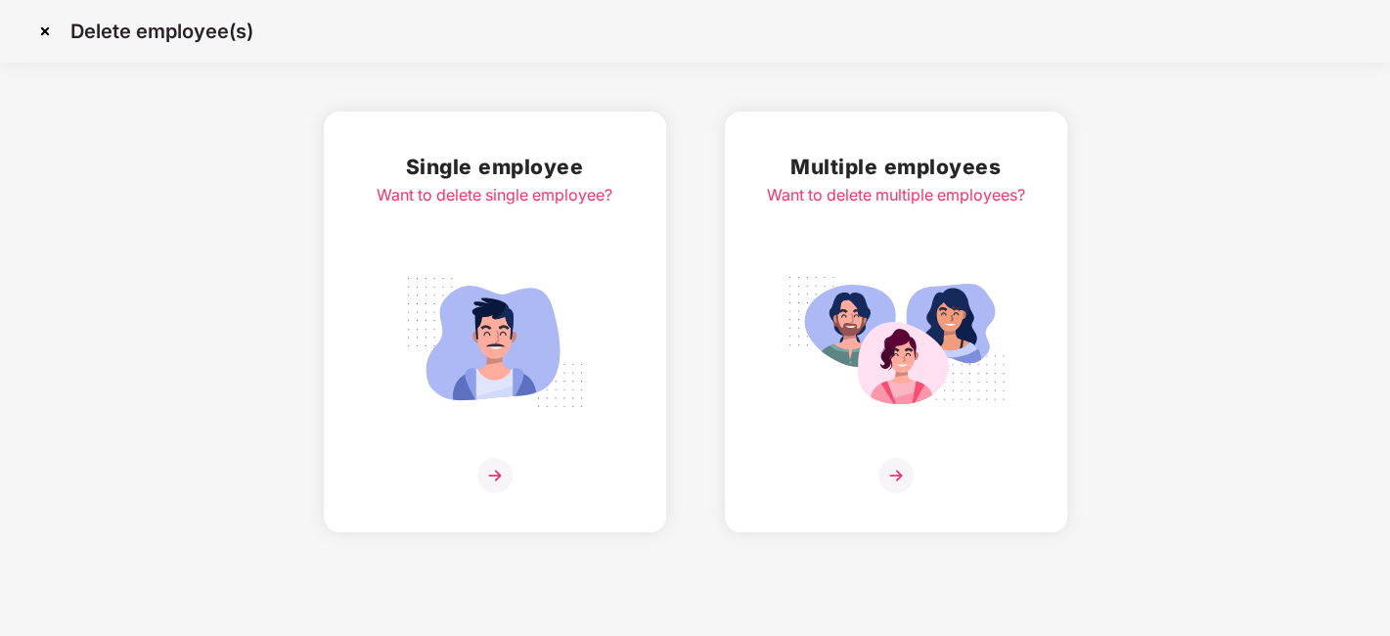
click at [582, 271] on img at bounding box center [495, 342] width 219 height 153
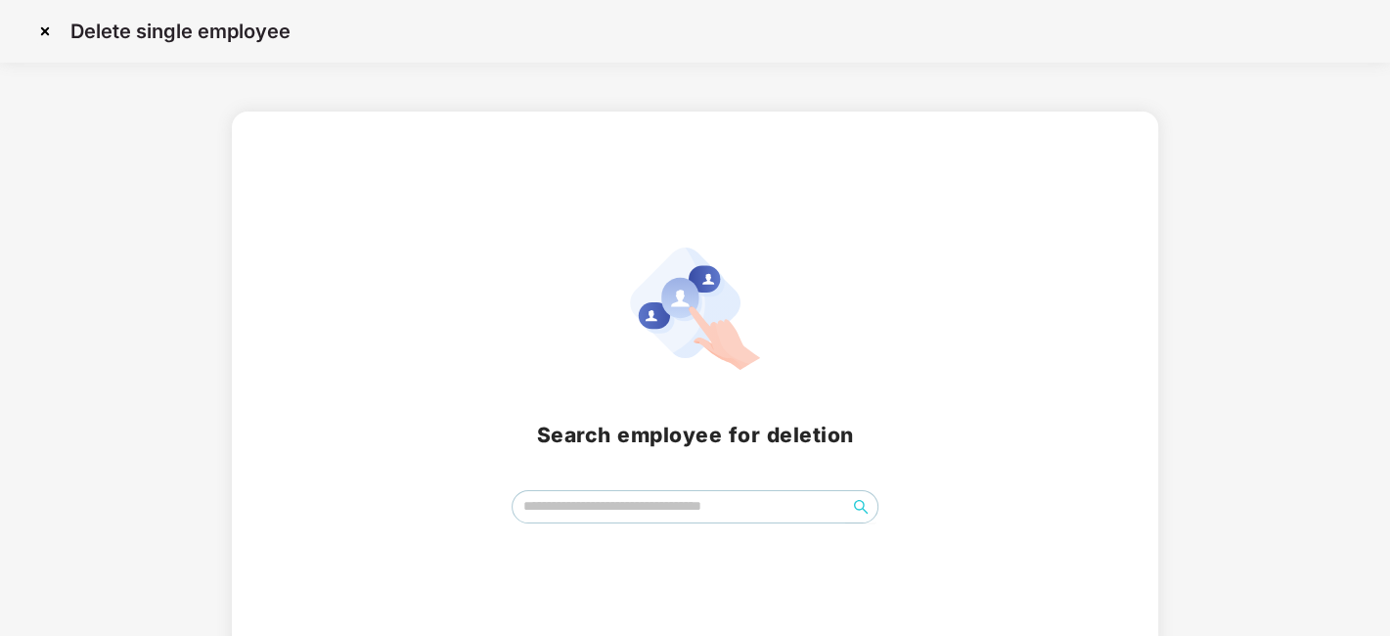
click at [47, 40] on img at bounding box center [44, 31] width 31 height 31
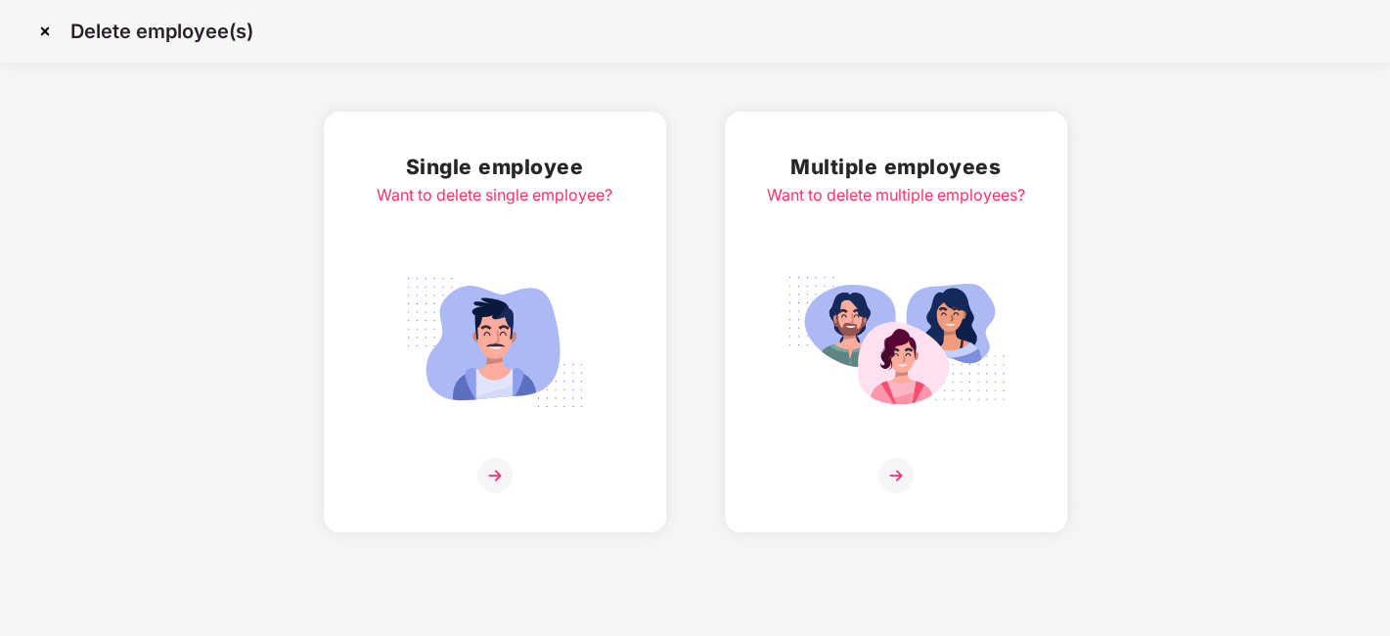
click at [819, 250] on div "Multiple employees Want to delete multiple employees?" at bounding box center [896, 322] width 258 height 342
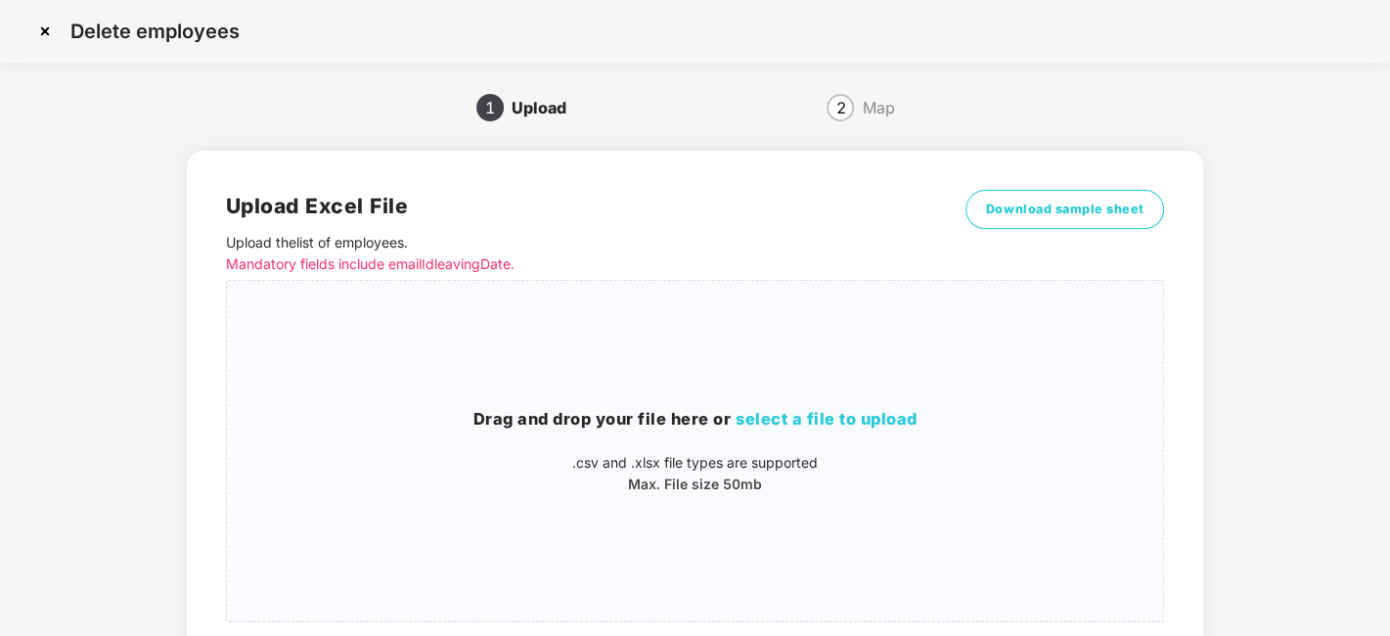
click at [41, 37] on img at bounding box center [44, 31] width 31 height 31
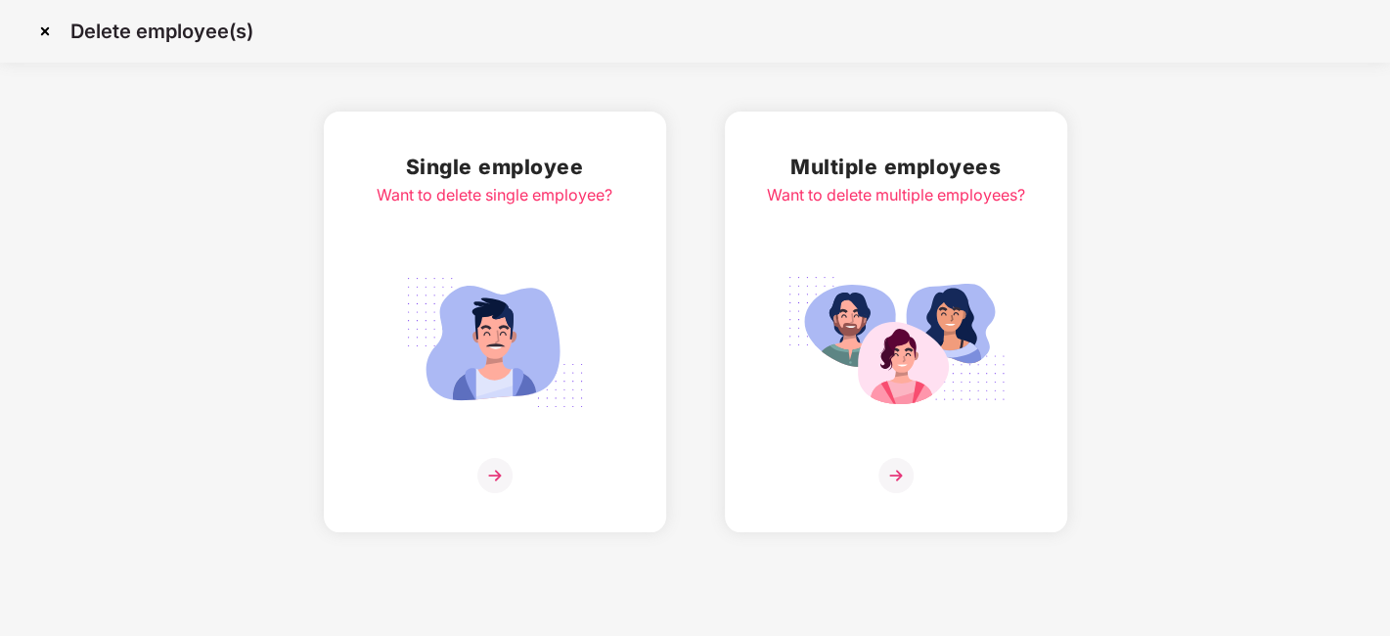
click at [50, 31] on img at bounding box center [44, 31] width 31 height 31
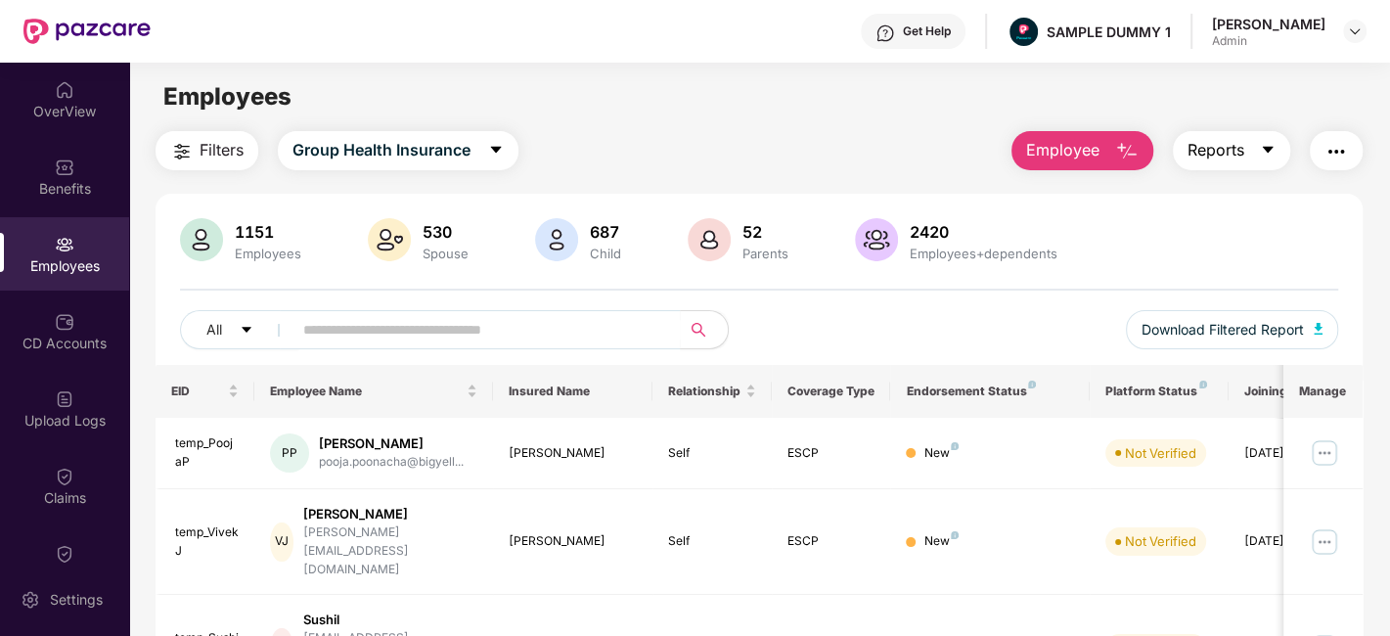
click at [1227, 160] on span "Reports" at bounding box center [1216, 150] width 57 height 24
click at [1344, 144] on img "button" at bounding box center [1336, 151] width 23 height 23
click at [657, 139] on div "Filters Group Health Insurance Employee Reports" at bounding box center [759, 150] width 1207 height 39
click at [50, 342] on div "CD Accounts" at bounding box center [64, 344] width 129 height 20
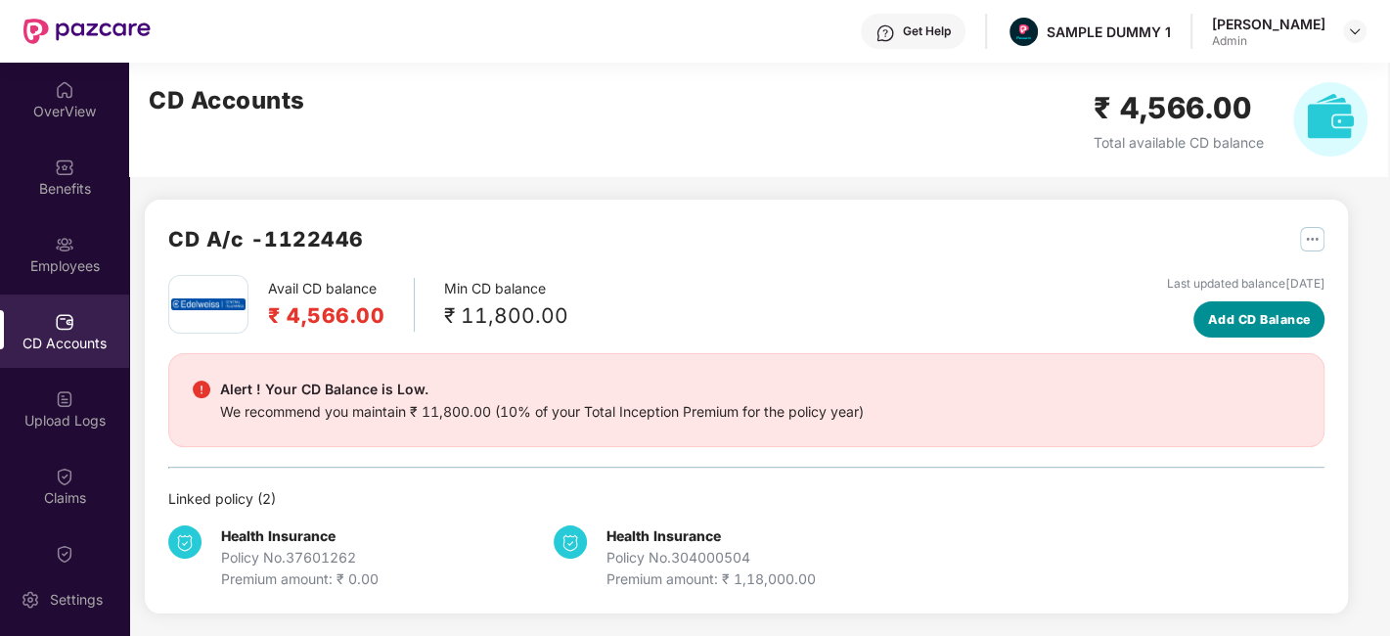
click at [1247, 323] on span "Add CD Balance" at bounding box center [1259, 320] width 103 height 20
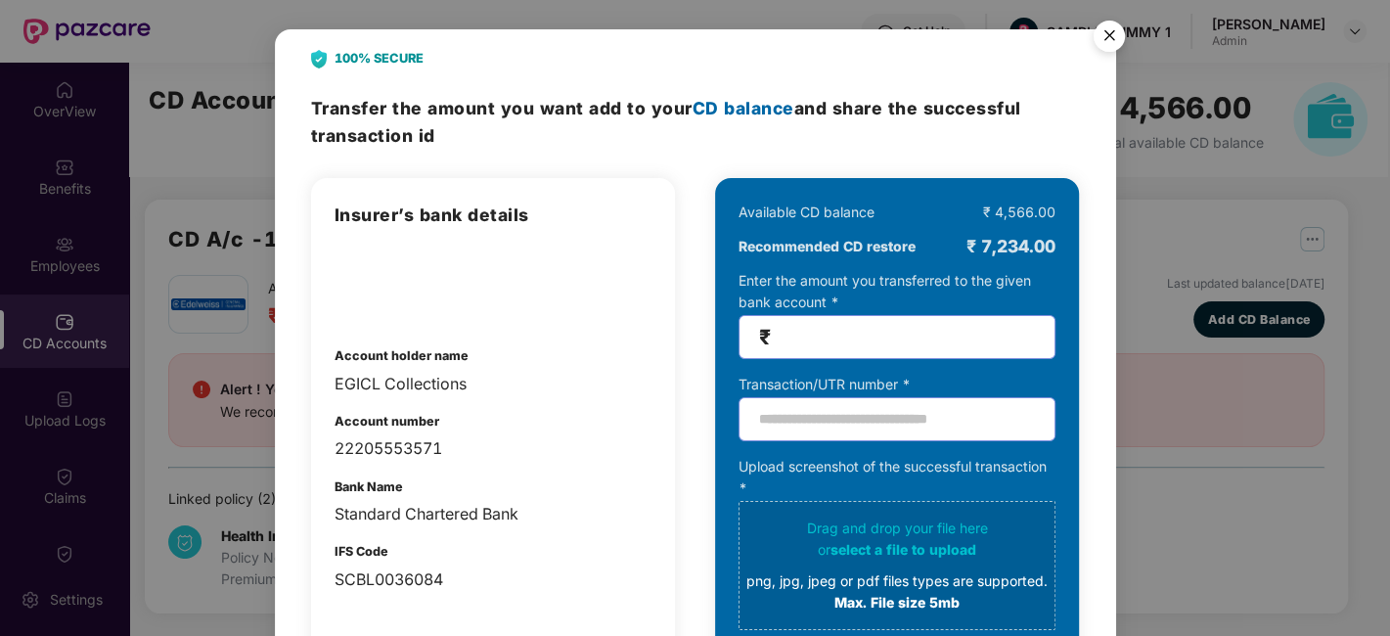
click at [1105, 44] on img "Close" at bounding box center [1109, 39] width 55 height 55
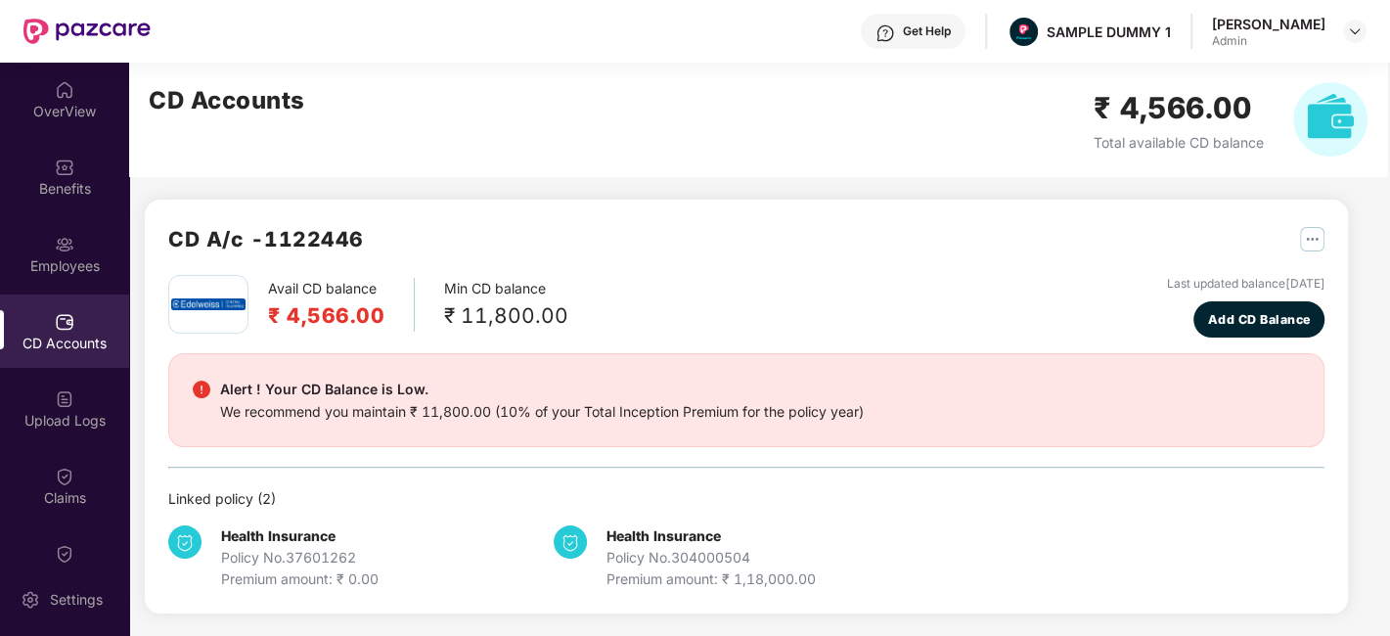
click at [752, 270] on div "CD A/c - 1122446" at bounding box center [746, 249] width 1157 height 52
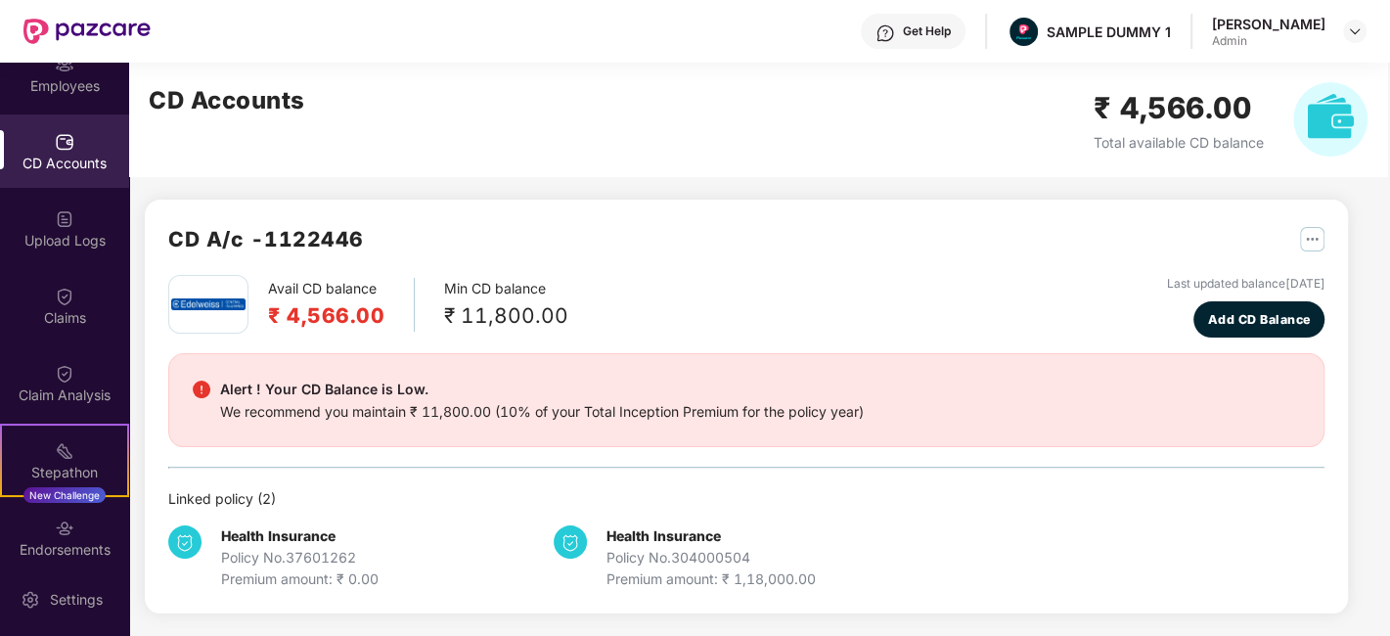
scroll to position [181, 0]
click at [55, 298] on img at bounding box center [65, 296] width 20 height 20
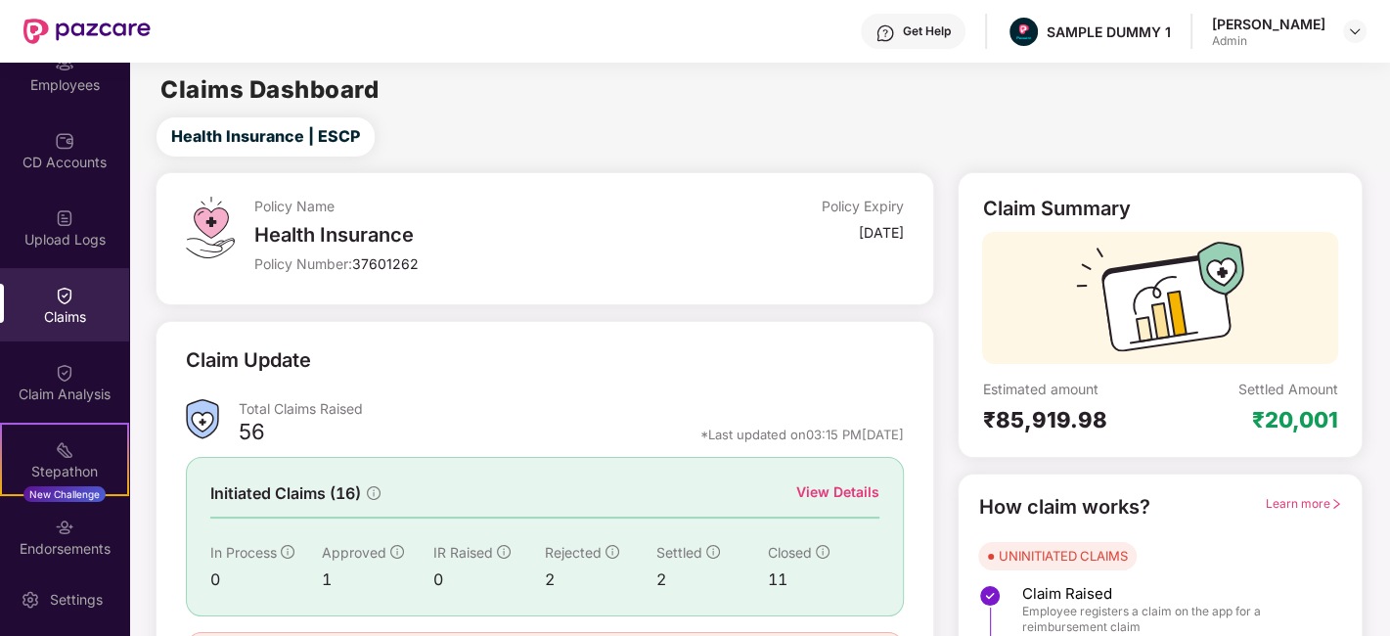
scroll to position [128, 0]
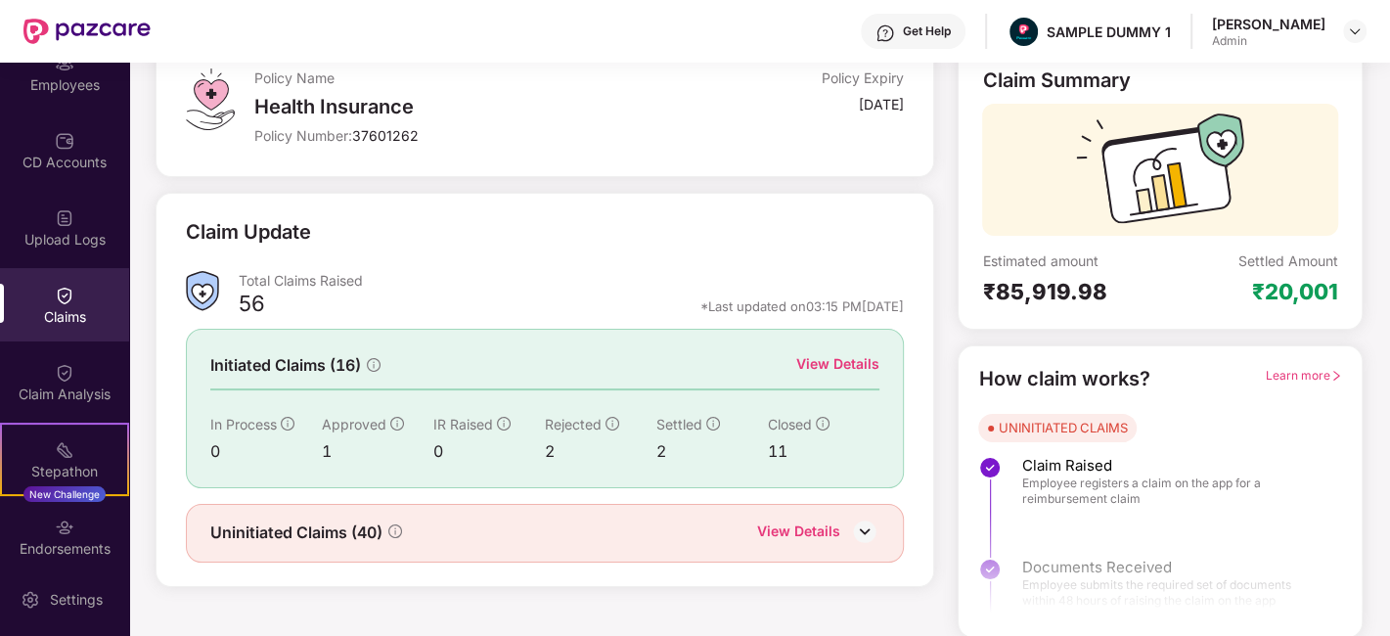
click at [866, 356] on div "View Details" at bounding box center [837, 364] width 83 height 22
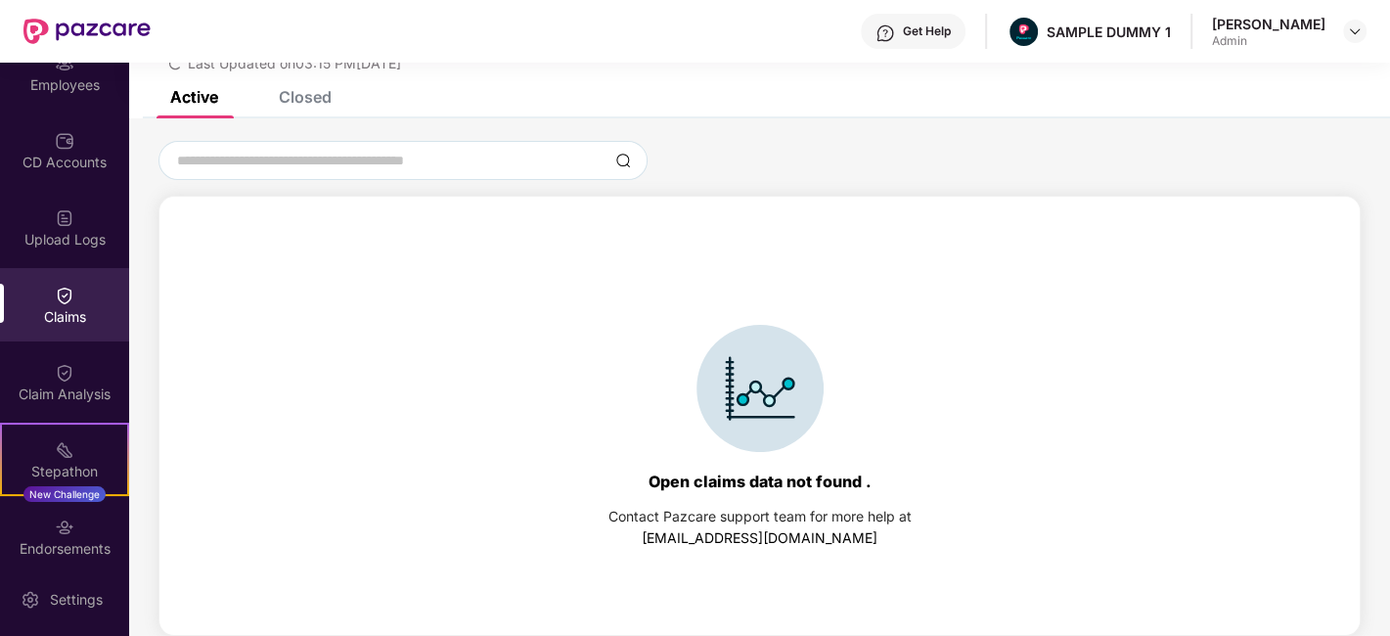
scroll to position [83, 0]
click at [309, 97] on div "Closed" at bounding box center [305, 98] width 53 height 20
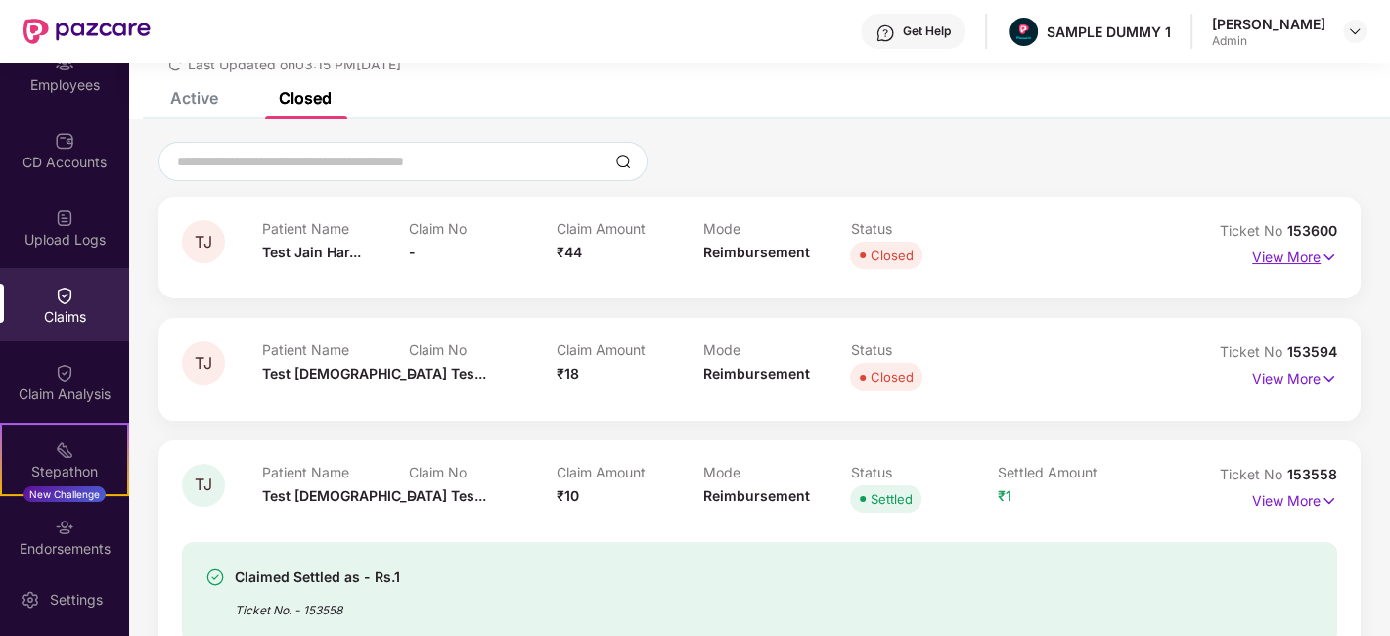
click at [1291, 255] on p "View More" at bounding box center [1294, 255] width 85 height 26
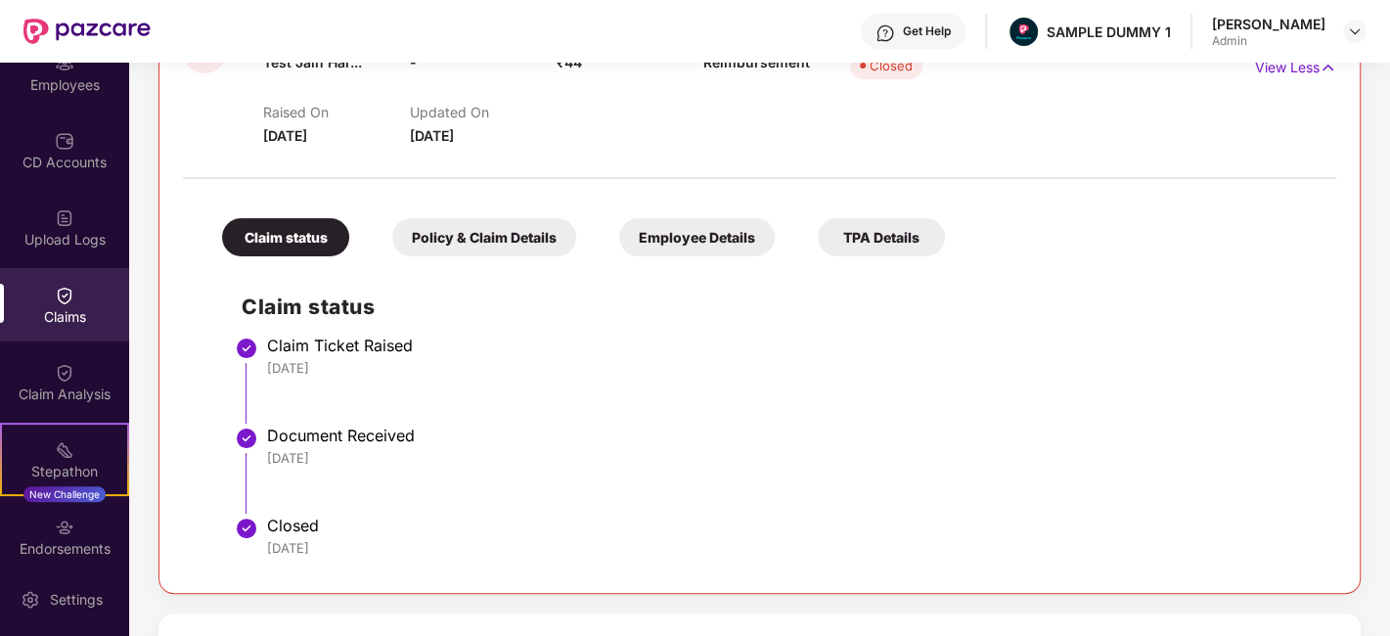
scroll to position [316, 0]
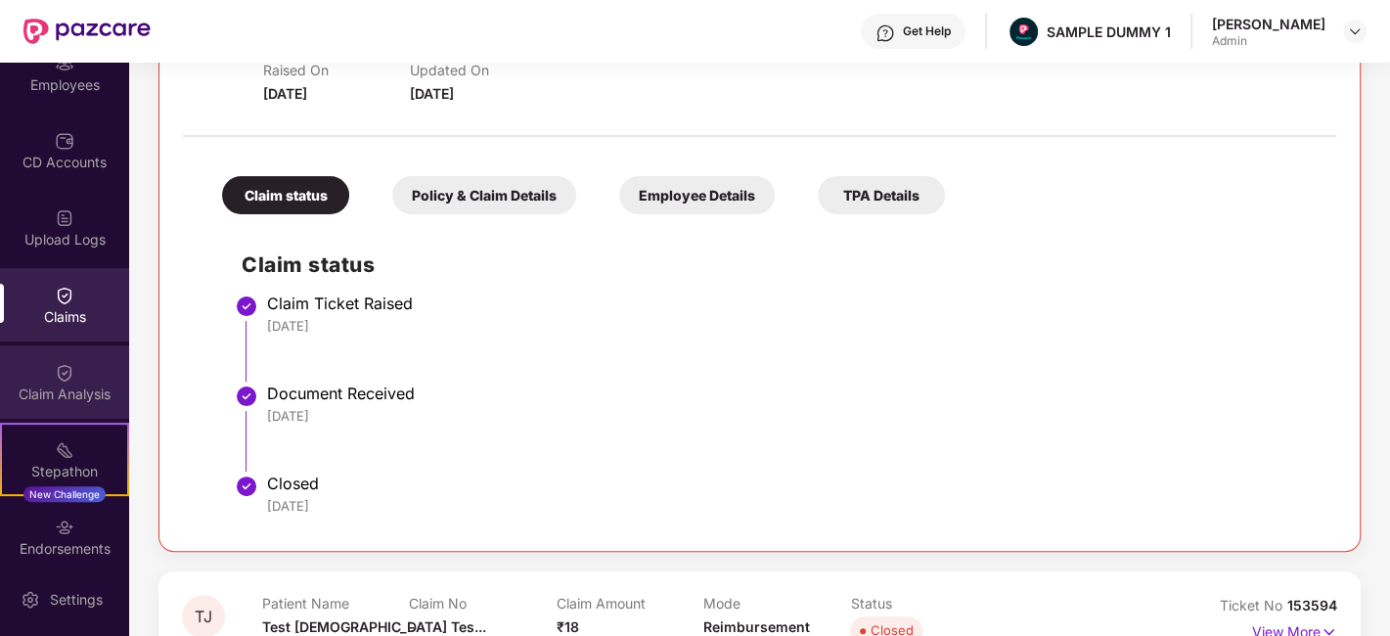
click at [55, 380] on img at bounding box center [65, 373] width 20 height 20
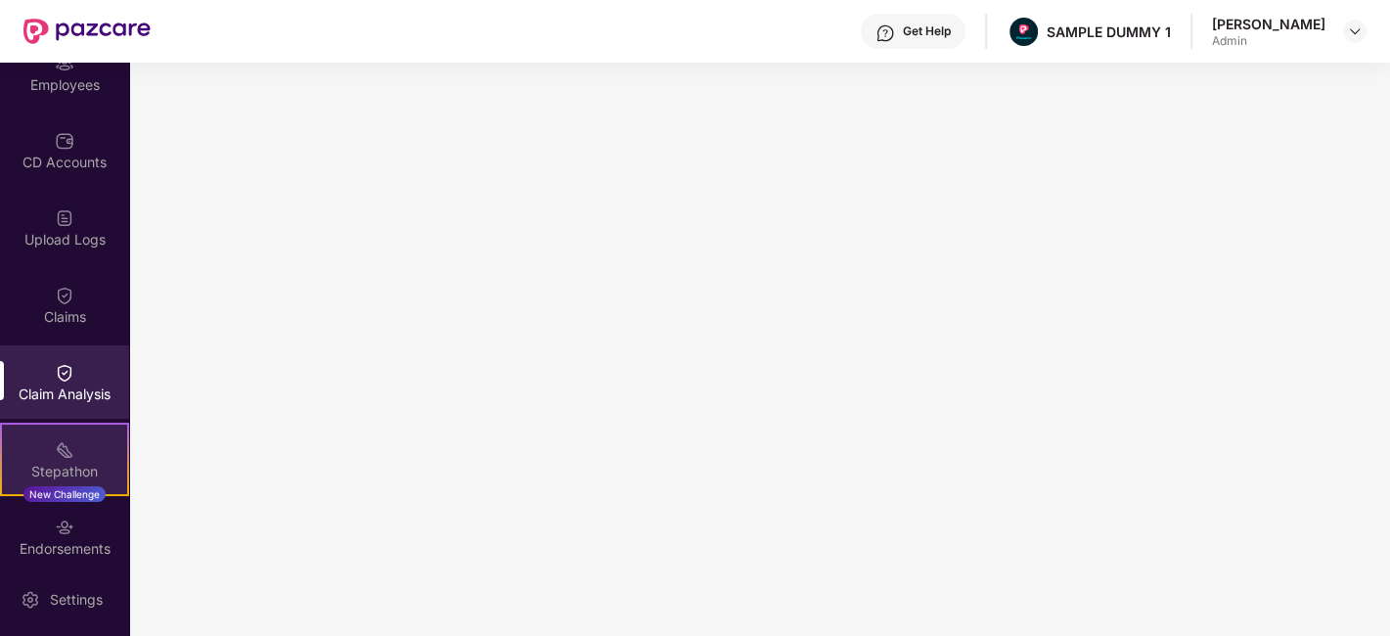
click at [61, 467] on div "Stepathon" at bounding box center [64, 472] width 125 height 20
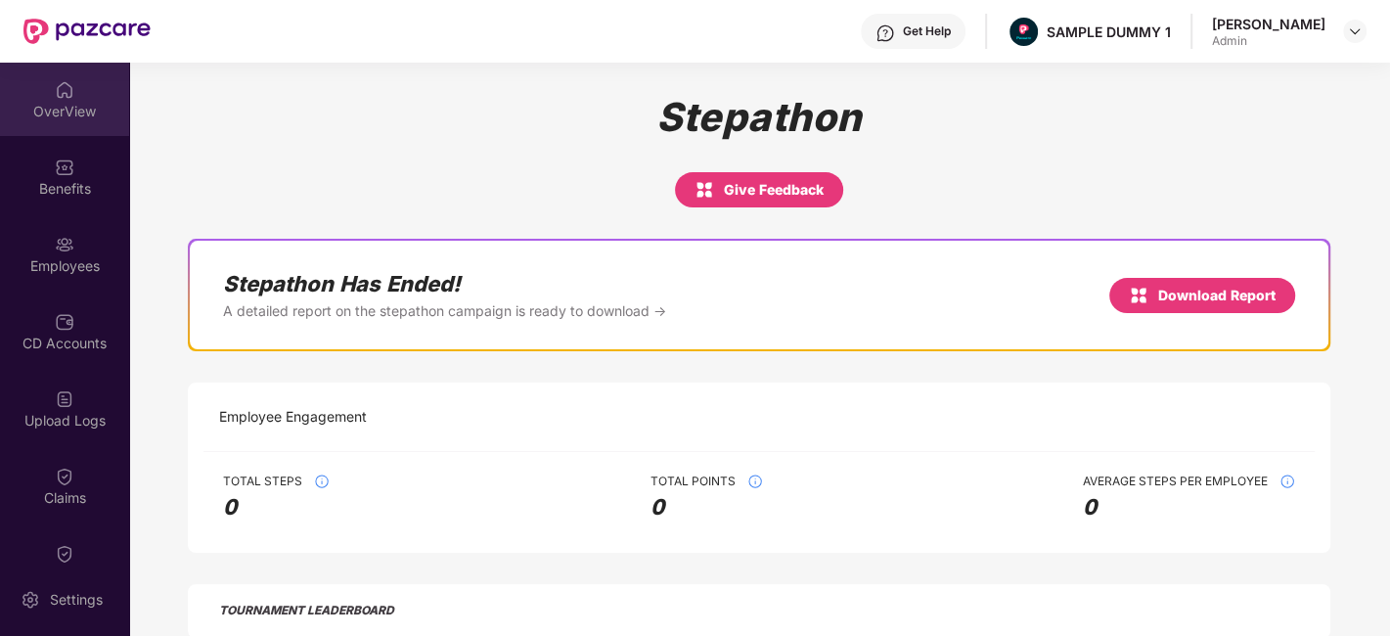
click at [39, 118] on div "OverView" at bounding box center [64, 112] width 129 height 20
